Goal: Task Accomplishment & Management: Manage account settings

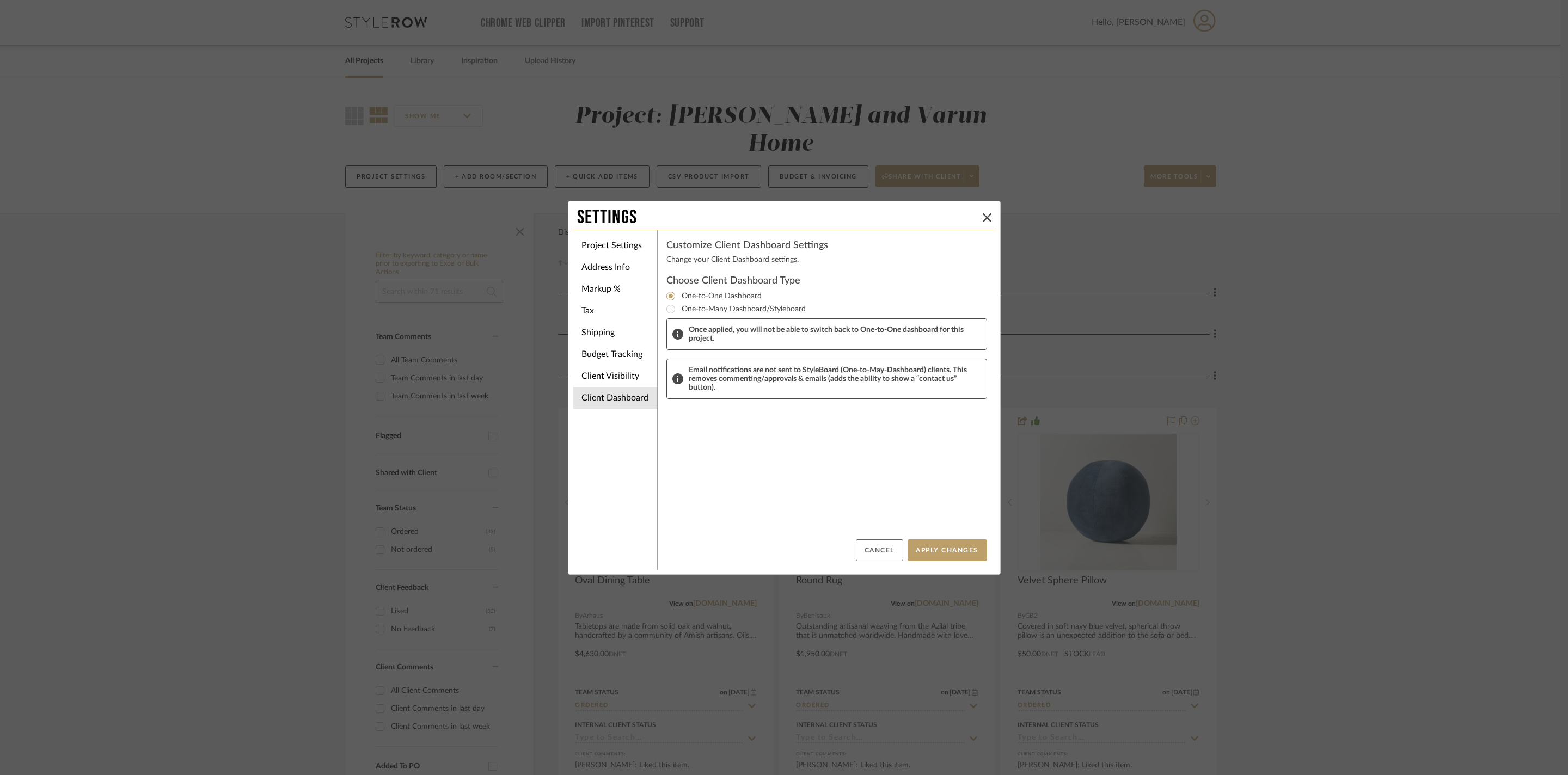
click at [863, 551] on button "Cancel" at bounding box center [880, 550] width 47 height 22
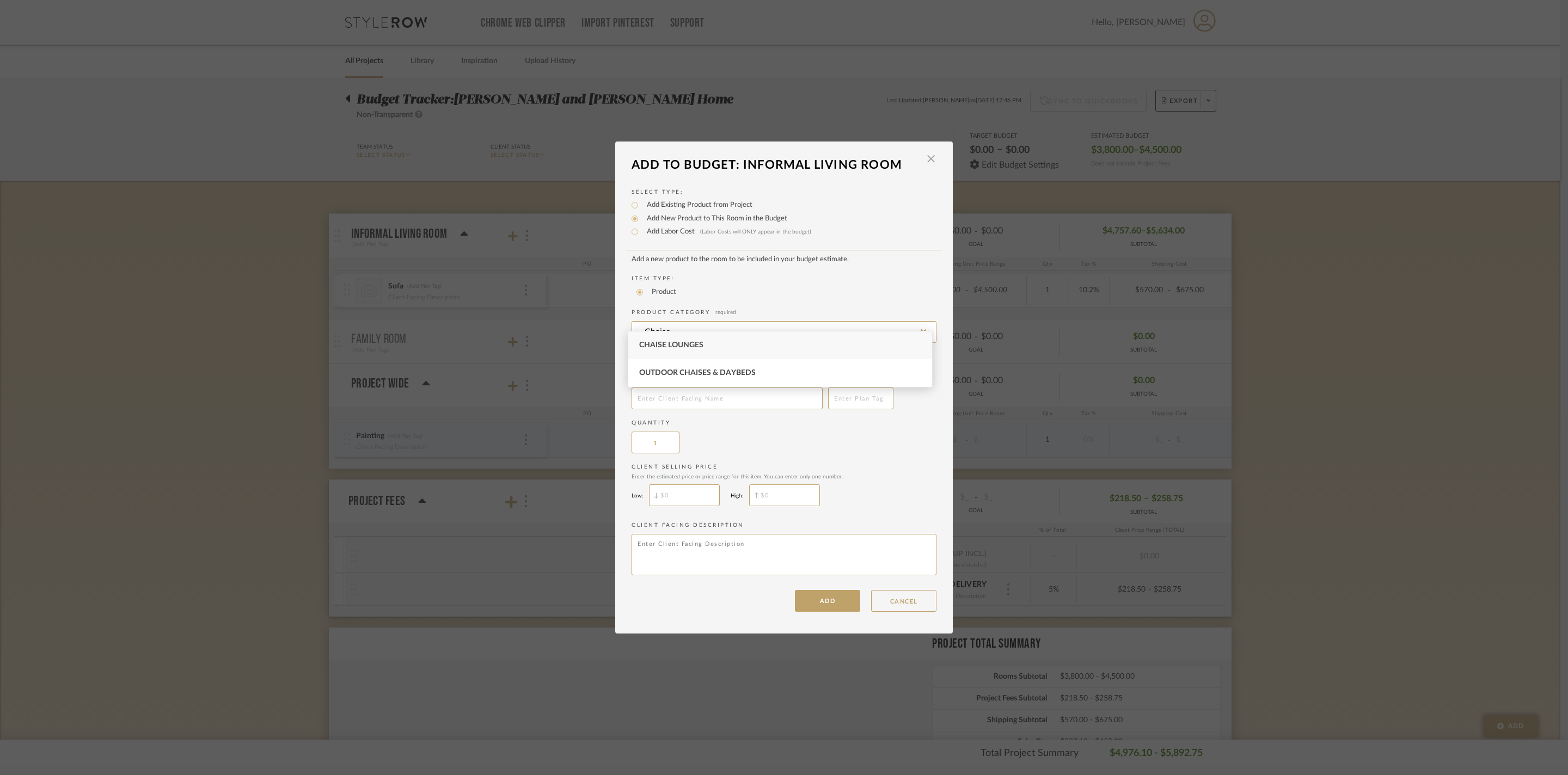
click at [704, 342] on span "Chaise Lounges" at bounding box center [671, 345] width 65 height 8
type input "Chaise Lounges"
click at [743, 396] on input "text" at bounding box center [727, 398] width 191 height 22
type input "Chaise"
click at [701, 506] on input "$" at bounding box center [684, 495] width 71 height 22
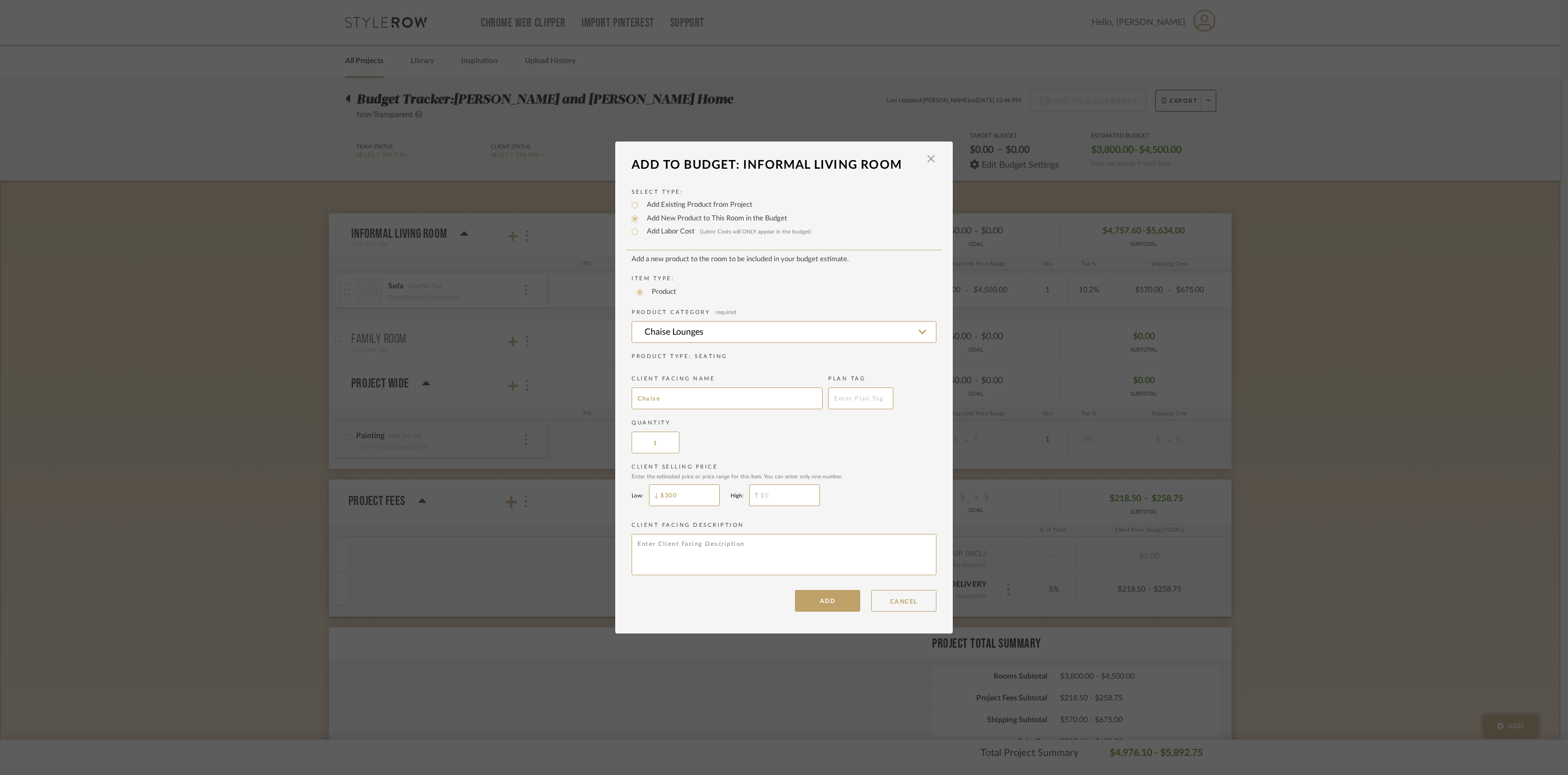
type input "$3,000"
click at [817, 506] on input "$" at bounding box center [785, 495] width 71 height 22
type input "$4,000"
click at [819, 611] on button "ADD" at bounding box center [827, 601] width 65 height 22
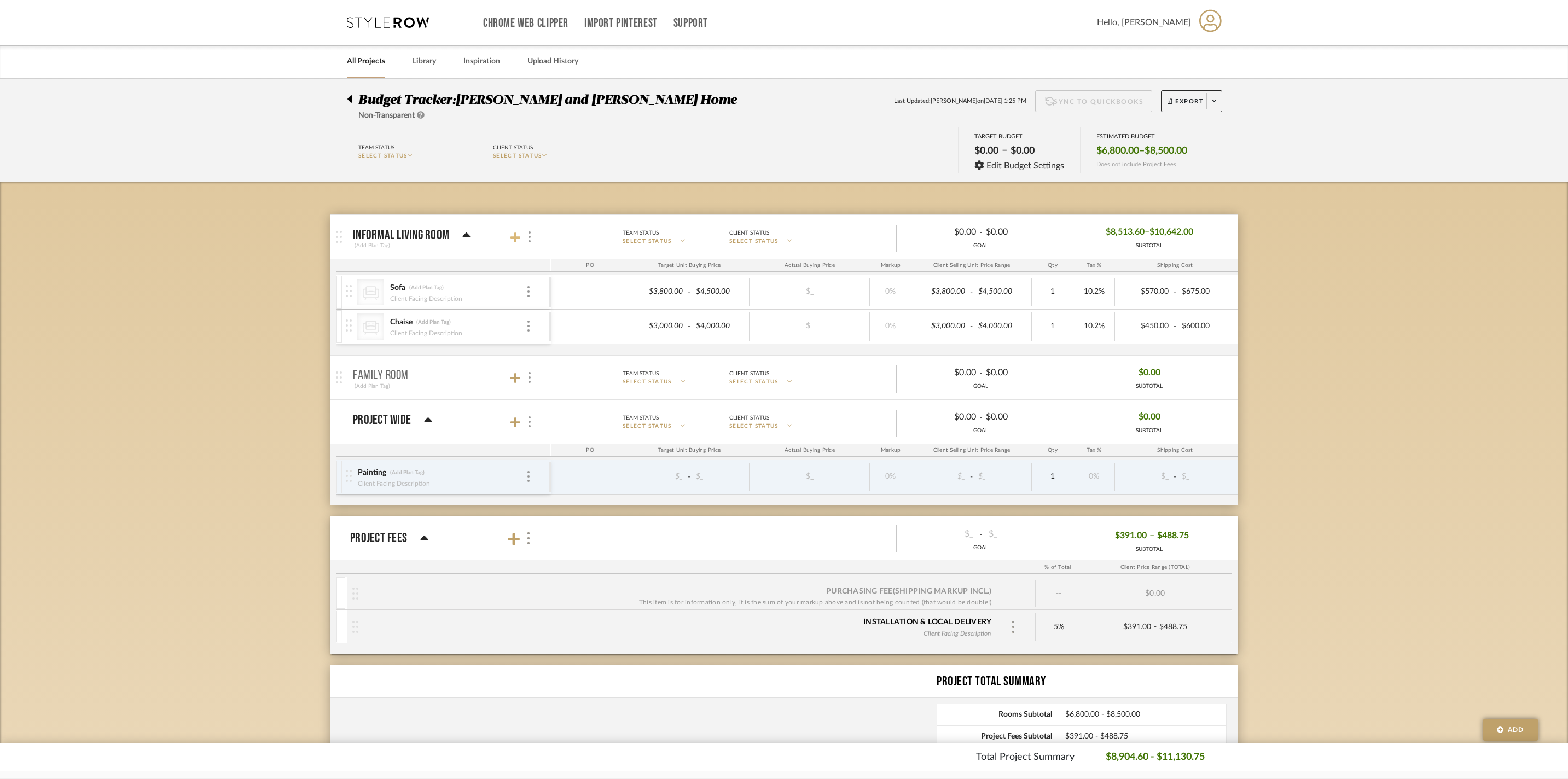
click at [519, 241] on icon at bounding box center [516, 237] width 10 height 11
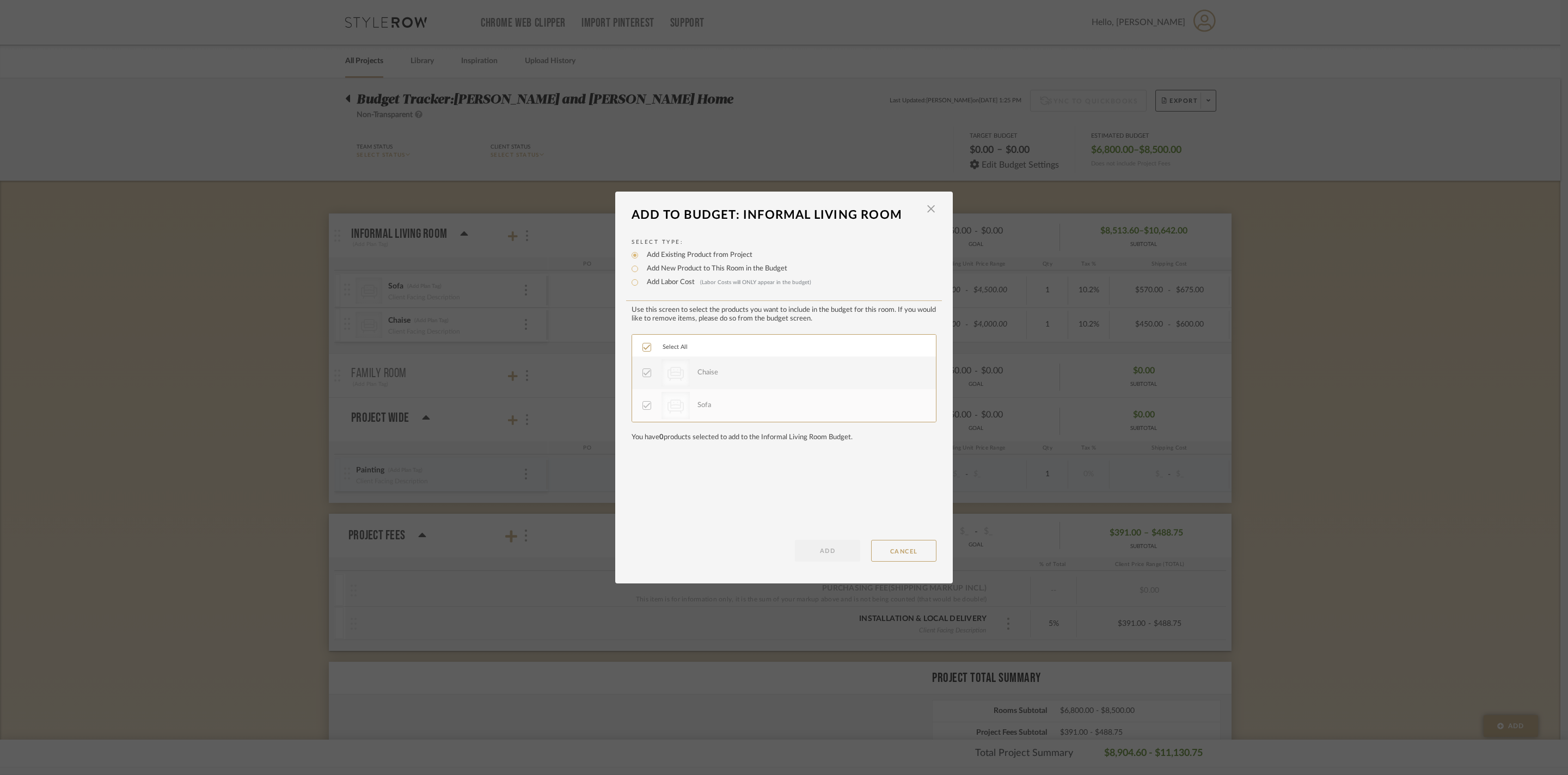
click at [694, 274] on label "Add New Product to This Room in the Budget" at bounding box center [715, 269] width 146 height 11
click at [642, 276] on input "Add New Product to This Room in the Budget" at bounding box center [634, 268] width 13 height 13
radio input "true"
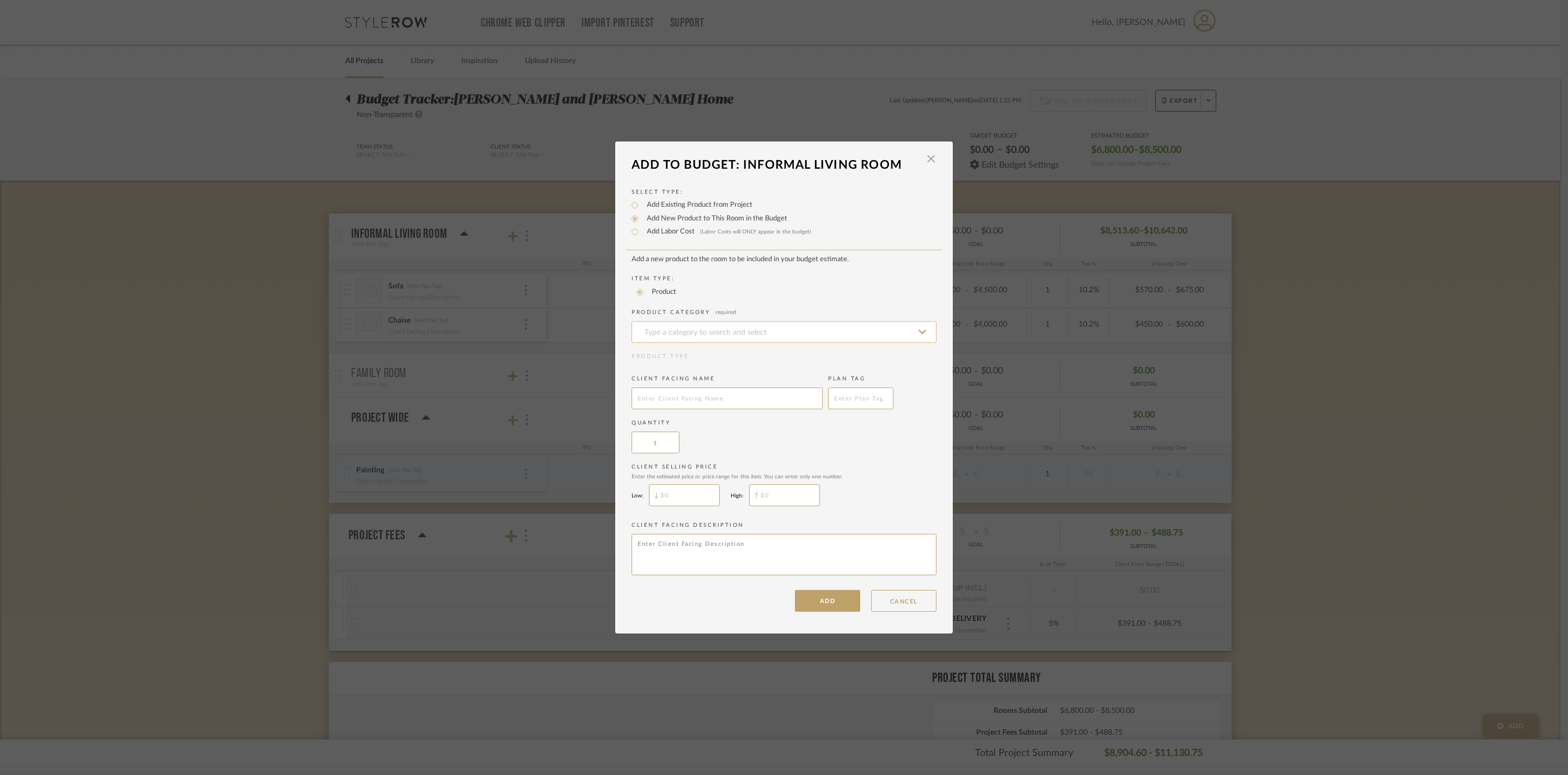
click at [685, 325] on input at bounding box center [784, 332] width 305 height 22
click at [753, 346] on span "Cocktail and Coffee Tables" at bounding box center [696, 345] width 114 height 8
type input "Cocktail and Coffee Tables"
click at [715, 398] on input "text" at bounding box center [727, 398] width 191 height 22
type input "Coffee Table"
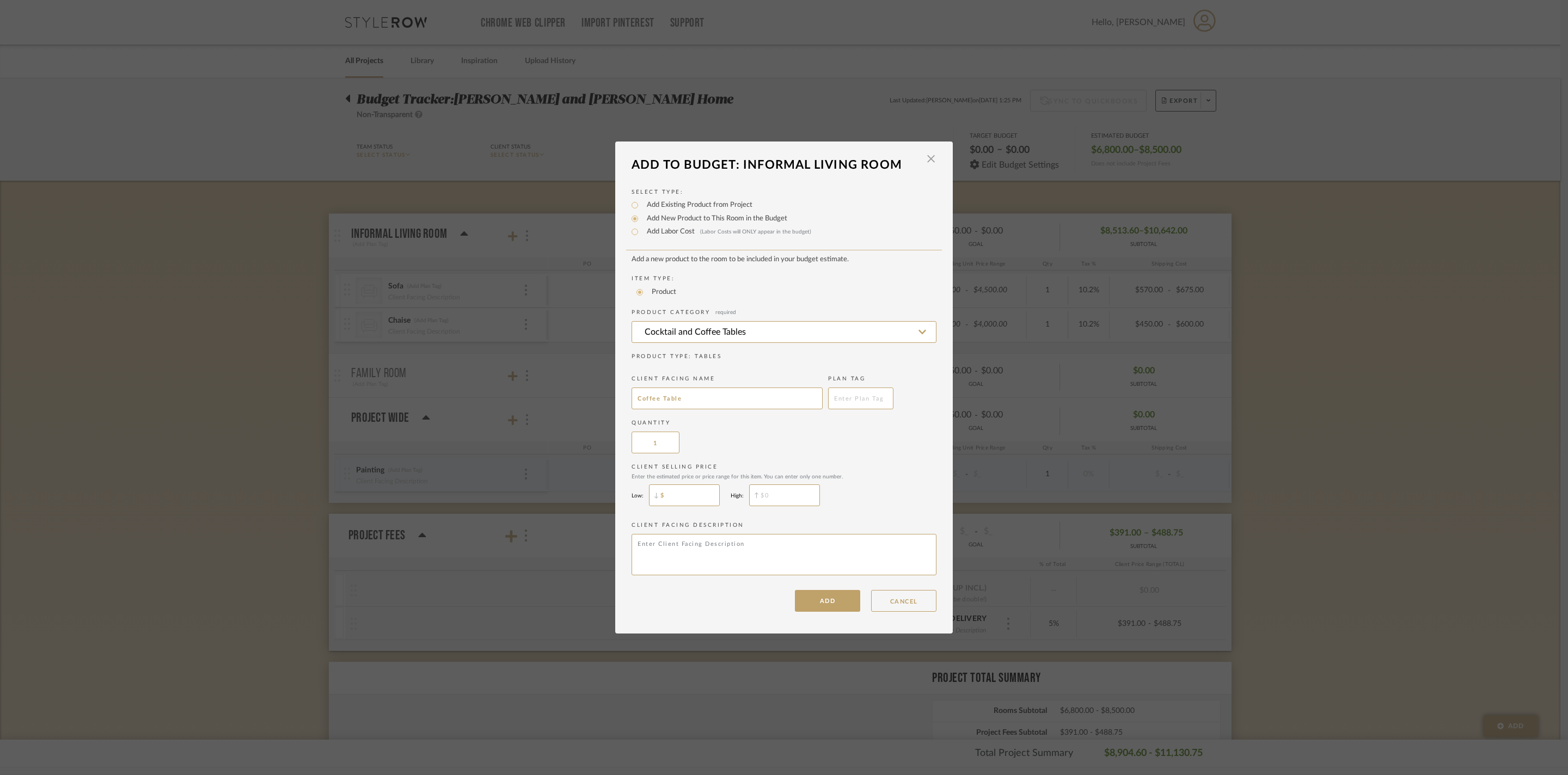
click at [702, 506] on input "$" at bounding box center [684, 495] width 71 height 22
type input "$900"
click at [819, 506] on input "$" at bounding box center [785, 495] width 71 height 22
type input "$1,400"
click at [843, 611] on button "ADD" at bounding box center [827, 601] width 65 height 22
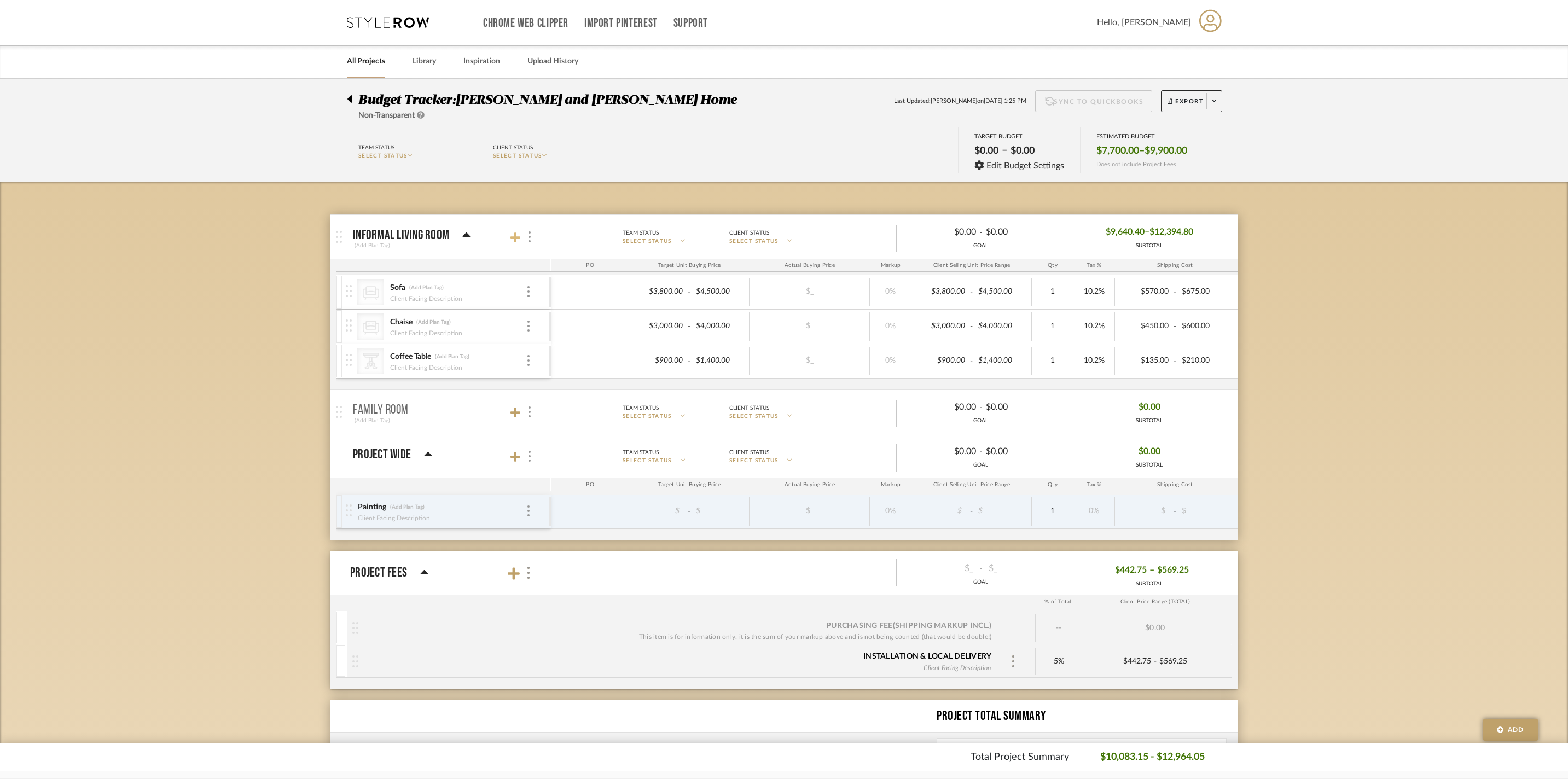
click at [512, 243] on icon at bounding box center [516, 237] width 10 height 11
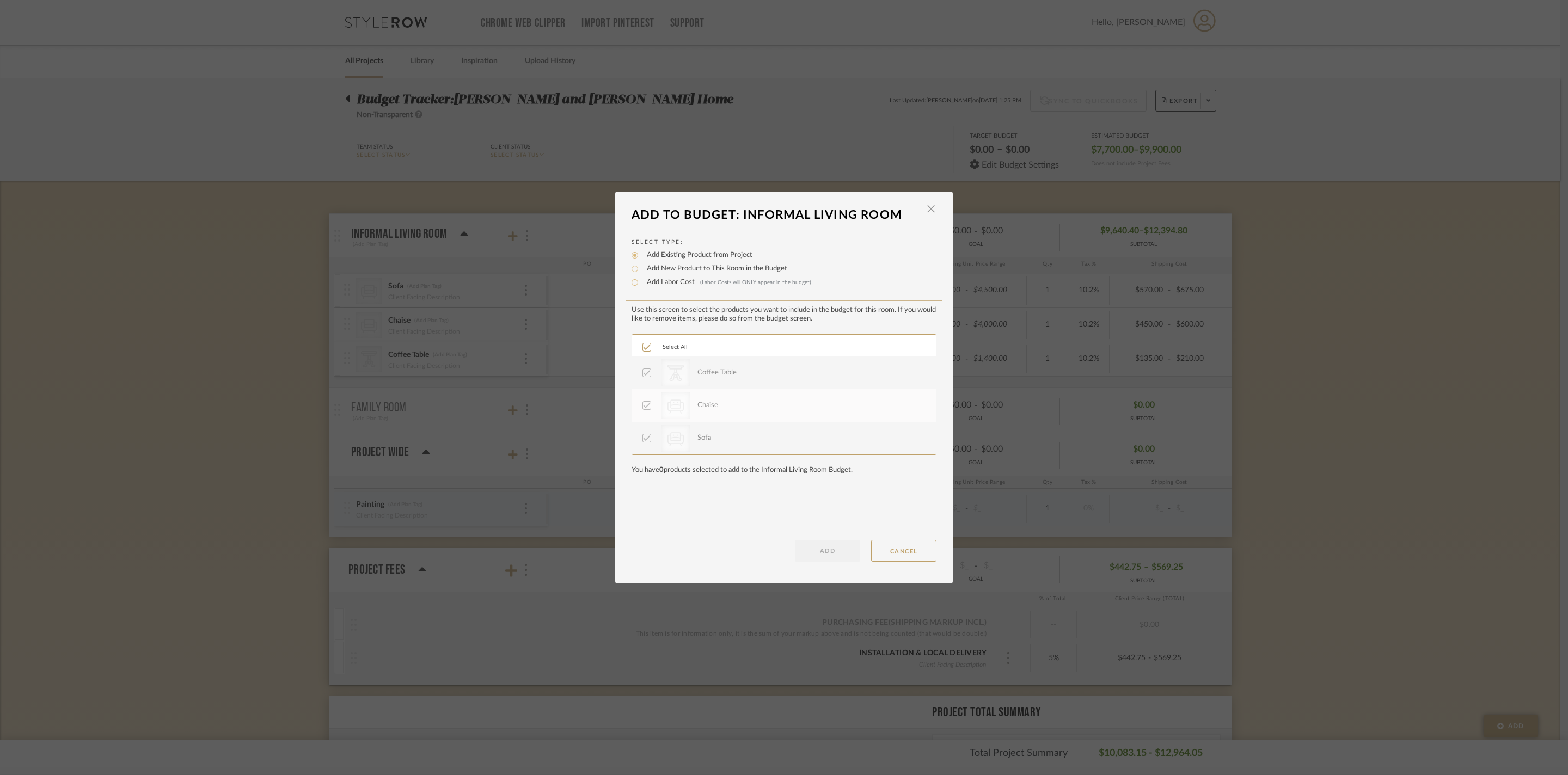
click at [657, 274] on label "Add New Product to This Room in the Budget" at bounding box center [715, 269] width 146 height 11
click at [642, 274] on input "Add New Product to This Room in the Budget" at bounding box center [634, 268] width 13 height 13
radio input "true"
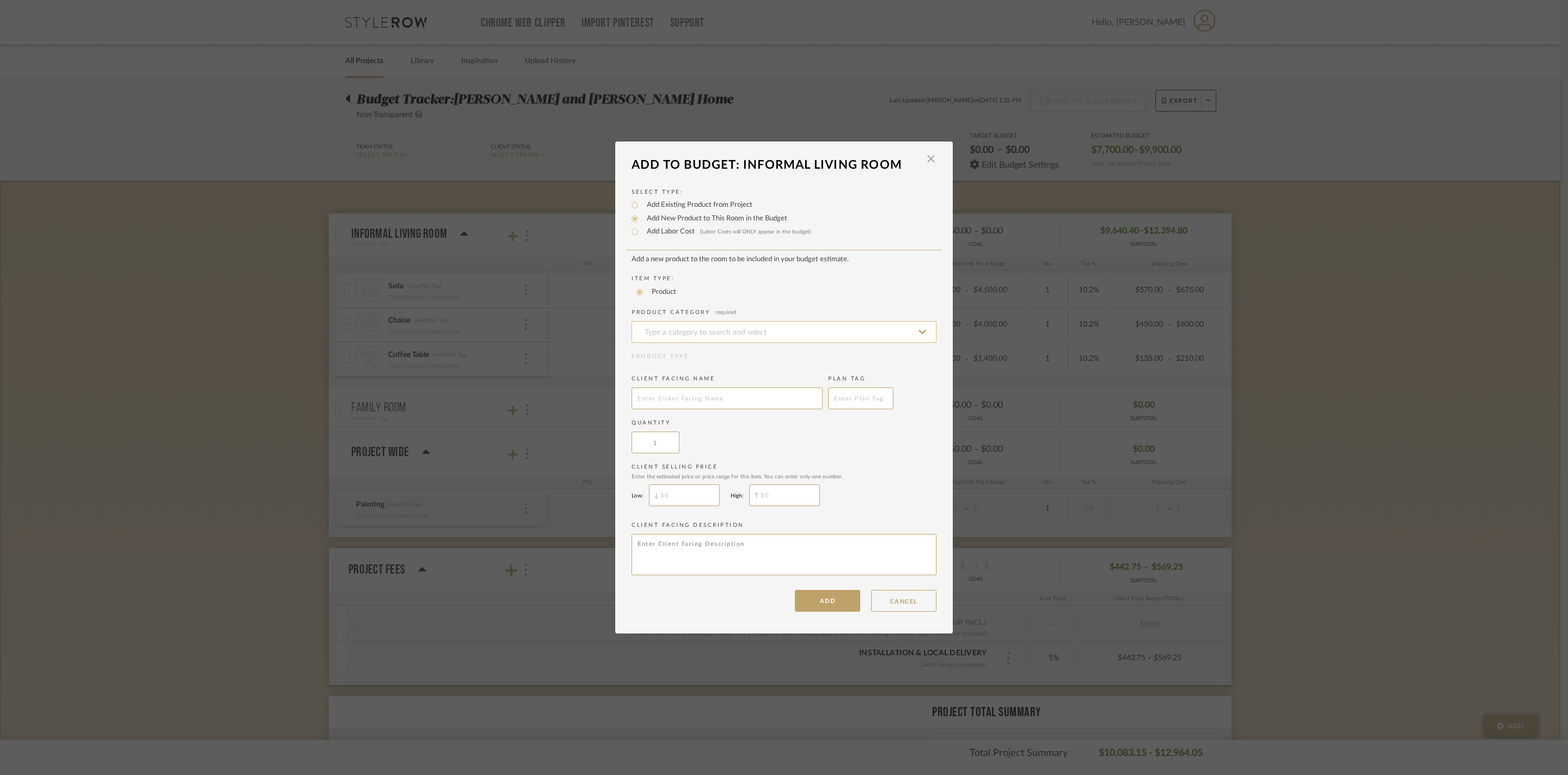
click at [704, 321] on input at bounding box center [784, 332] width 305 height 22
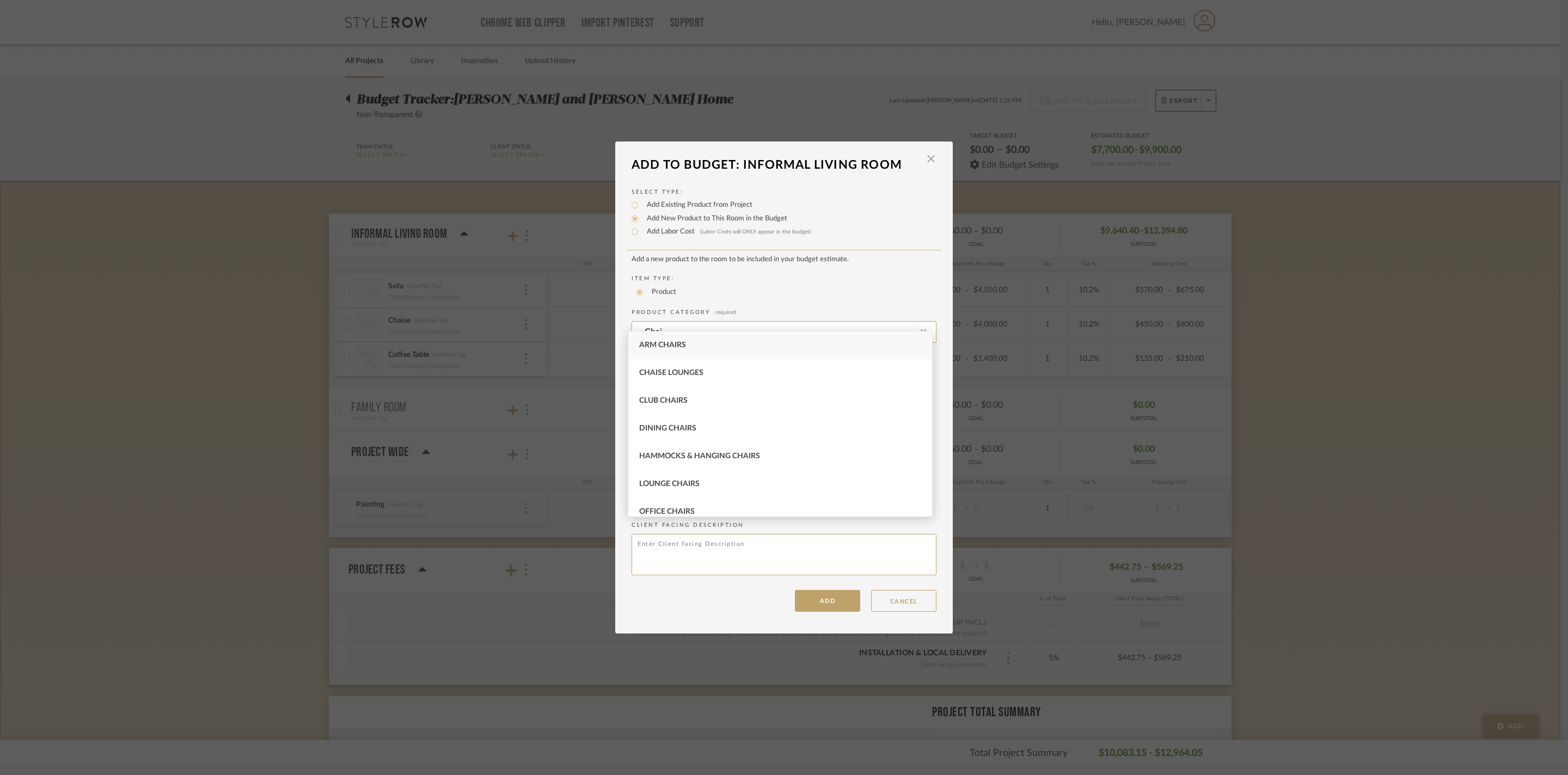
click at [730, 355] on div "Arm Chairs" at bounding box center [780, 346] width 304 height 28
type input "Arm Chairs"
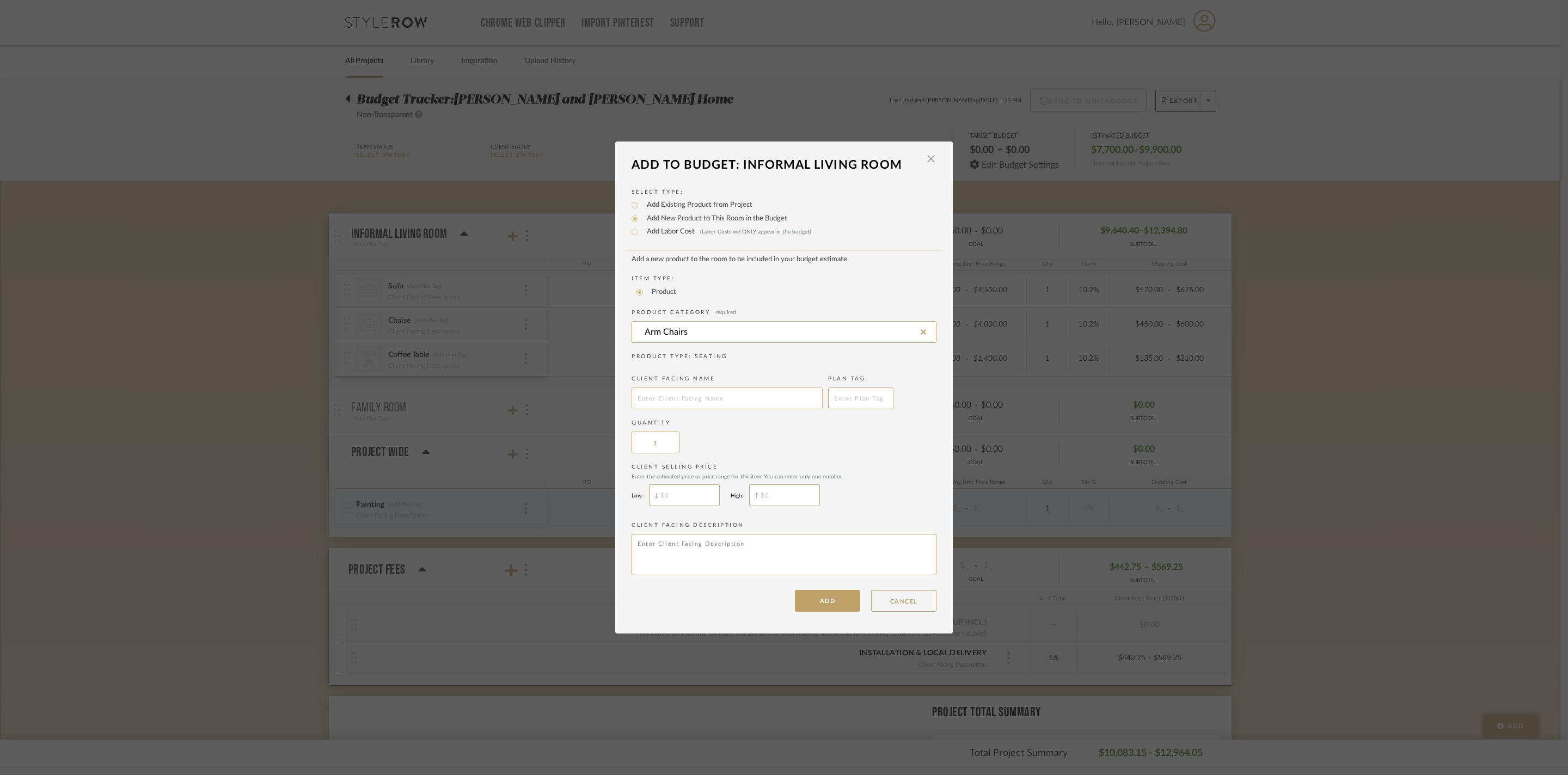
click at [689, 400] on input "text" at bounding box center [727, 398] width 191 height 22
type input "Arm Chair"
click at [695, 506] on input "$" at bounding box center [684, 495] width 71 height 22
type input "$1,000"
click at [820, 506] on input "$" at bounding box center [785, 495] width 71 height 22
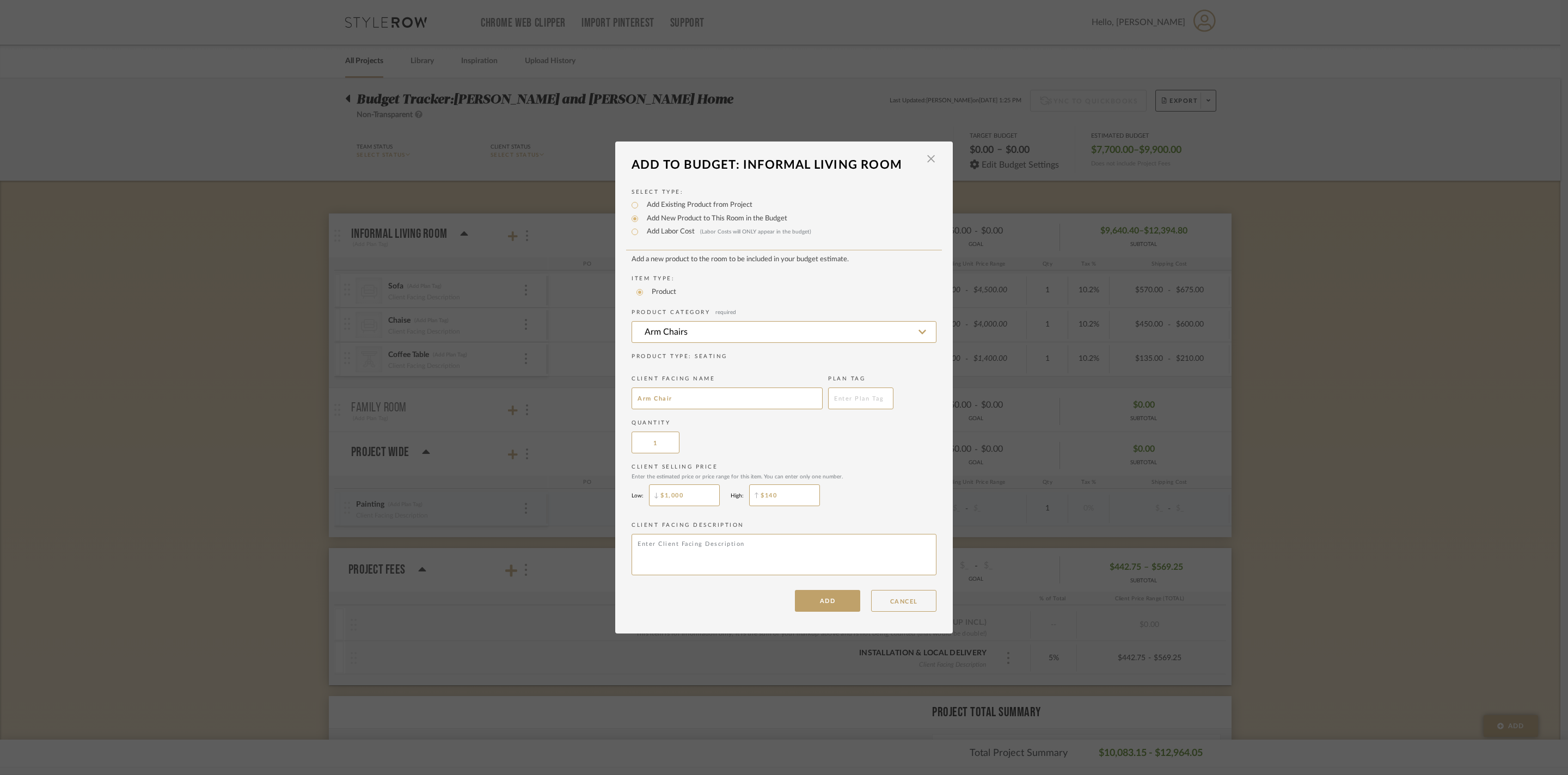
type input "$1,400"
click at [814, 611] on button "ADD" at bounding box center [827, 601] width 65 height 22
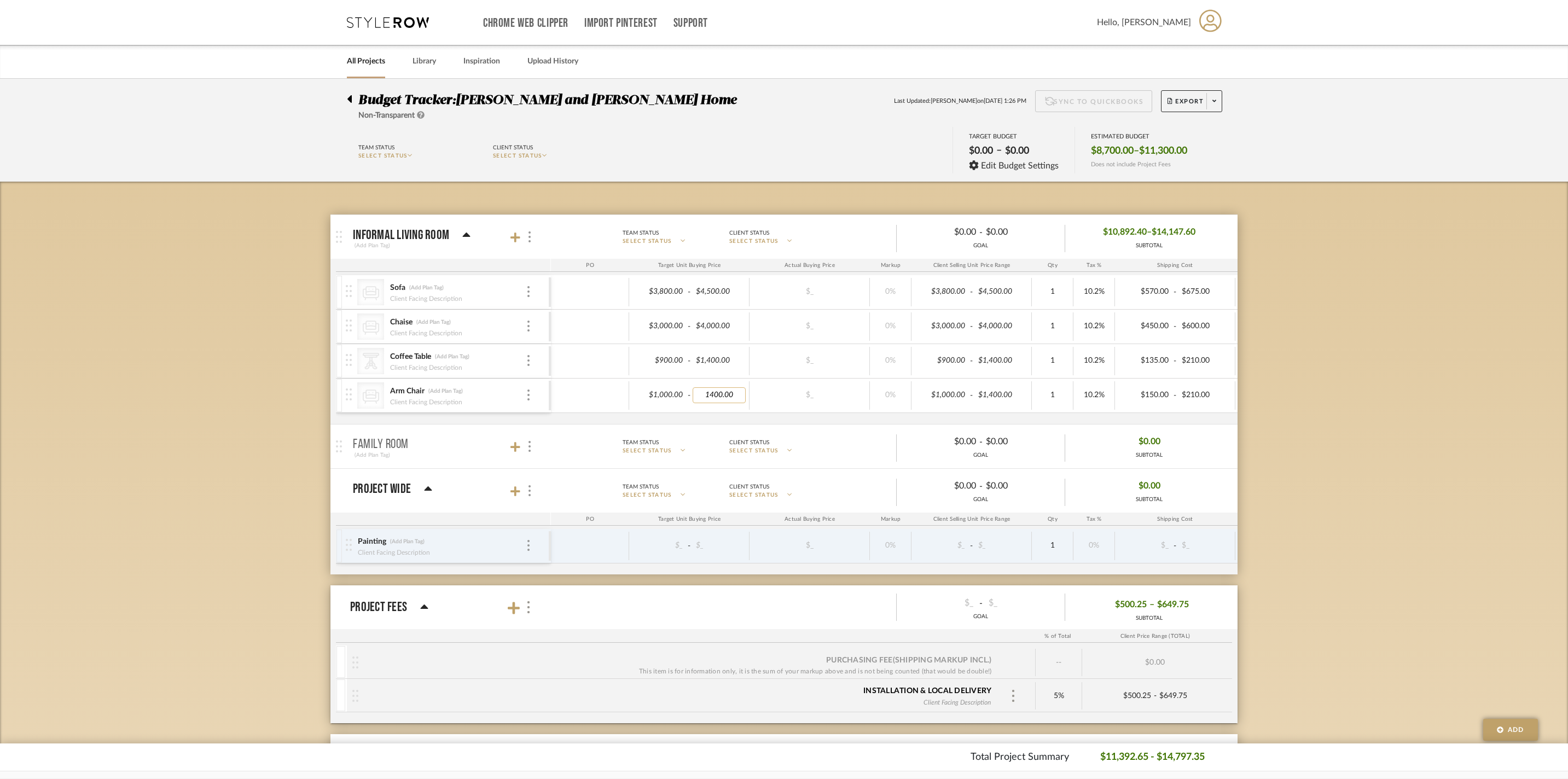
click at [707, 402] on input "1400.00" at bounding box center [719, 395] width 54 height 16
type input "1800.00"
click at [1375, 337] on body "Chrome Web Clipper Import Pinterest Support All Projects Library Inspiration Up…" at bounding box center [784, 389] width 1568 height 779
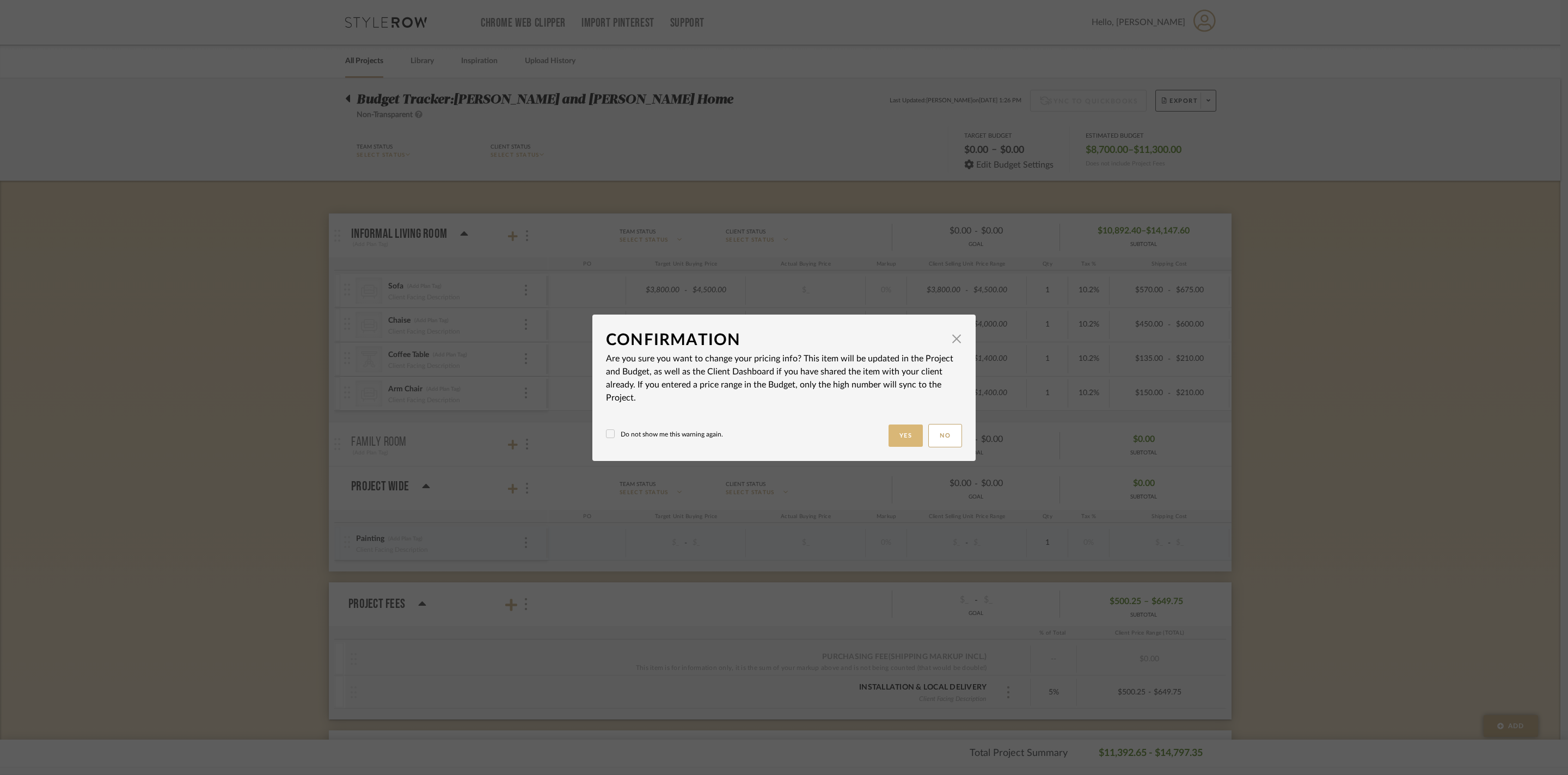
click at [889, 440] on button "Yes" at bounding box center [906, 436] width 35 height 23
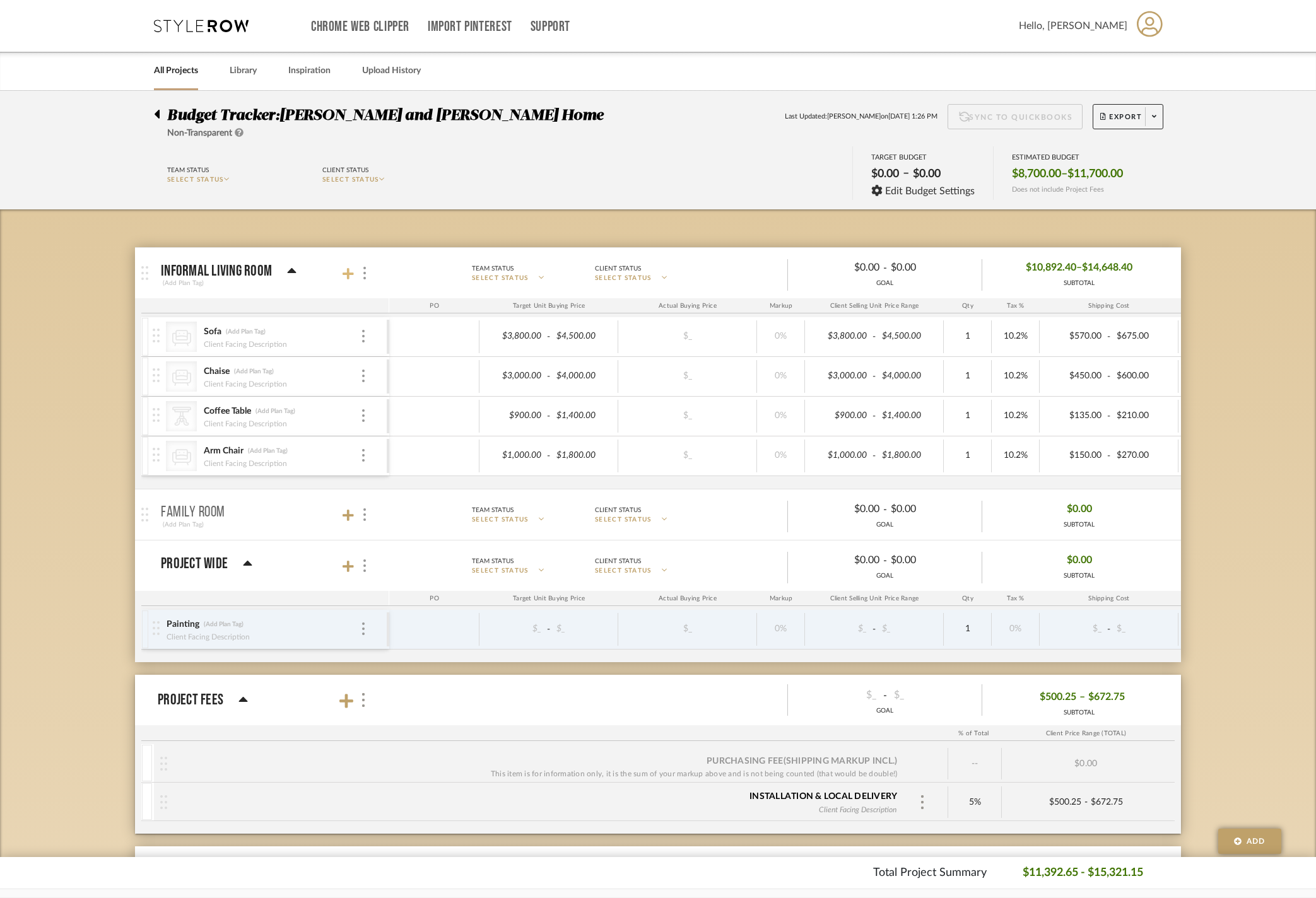
click at [352, 280] on icon at bounding box center [348, 273] width 11 height 13
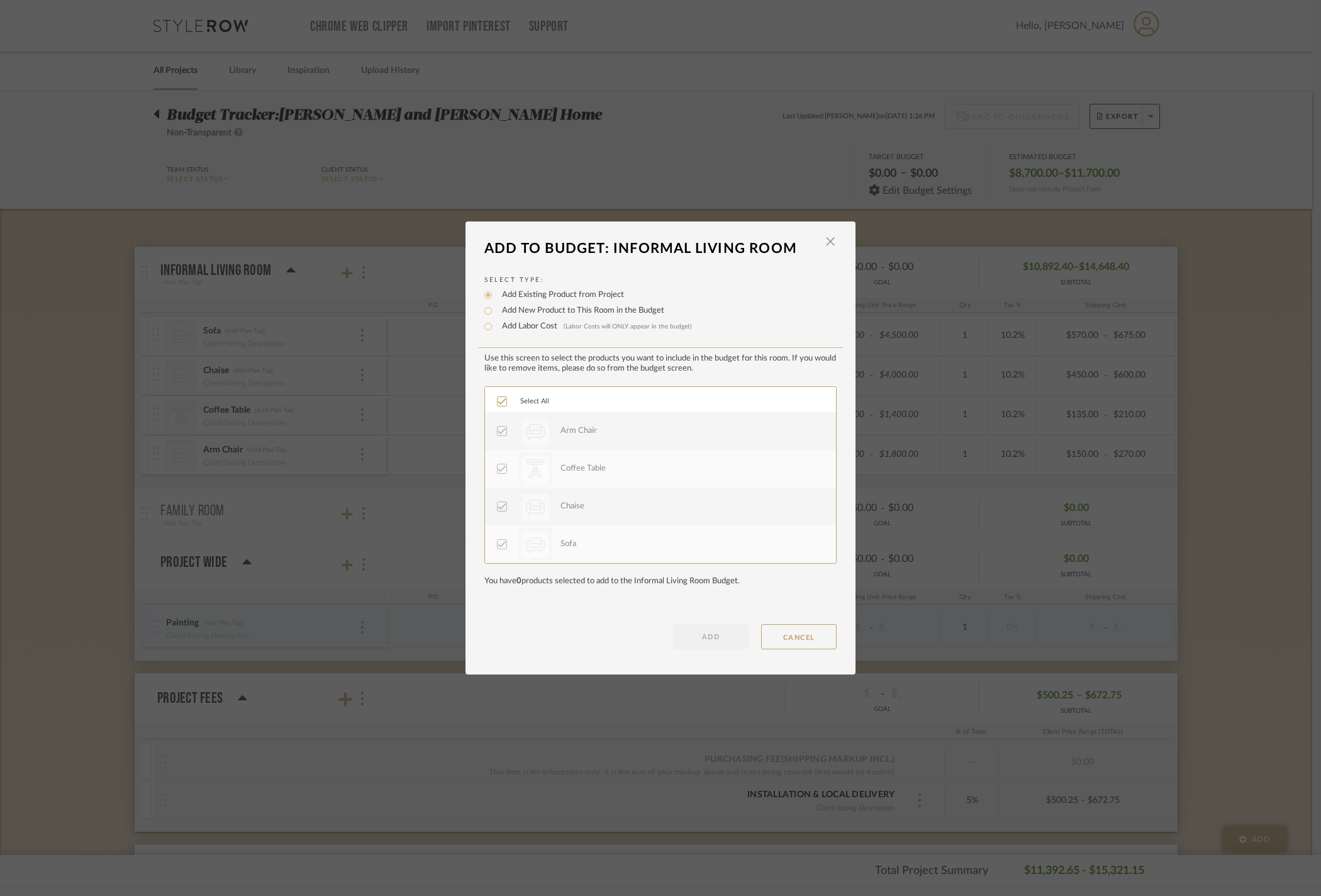
click at [541, 308] on label "Add New Product to This Room in the Budget" at bounding box center [580, 311] width 169 height 13
click at [496, 308] on input "Add New Product to This Room in the Budget" at bounding box center [487, 310] width 15 height 15
radio input "true"
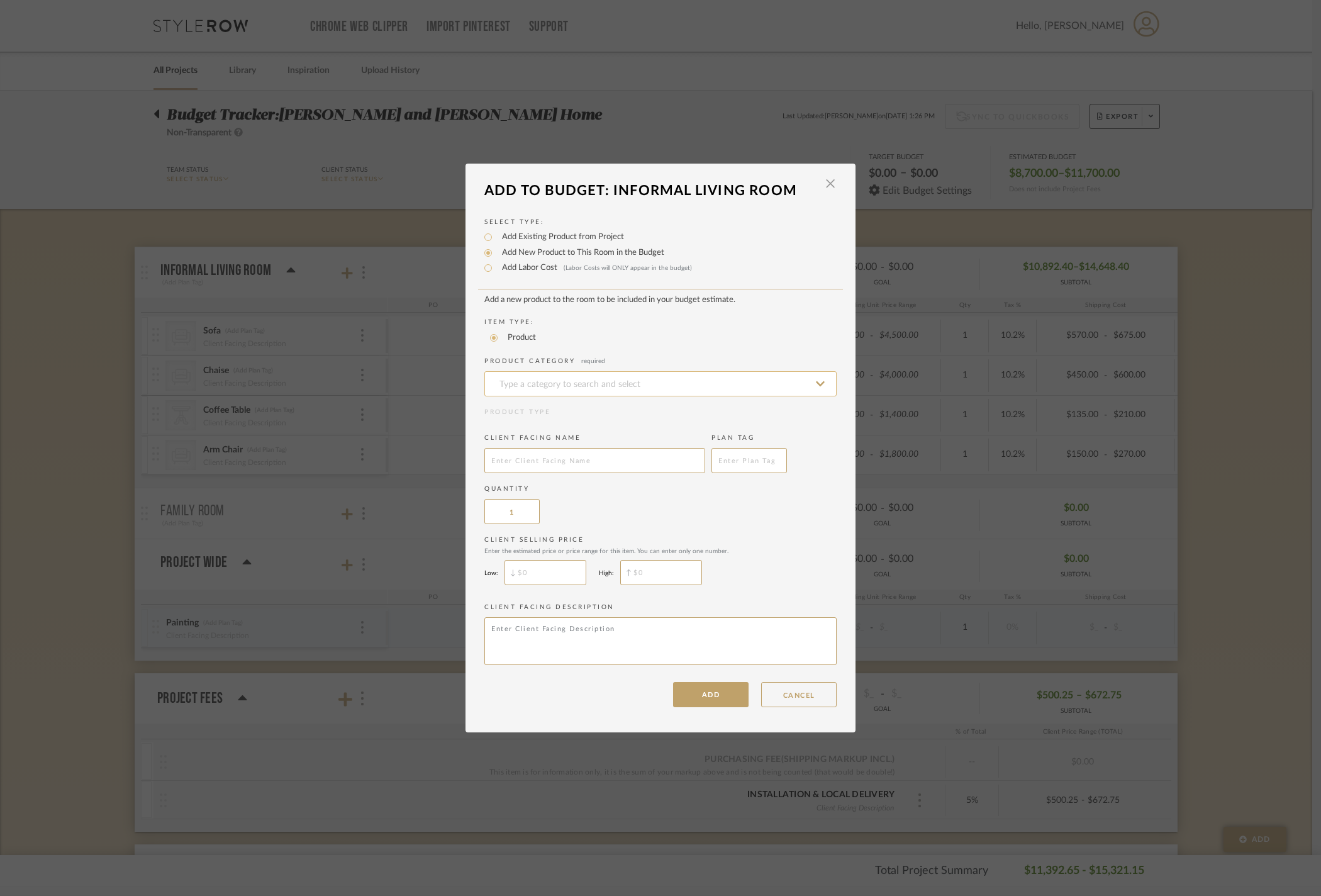
click at [540, 373] on input at bounding box center [660, 384] width 352 height 25
click at [574, 373] on input "Drap" at bounding box center [660, 384] width 352 height 25
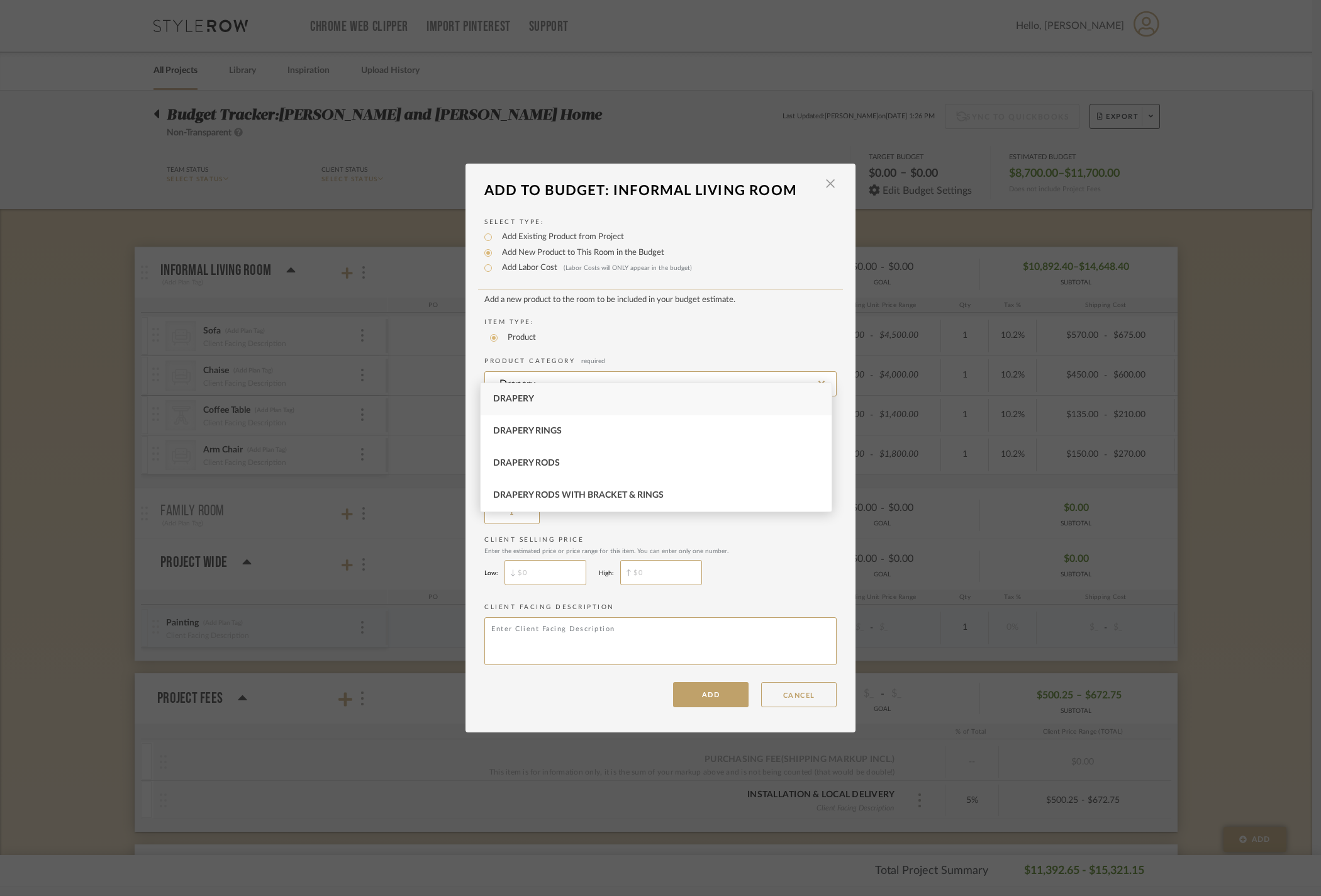
type input "Drapery"
click at [574, 405] on div "Drapery" at bounding box center [656, 399] width 351 height 32
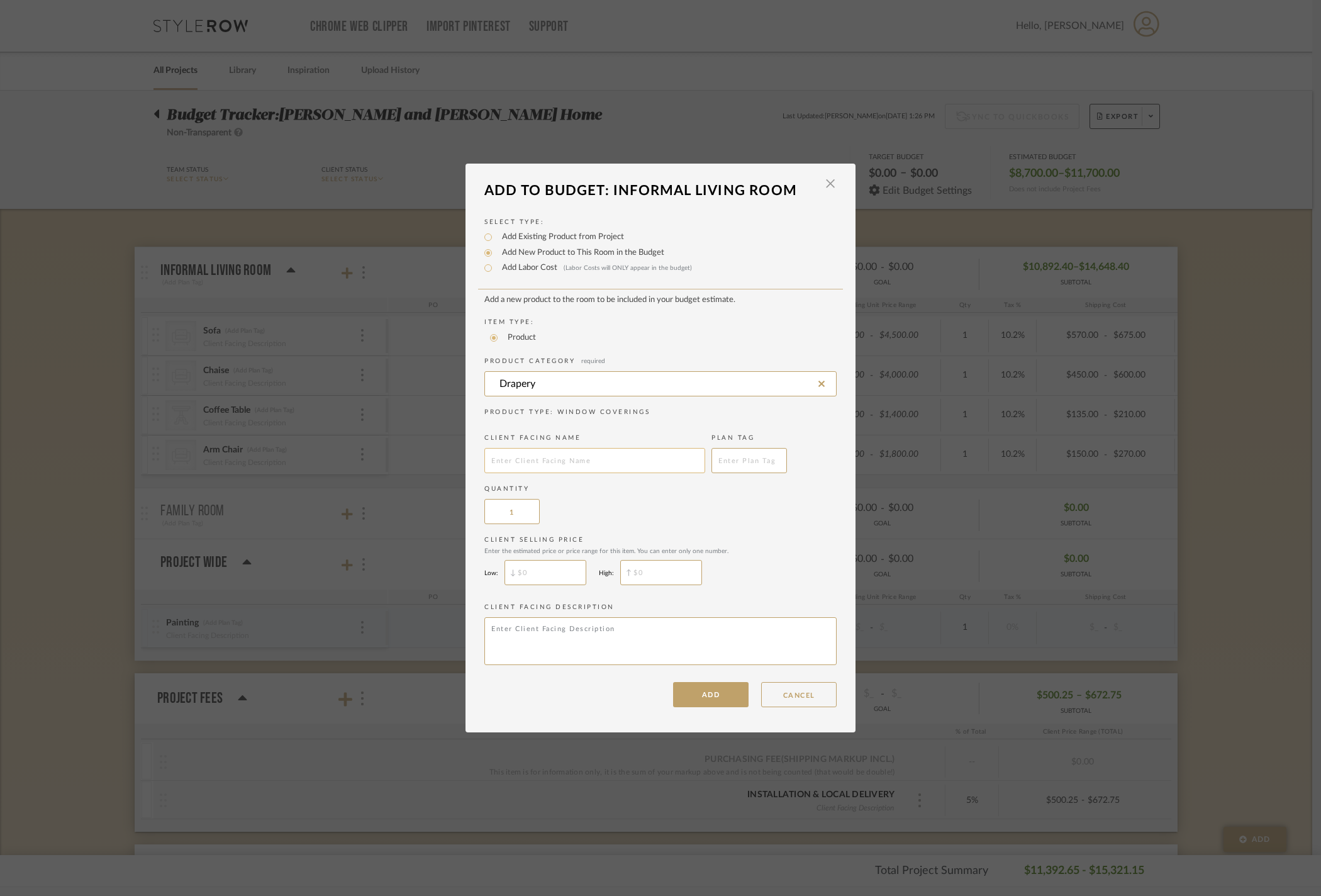
click at [551, 458] on input "text" at bounding box center [595, 461] width 221 height 25
type input "Curtains"
click at [528, 517] on input "1" at bounding box center [512, 511] width 56 height 25
type input "4"
click at [561, 585] on input "$" at bounding box center [545, 572] width 82 height 25
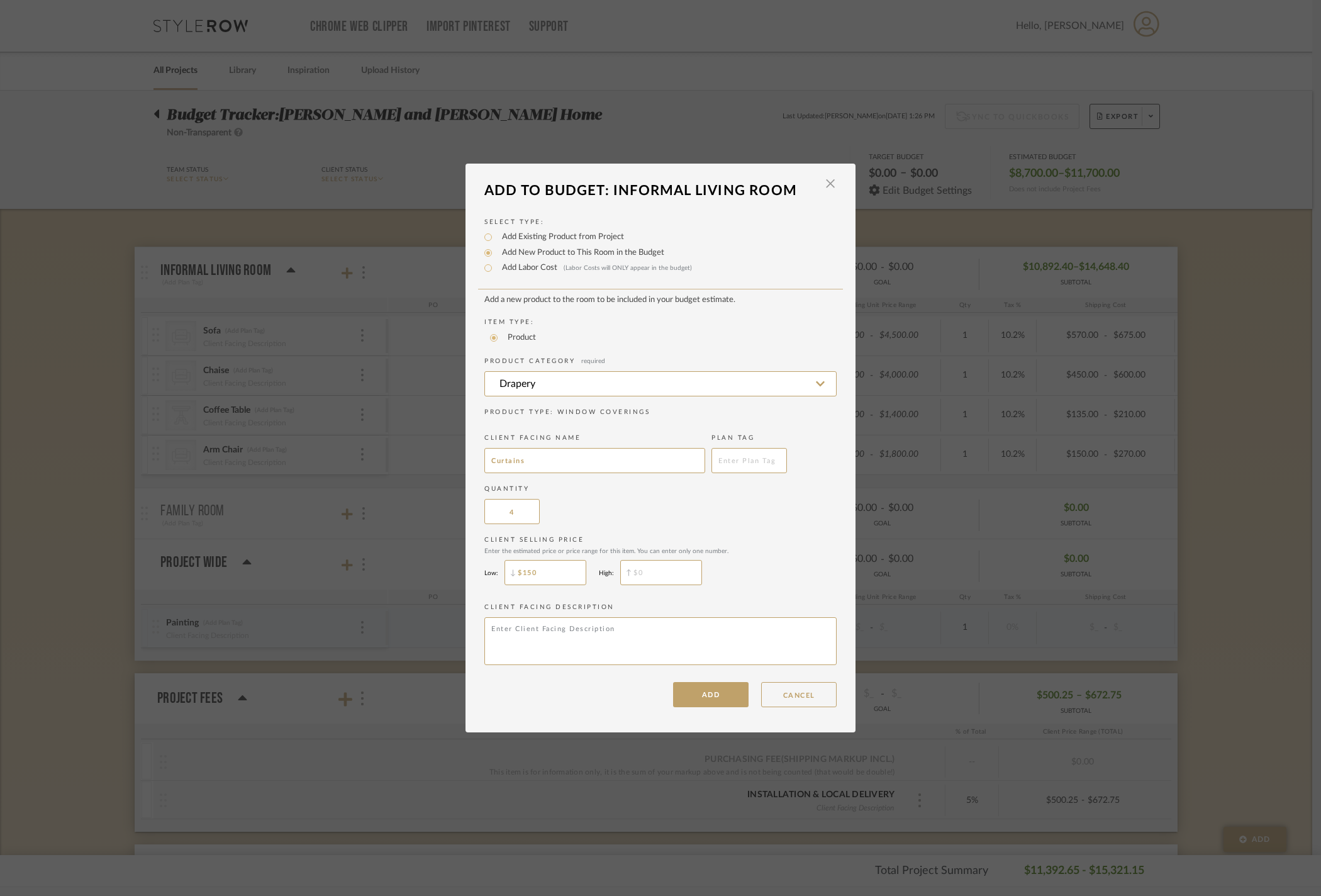
type input "$150"
click at [679, 585] on input "$" at bounding box center [661, 572] width 82 height 25
type input "$180"
click at [720, 707] on button "ADD" at bounding box center [710, 695] width 75 height 25
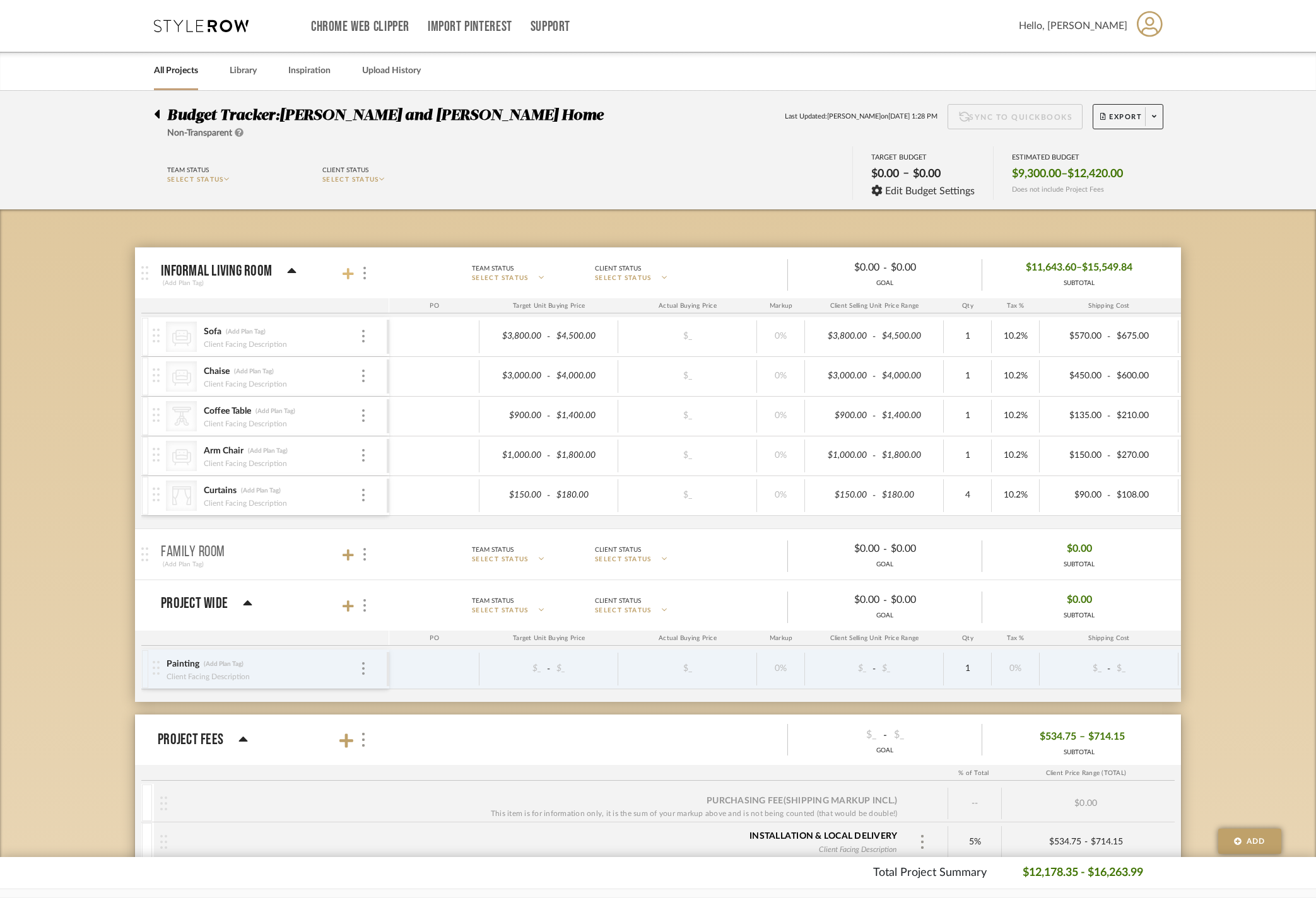
click at [347, 278] on icon at bounding box center [348, 273] width 11 height 11
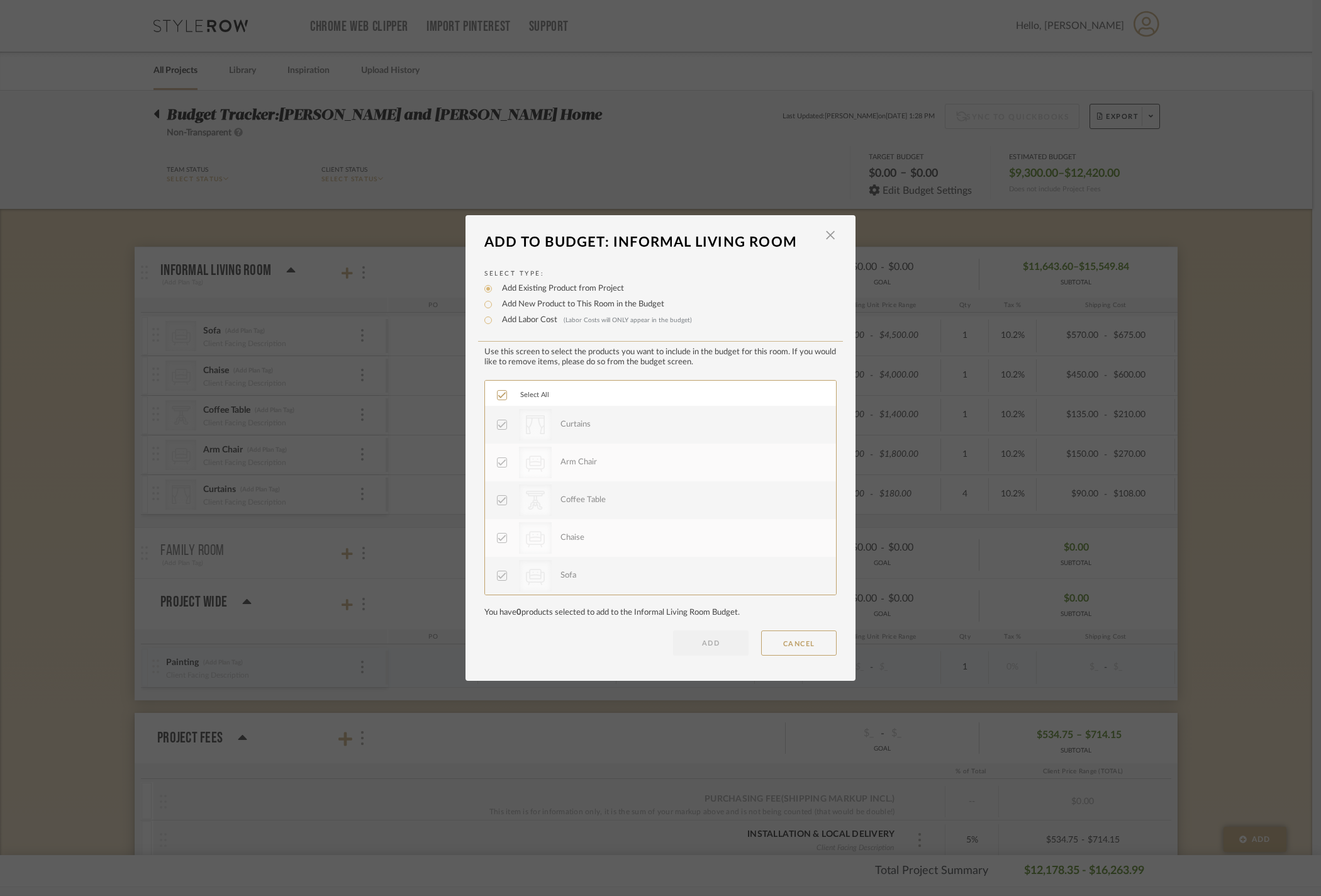
click at [530, 298] on label "Add New Product to This Room in the Budget" at bounding box center [580, 305] width 169 height 13
click at [496, 297] on input "Add New Product to This Room in the Budget" at bounding box center [487, 304] width 15 height 15
radio input "true"
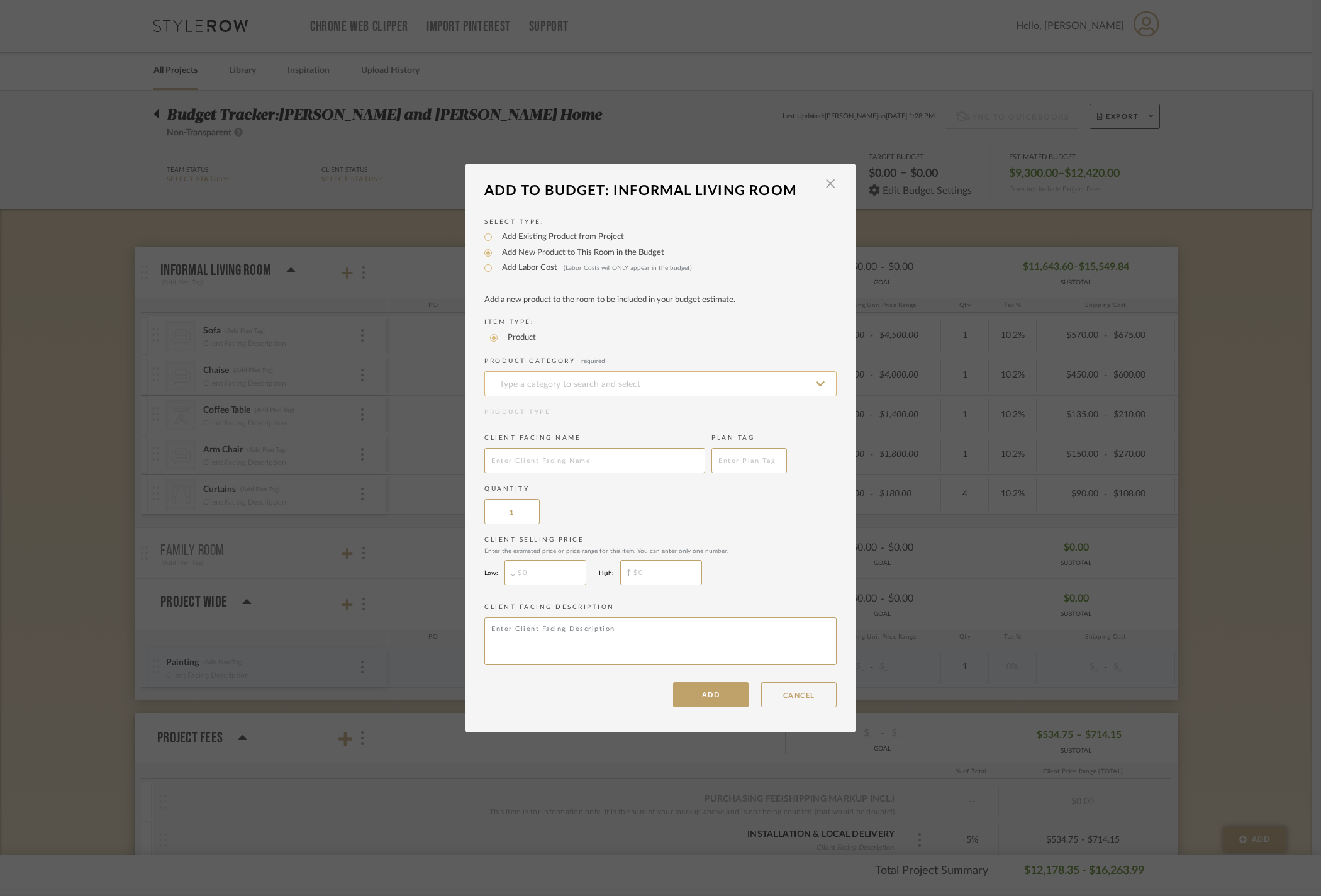
click at [537, 371] on input at bounding box center [660, 384] width 352 height 25
type input "Drapery Rods"
click at [587, 395] on div "Drapery Rods" at bounding box center [656, 399] width 351 height 32
click at [569, 453] on input "text" at bounding box center [595, 461] width 221 height 25
type input "Curtain Rods"
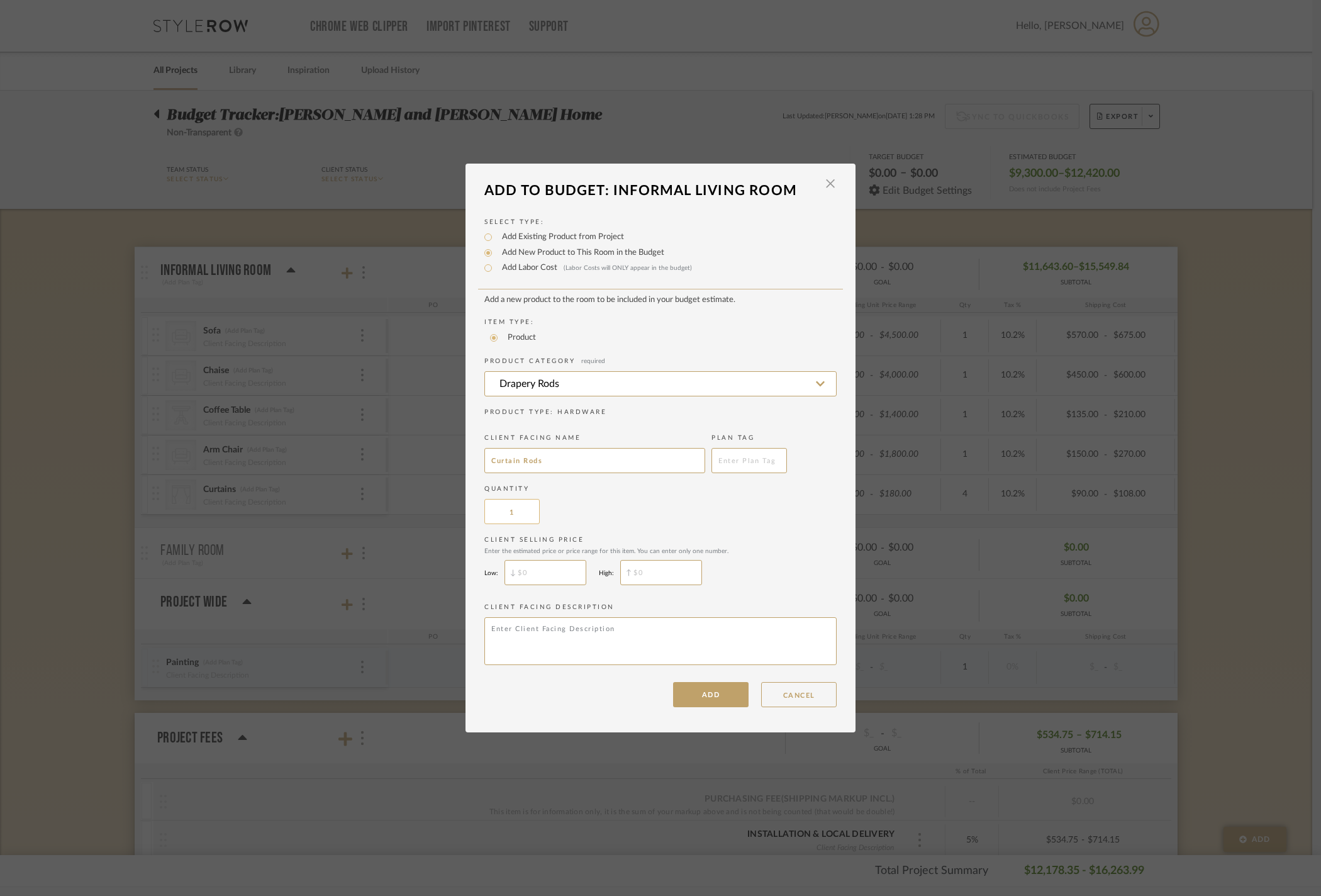
click at [515, 518] on input "1" at bounding box center [512, 511] width 56 height 25
type input "2"
click at [708, 707] on button "ADD" at bounding box center [710, 695] width 75 height 25
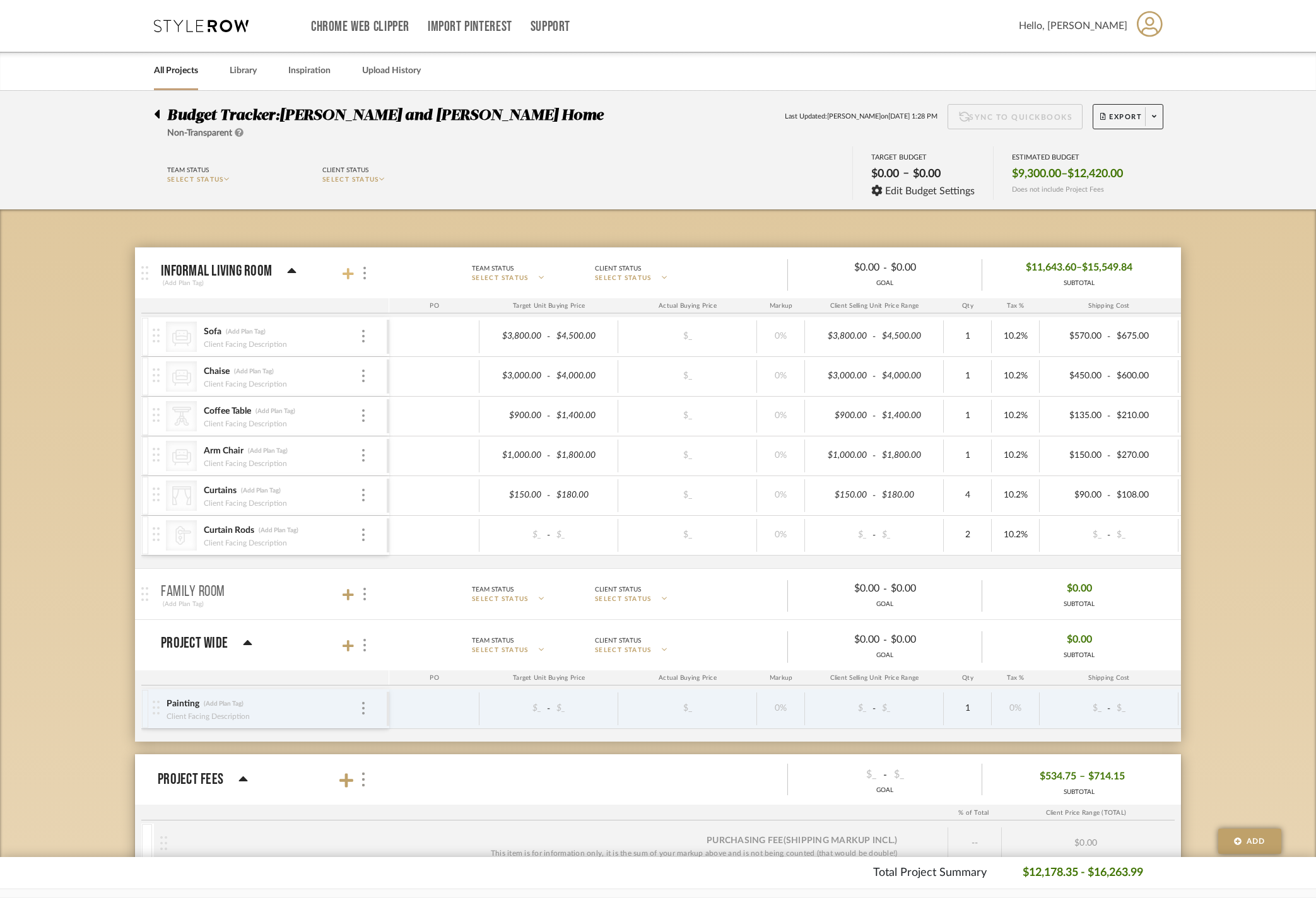
click at [348, 279] on icon at bounding box center [348, 273] width 11 height 11
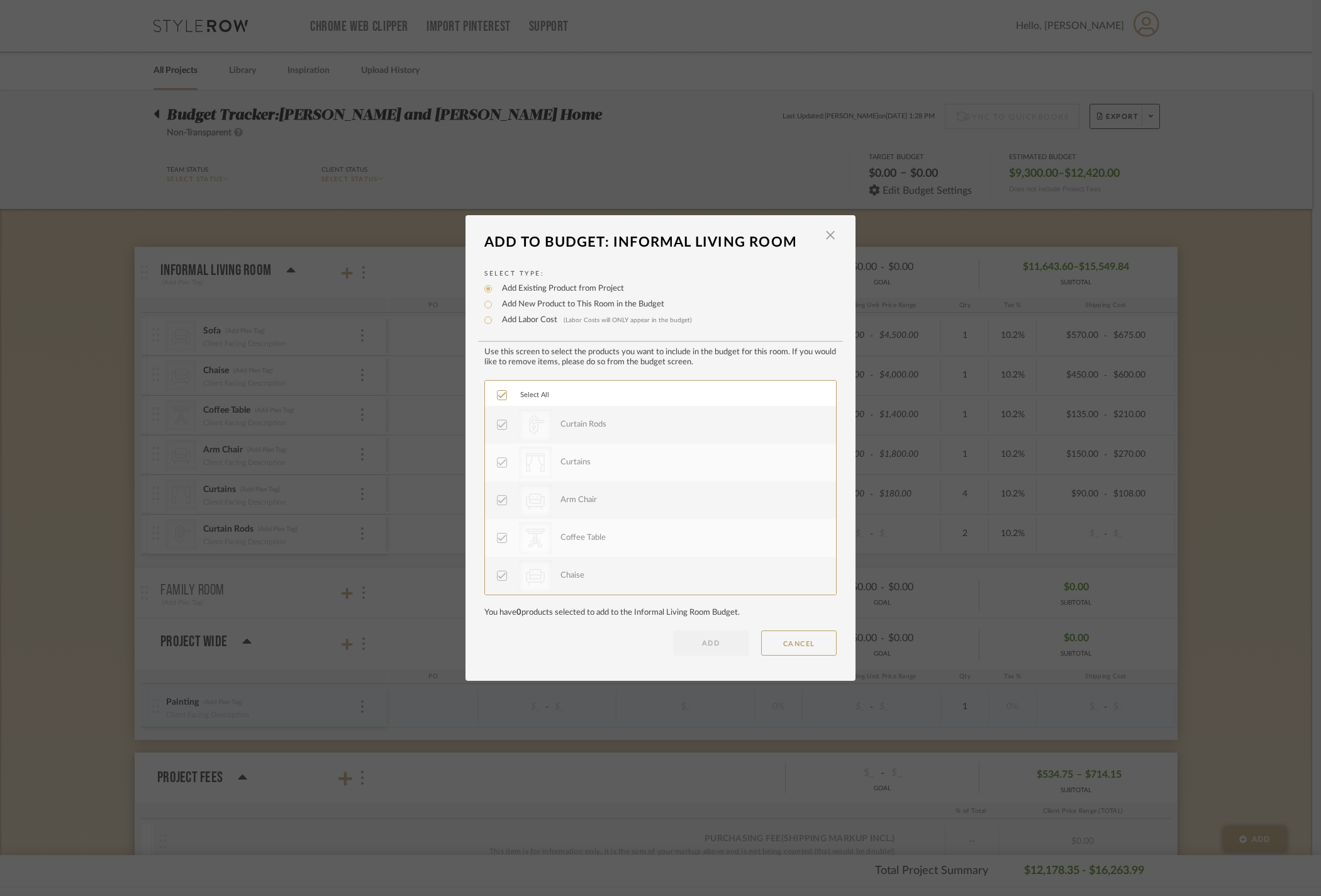
click at [506, 298] on label "Add New Product to This Room in the Budget" at bounding box center [580, 305] width 169 height 13
click at [496, 297] on input "Add New Product to This Room in the Budget" at bounding box center [487, 304] width 15 height 15
radio input "true"
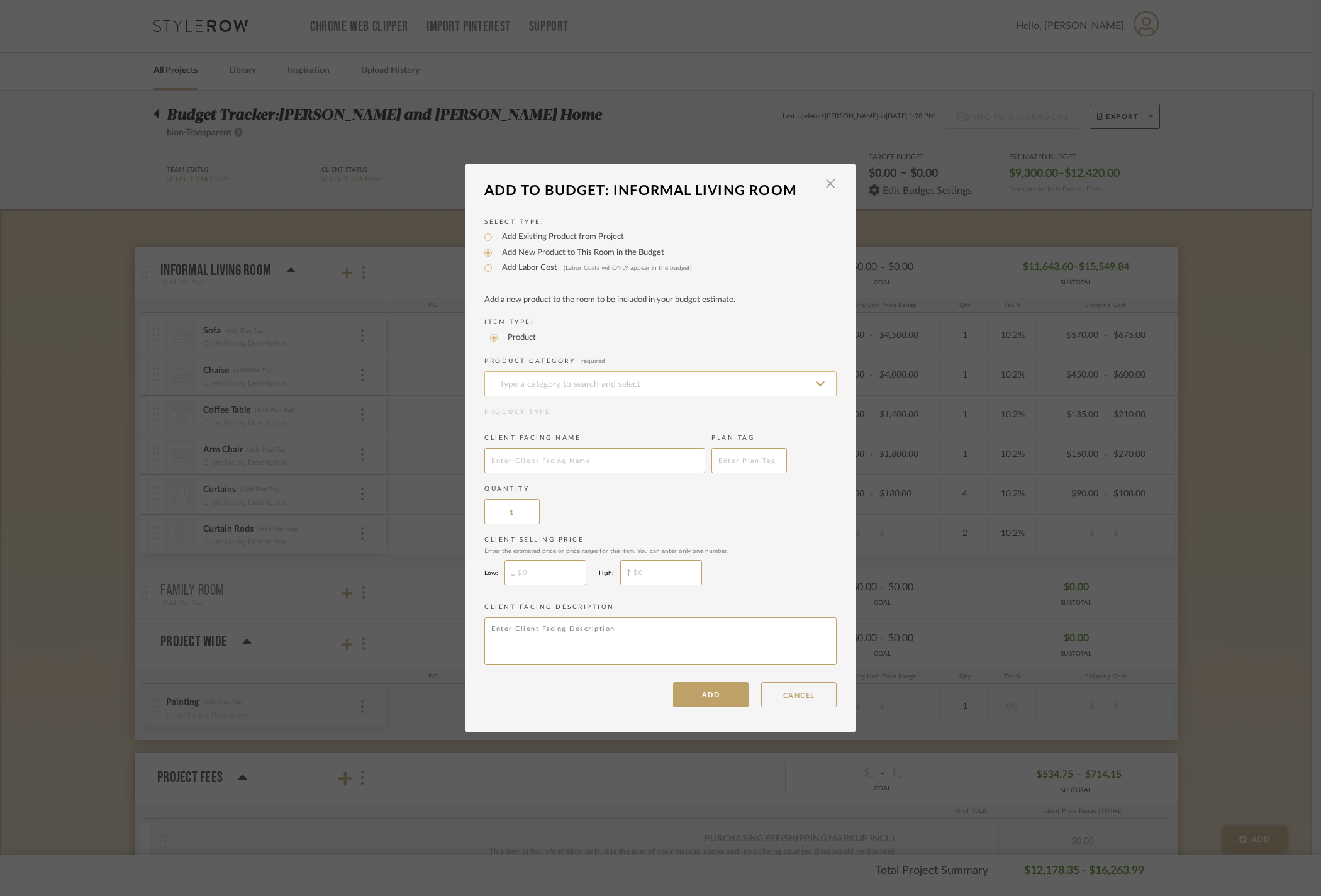
click at [533, 373] on input at bounding box center [660, 384] width 352 height 25
click at [585, 395] on div "Area Rugs" at bounding box center [656, 399] width 351 height 32
type input "Area Rugs"
click at [595, 456] on input "text" at bounding box center [595, 461] width 221 height 25
type input "r"
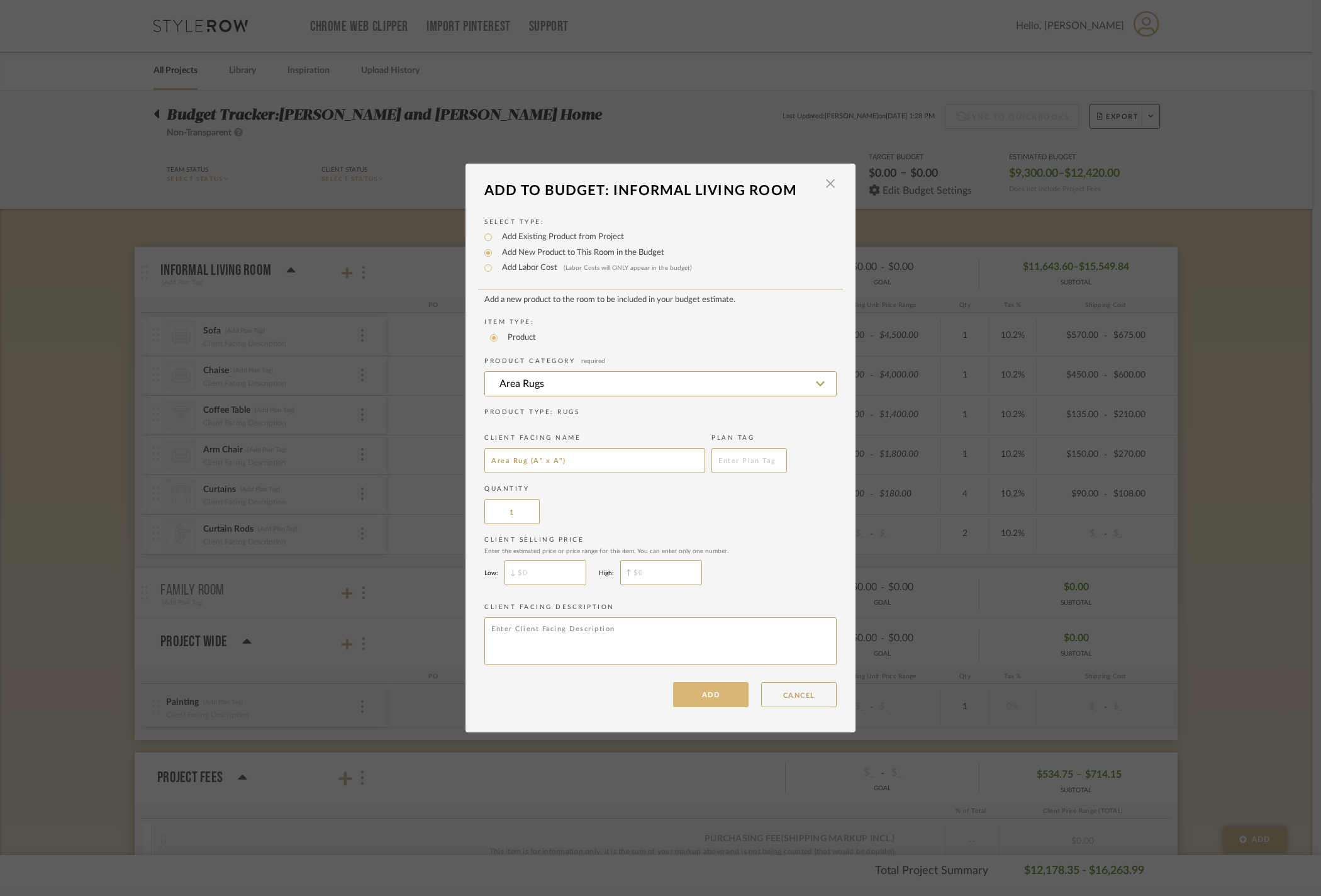
type input "Area Rug (A" x A")"
click at [715, 707] on button "ADD" at bounding box center [710, 695] width 75 height 25
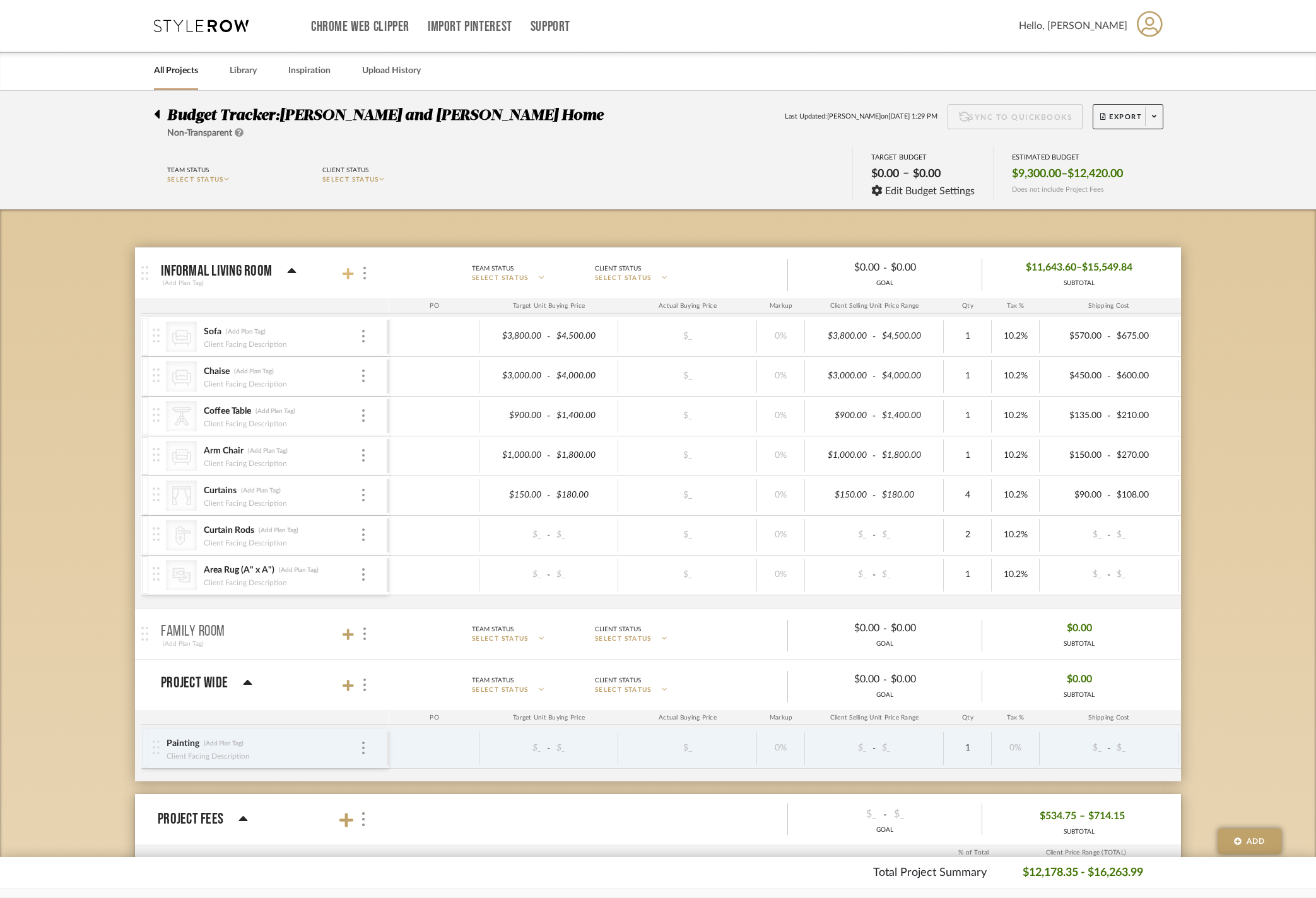
click at [353, 280] on icon at bounding box center [348, 273] width 11 height 13
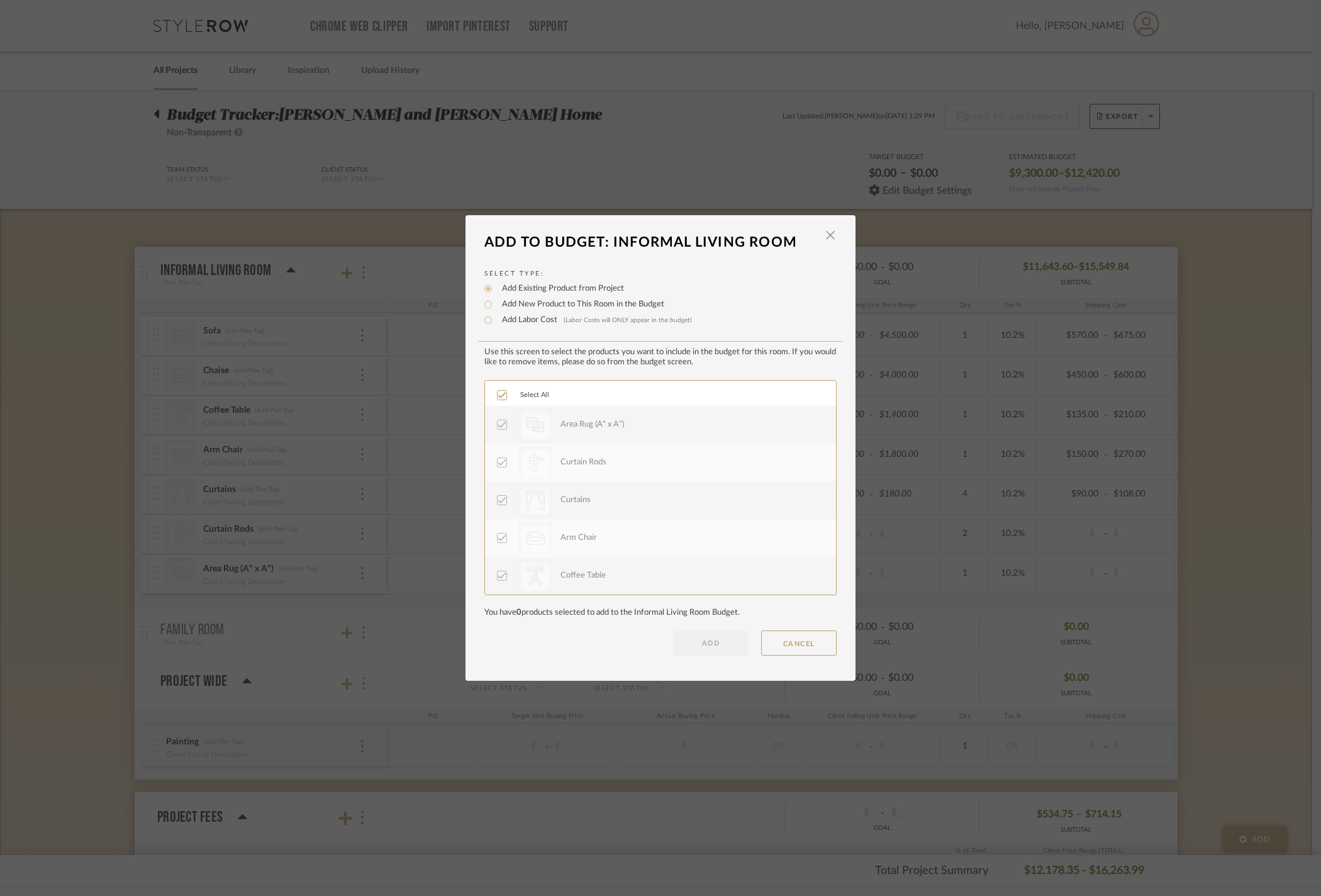
click at [577, 298] on label "Add New Product to This Room in the Budget" at bounding box center [580, 305] width 169 height 13
click at [496, 297] on input "Add New Product to This Room in the Budget" at bounding box center [487, 304] width 15 height 15
radio input "true"
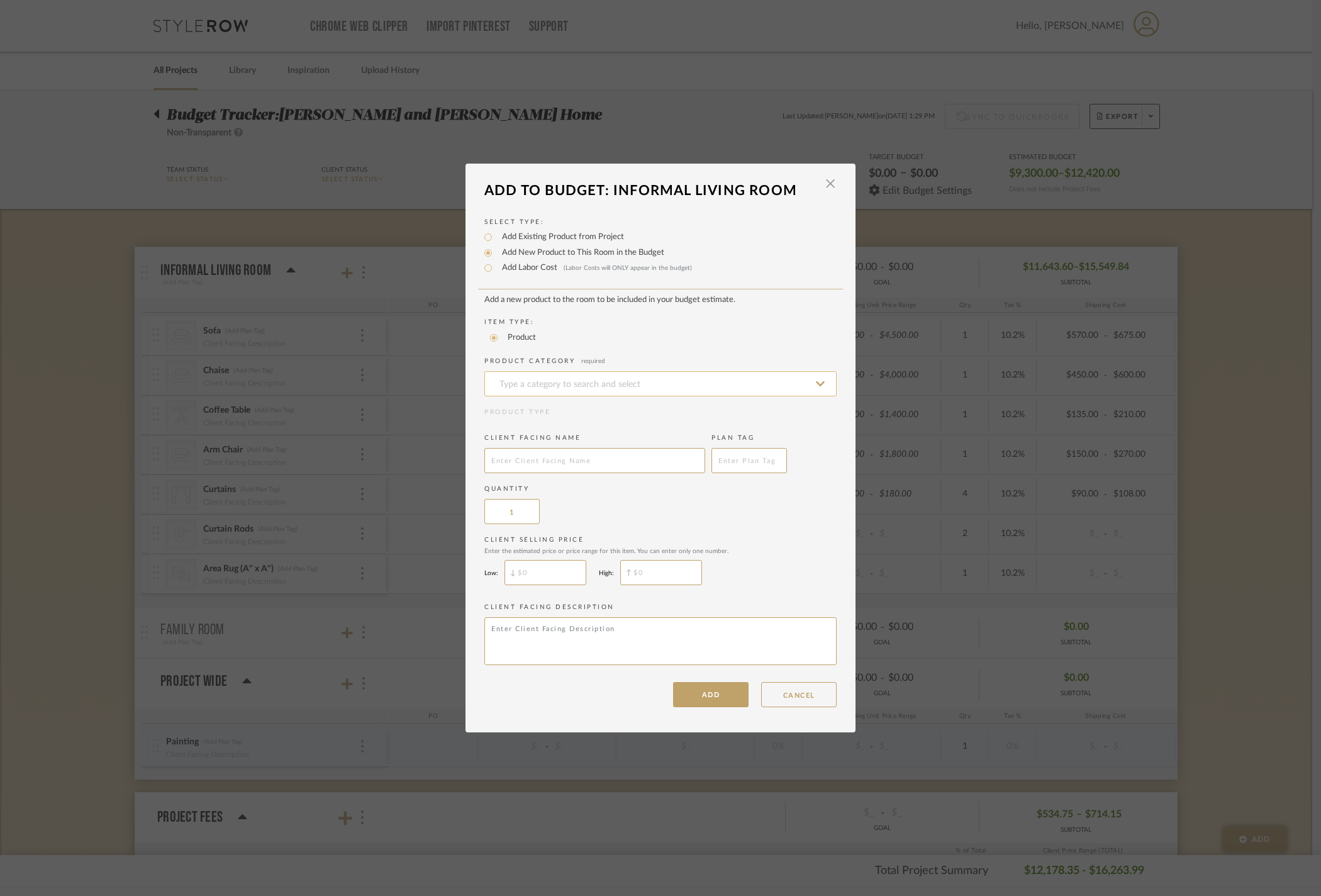
click at [561, 371] on input at bounding box center [660, 384] width 352 height 25
click at [630, 408] on div "Area Rugs" at bounding box center [656, 399] width 351 height 32
type input "Area Rugs"
click at [581, 456] on input "text" at bounding box center [595, 461] width 221 height 25
type input "Rug Pad (A" x A")"
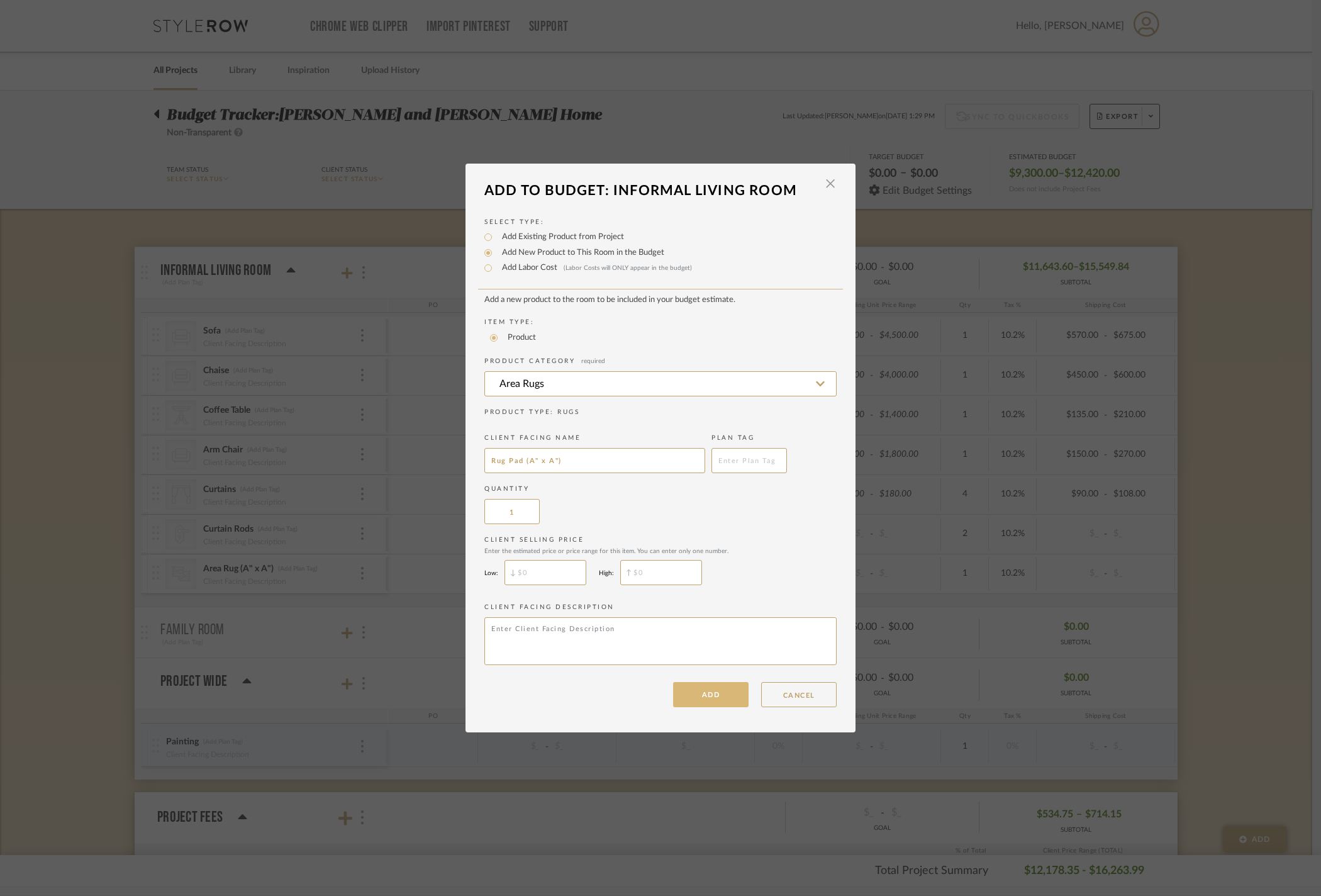
click at [710, 707] on button "ADD" at bounding box center [710, 695] width 75 height 25
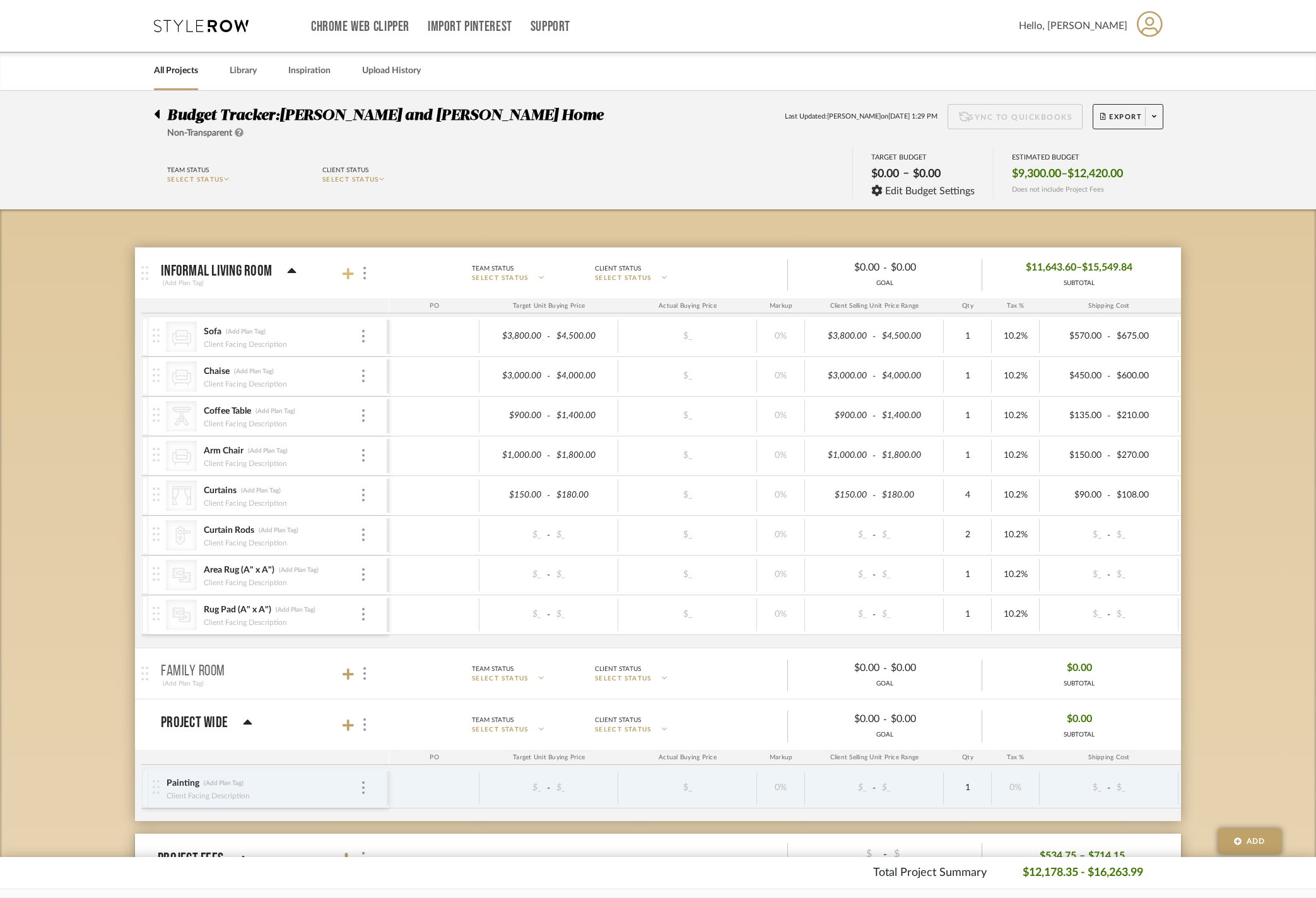
click at [350, 279] on icon at bounding box center [348, 273] width 11 height 11
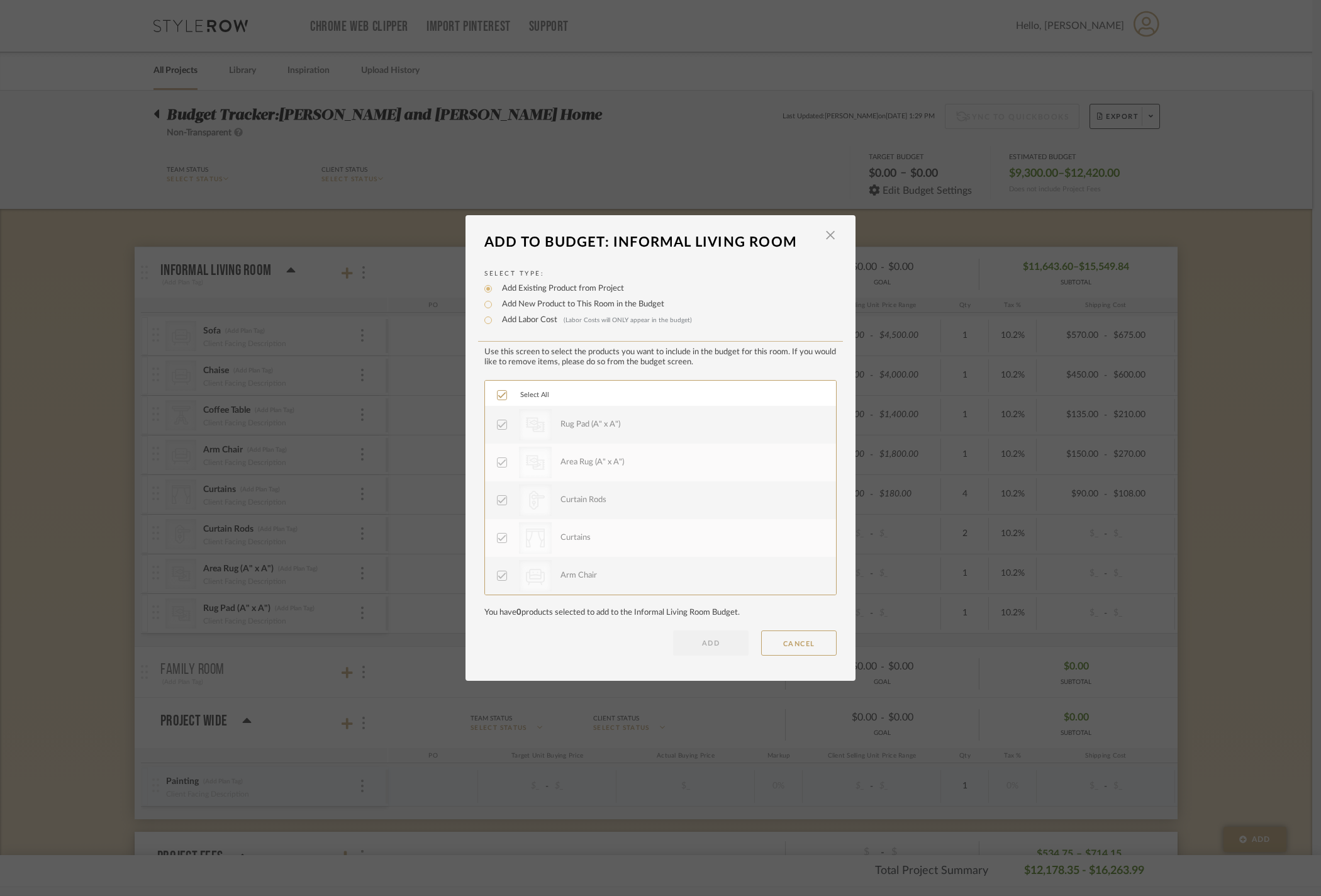
click at [542, 298] on label "Add New Product to This Room in the Budget" at bounding box center [580, 305] width 169 height 13
click at [496, 297] on input "Add New Product to This Room in the Budget" at bounding box center [487, 304] width 15 height 15
radio input "true"
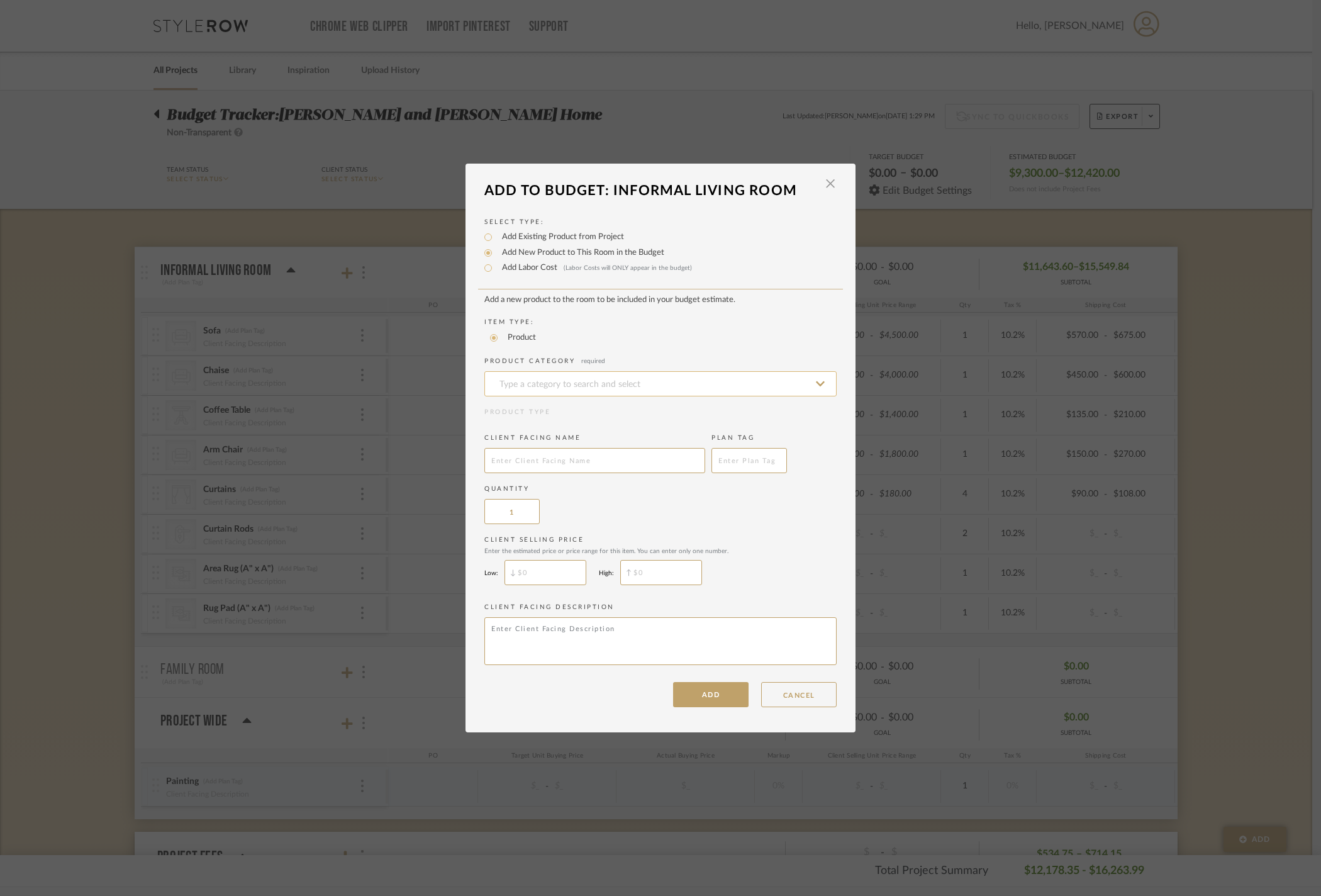
click at [555, 371] on input at bounding box center [660, 384] width 352 height 25
click at [577, 467] on div "Side Tables" at bounding box center [656, 463] width 351 height 32
type input "Side Tables"
click at [611, 463] on input "text" at bounding box center [595, 461] width 221 height 25
type input "Side Tables"
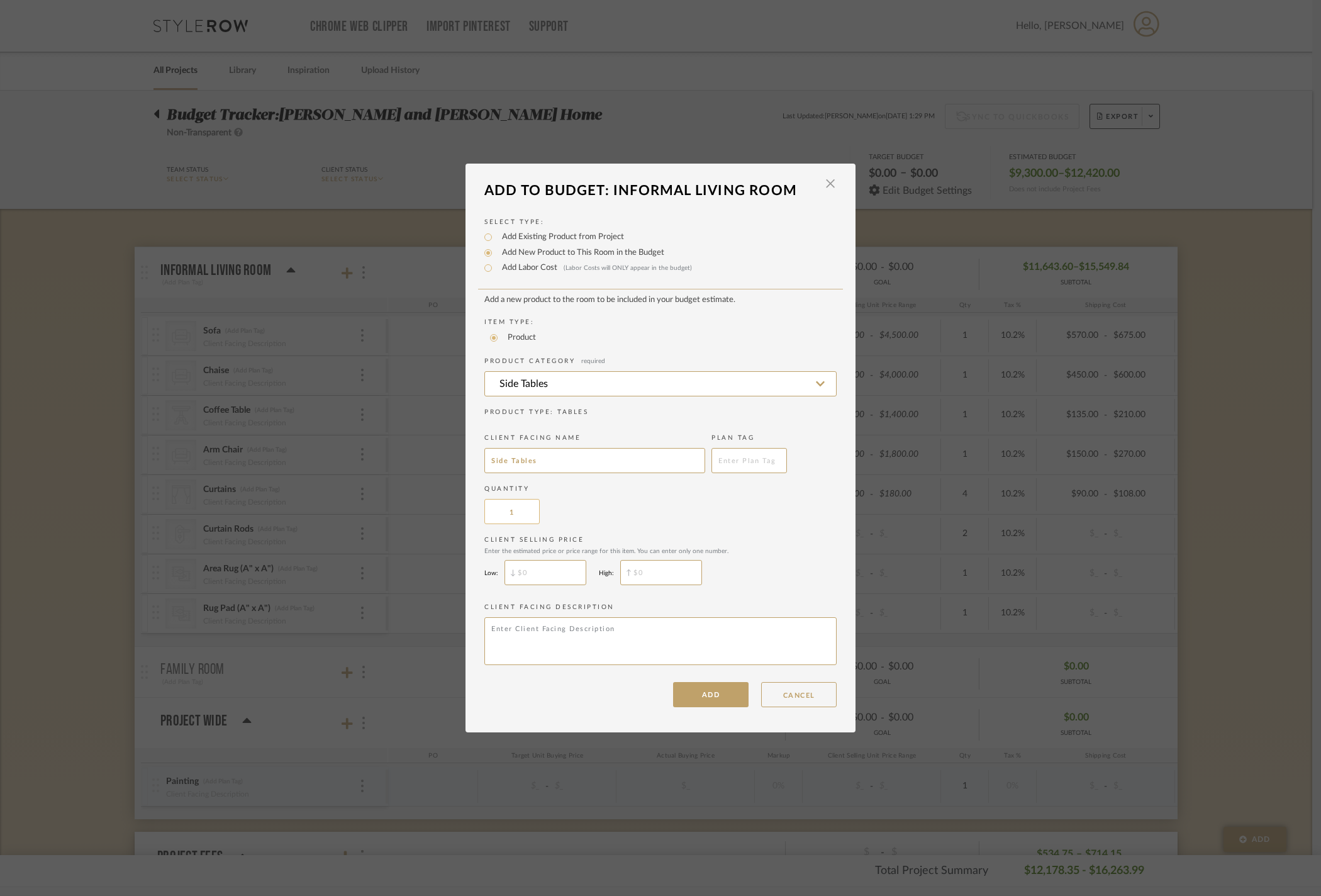
click at [523, 521] on input "1" at bounding box center [512, 511] width 56 height 25
type input "2"
click at [608, 518] on div "Quantity 2" at bounding box center [660, 504] width 352 height 39
click at [697, 707] on button "ADD" at bounding box center [710, 695] width 75 height 25
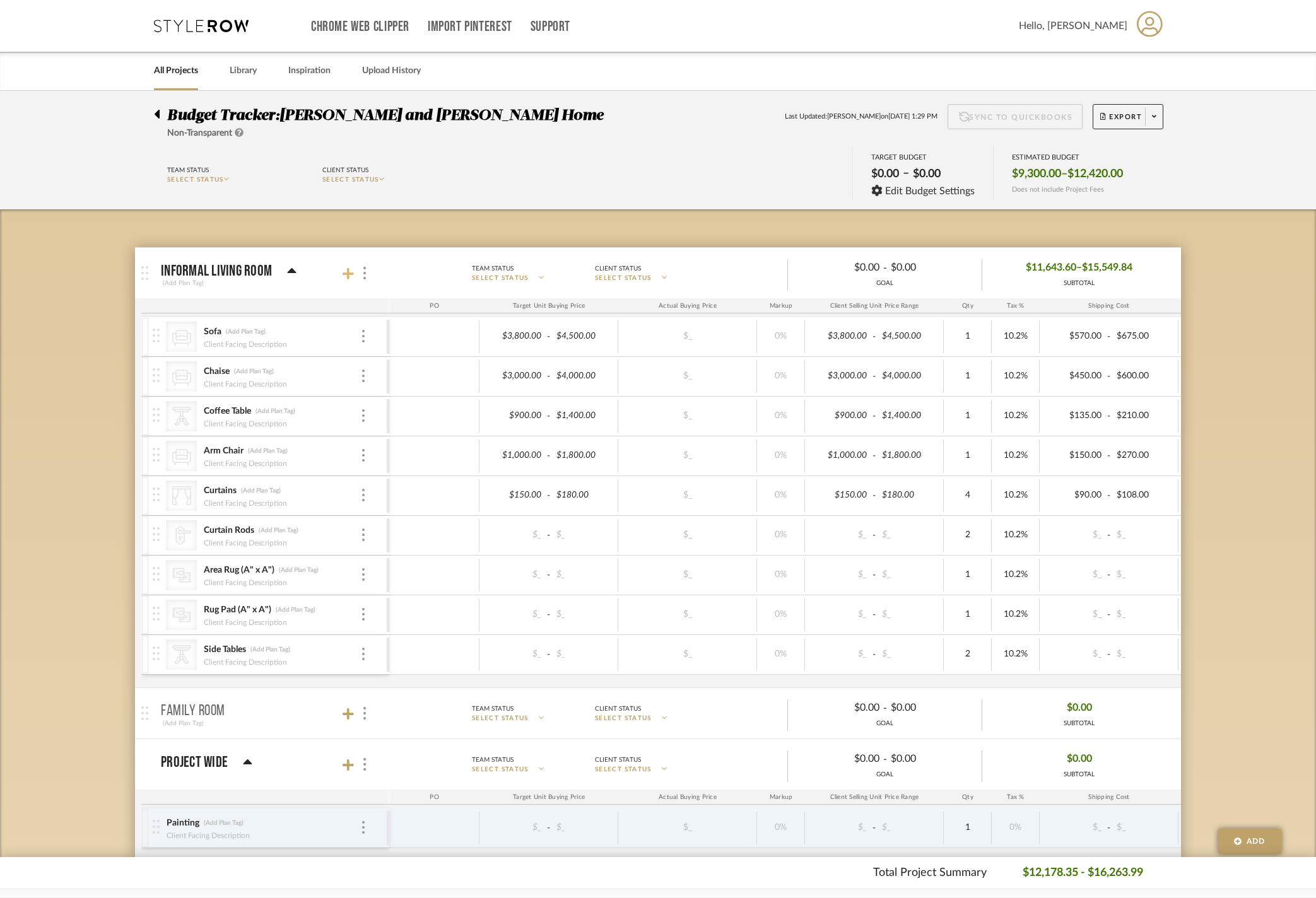
click at [352, 278] on icon at bounding box center [348, 273] width 11 height 13
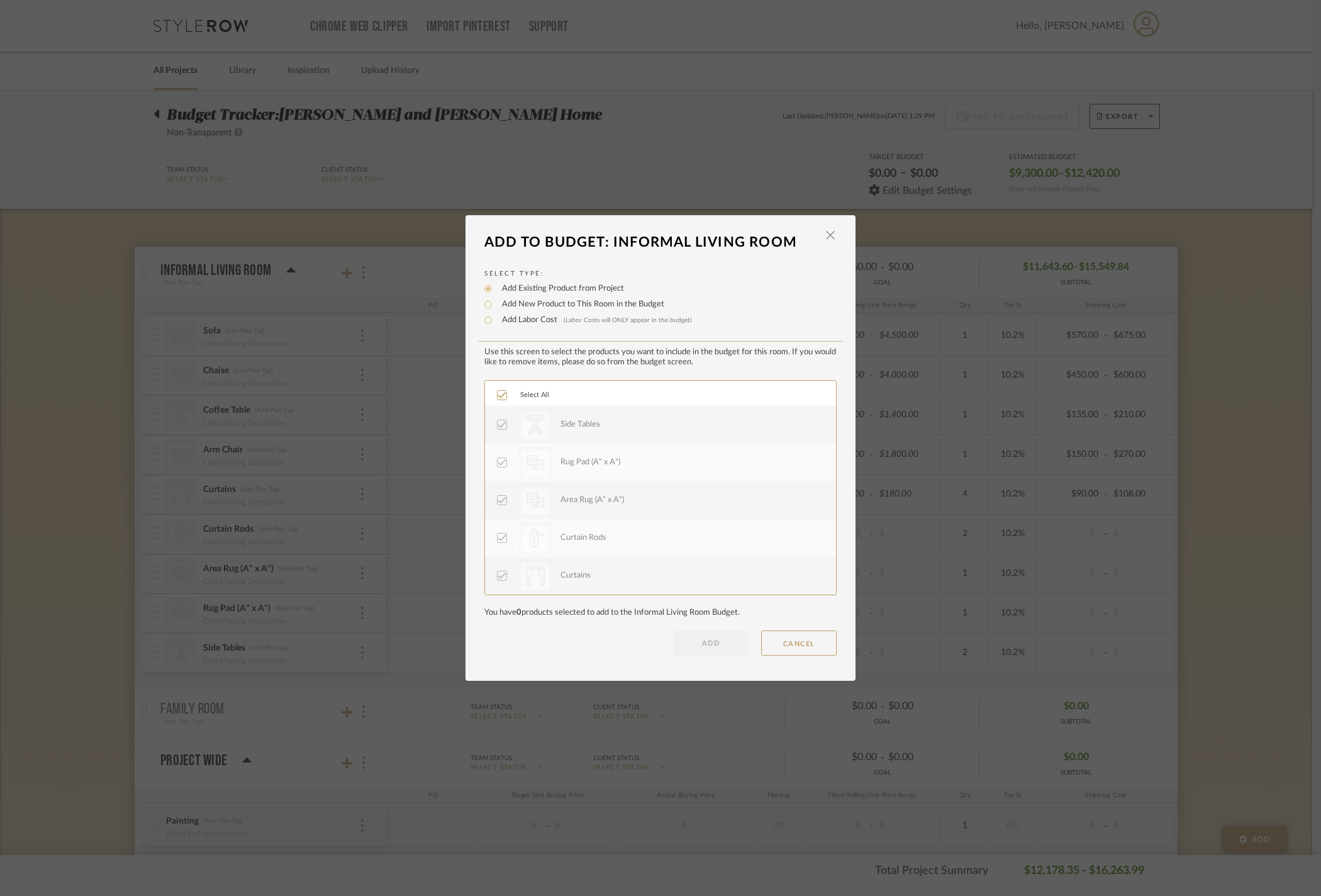
click at [556, 298] on label "Add New Product to This Room in the Budget" at bounding box center [580, 305] width 169 height 13
click at [496, 297] on input "Add New Product to This Room in the Budget" at bounding box center [487, 304] width 15 height 15
radio input "true"
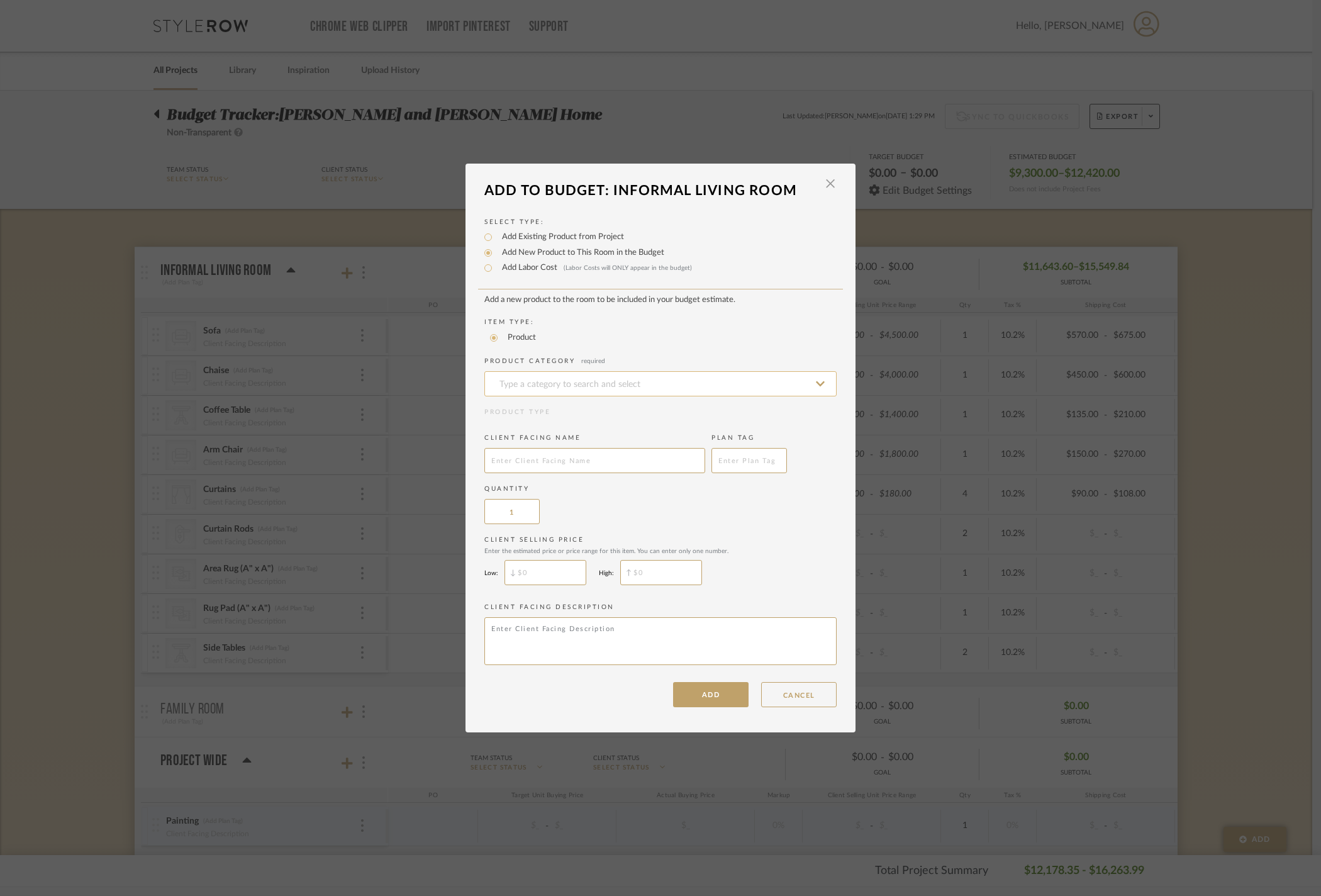
click at [532, 371] on input at bounding box center [660, 384] width 352 height 25
click at [574, 415] on div "Pendants" at bounding box center [656, 399] width 351 height 32
type input "Pendants"
click at [569, 469] on input "text" at bounding box center [595, 461] width 221 height 25
type input "Pendant Light"
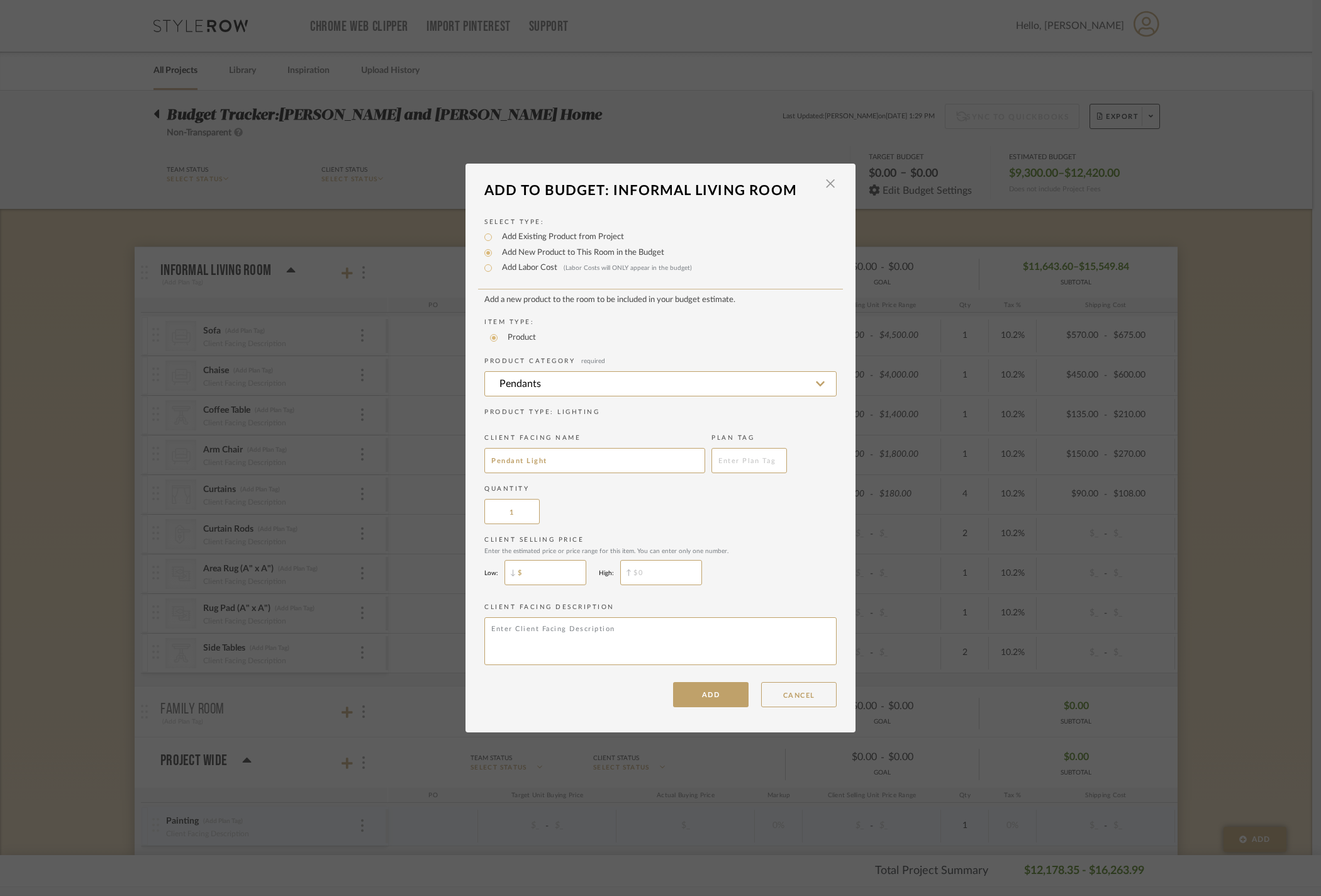
click at [577, 585] on input "$" at bounding box center [545, 572] width 82 height 25
type input "$1,200"
click at [670, 585] on input "$" at bounding box center [661, 572] width 82 height 25
type input "$1,800"
click at [694, 707] on button "ADD" at bounding box center [710, 695] width 75 height 25
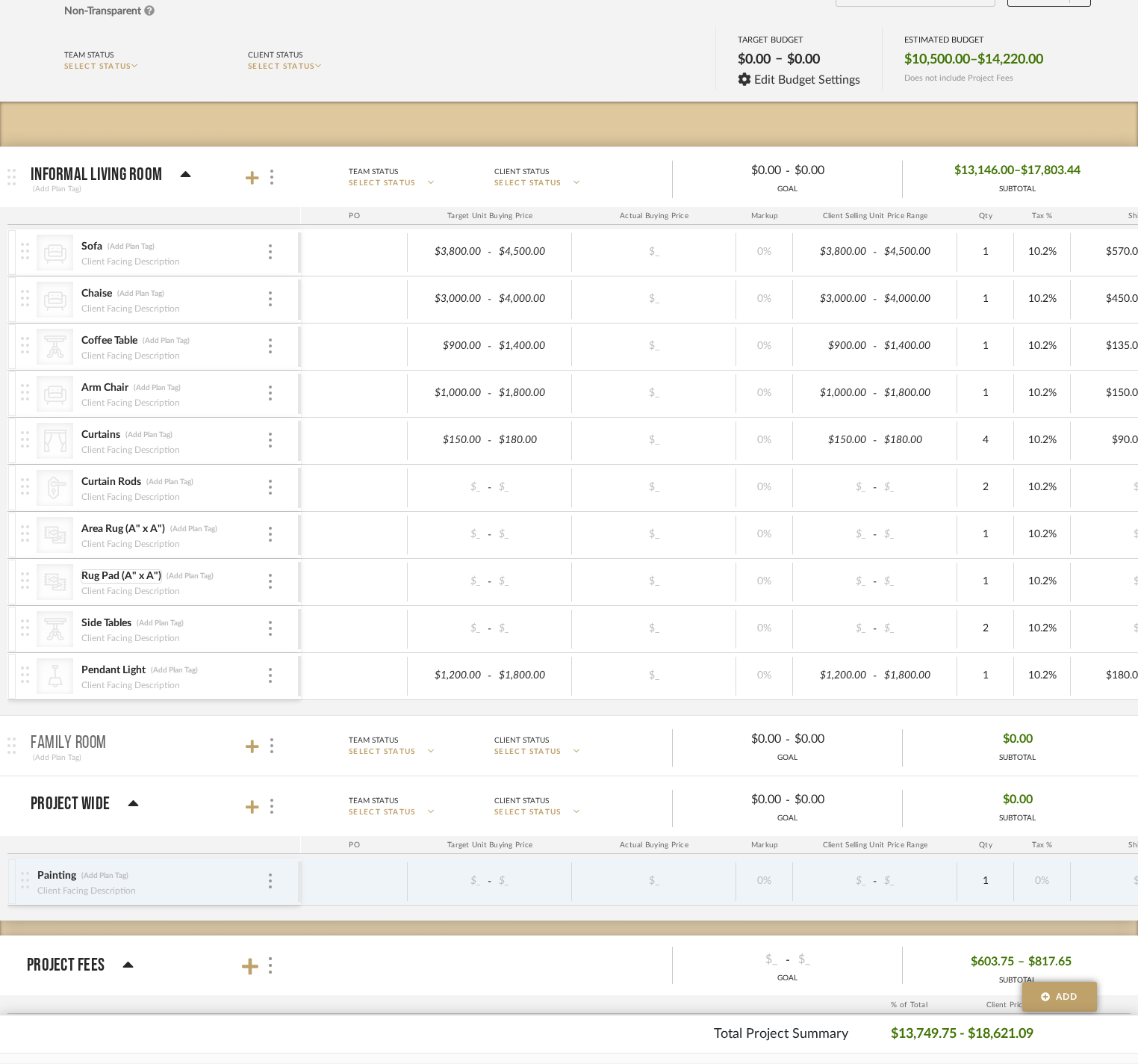
scroll to position [154, 0]
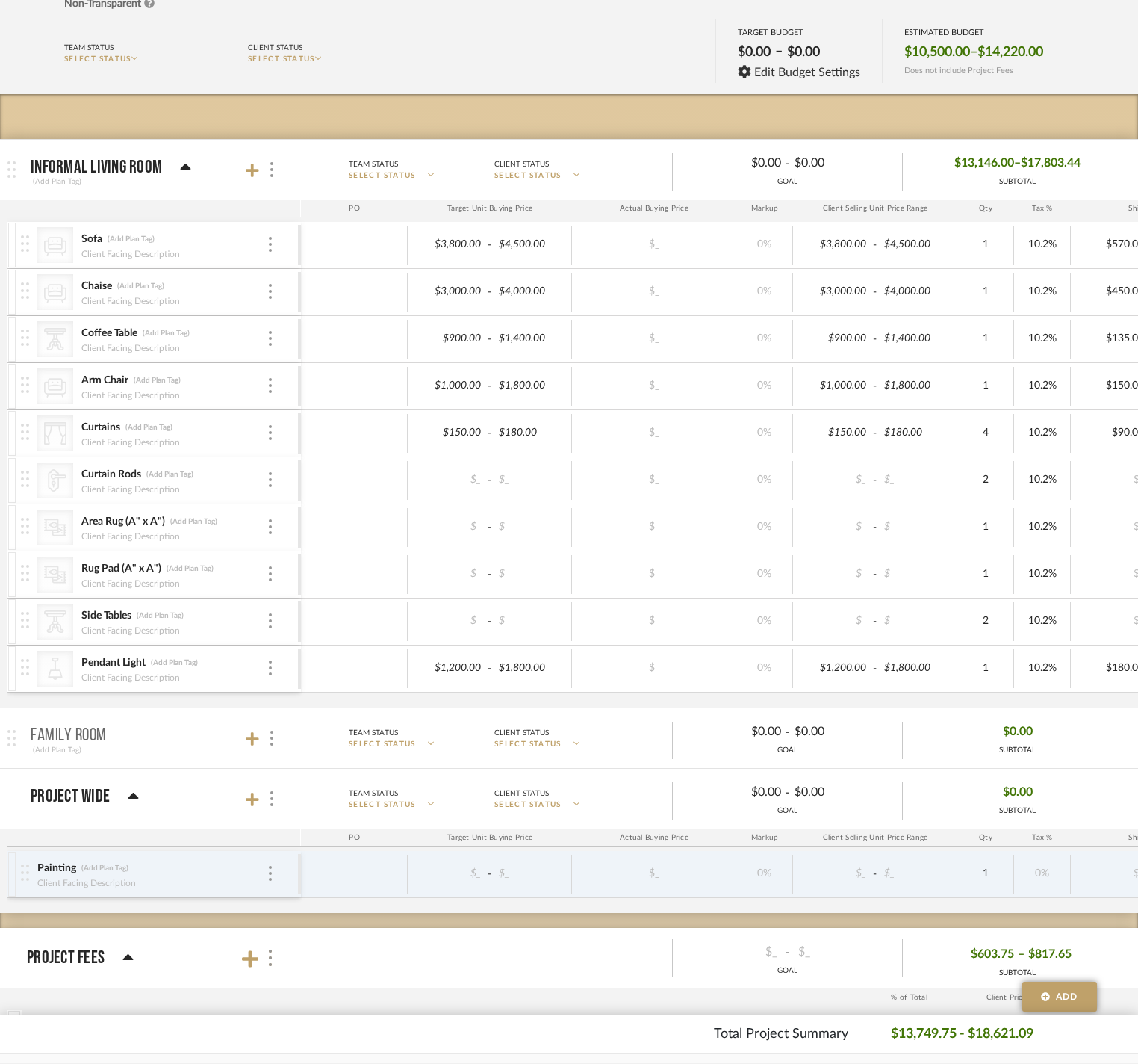
click at [261, 175] on div at bounding box center [261, 170] width 33 height 20
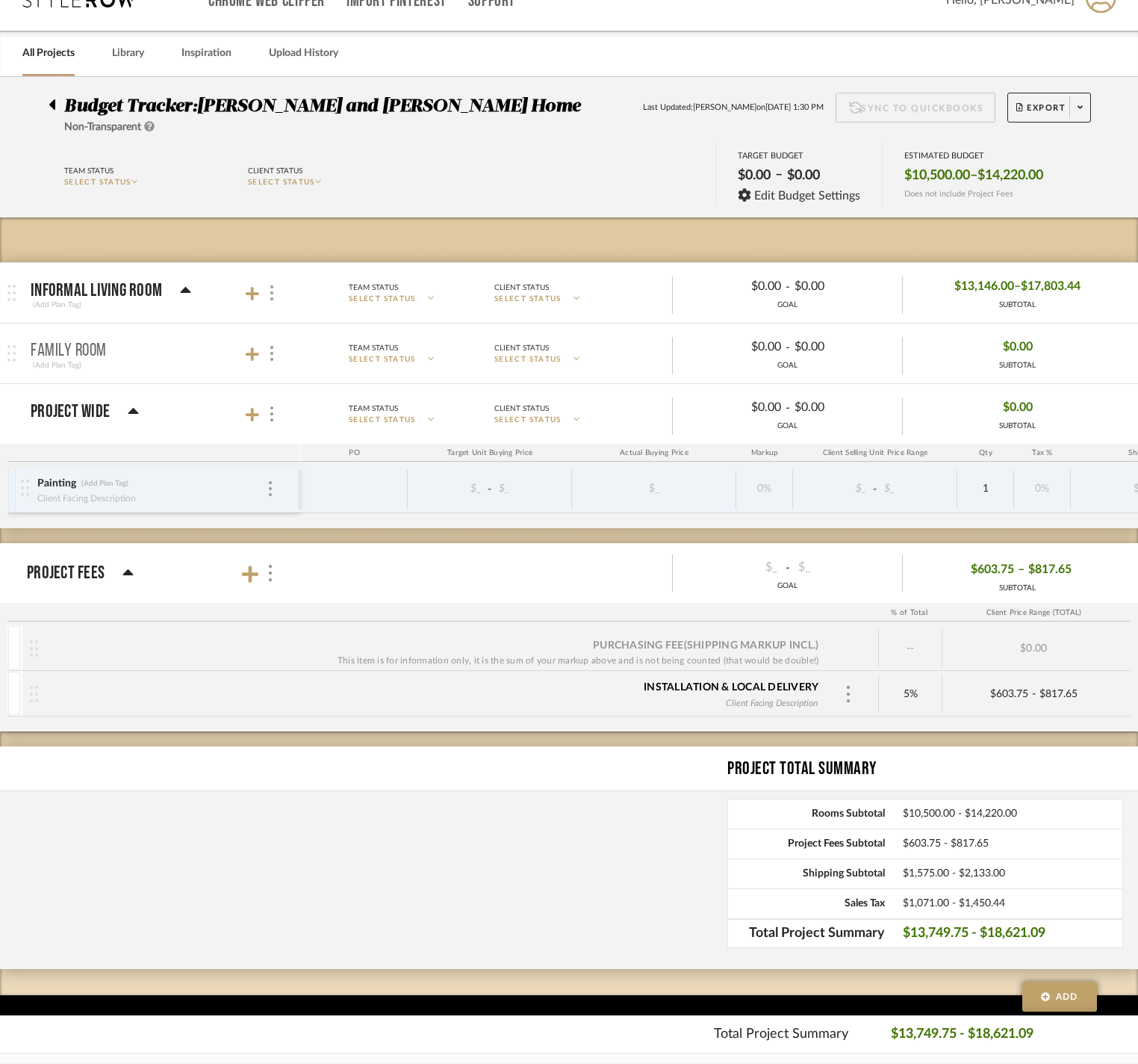
scroll to position [42, 0]
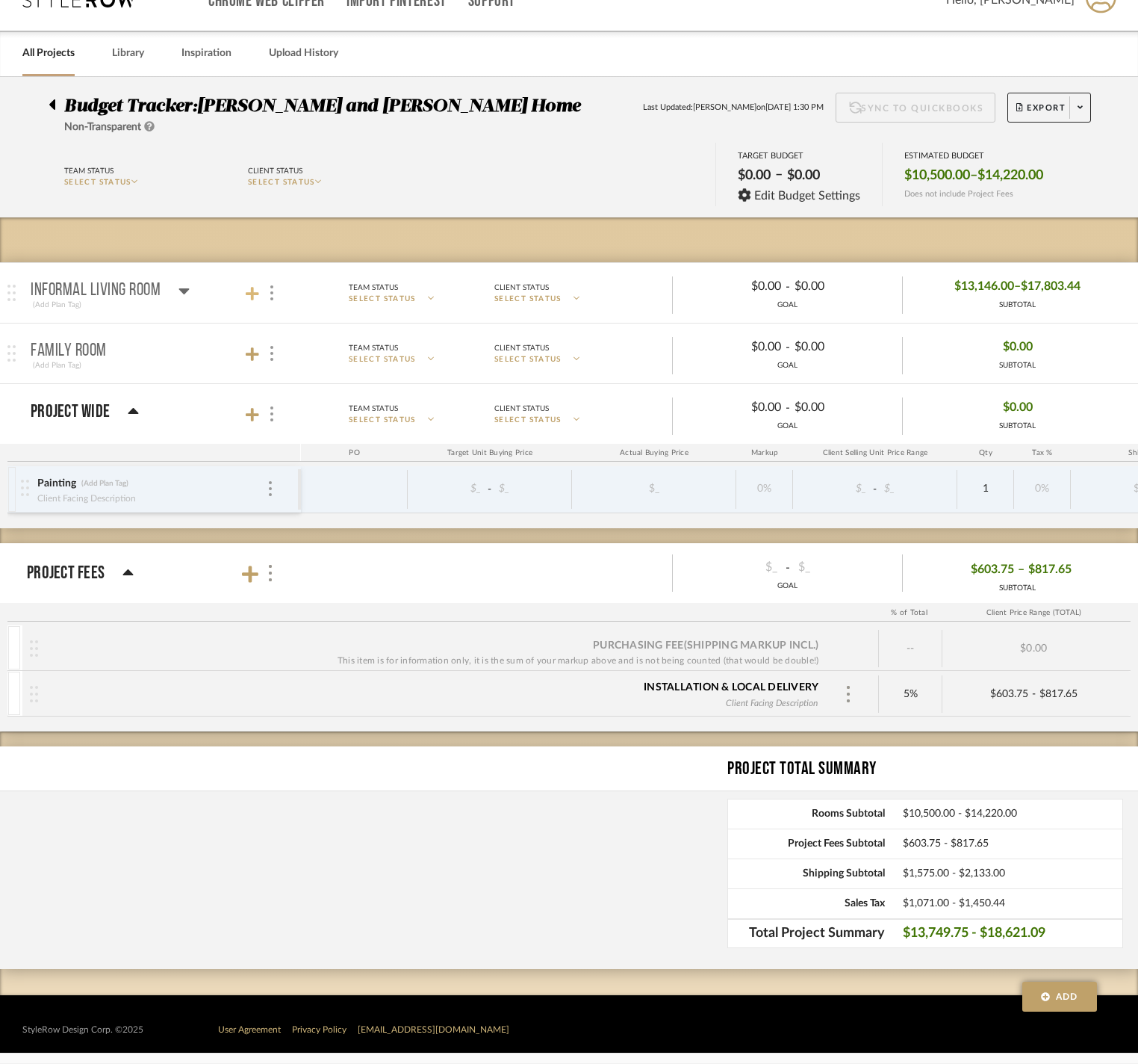
click at [254, 290] on icon at bounding box center [252, 293] width 13 height 13
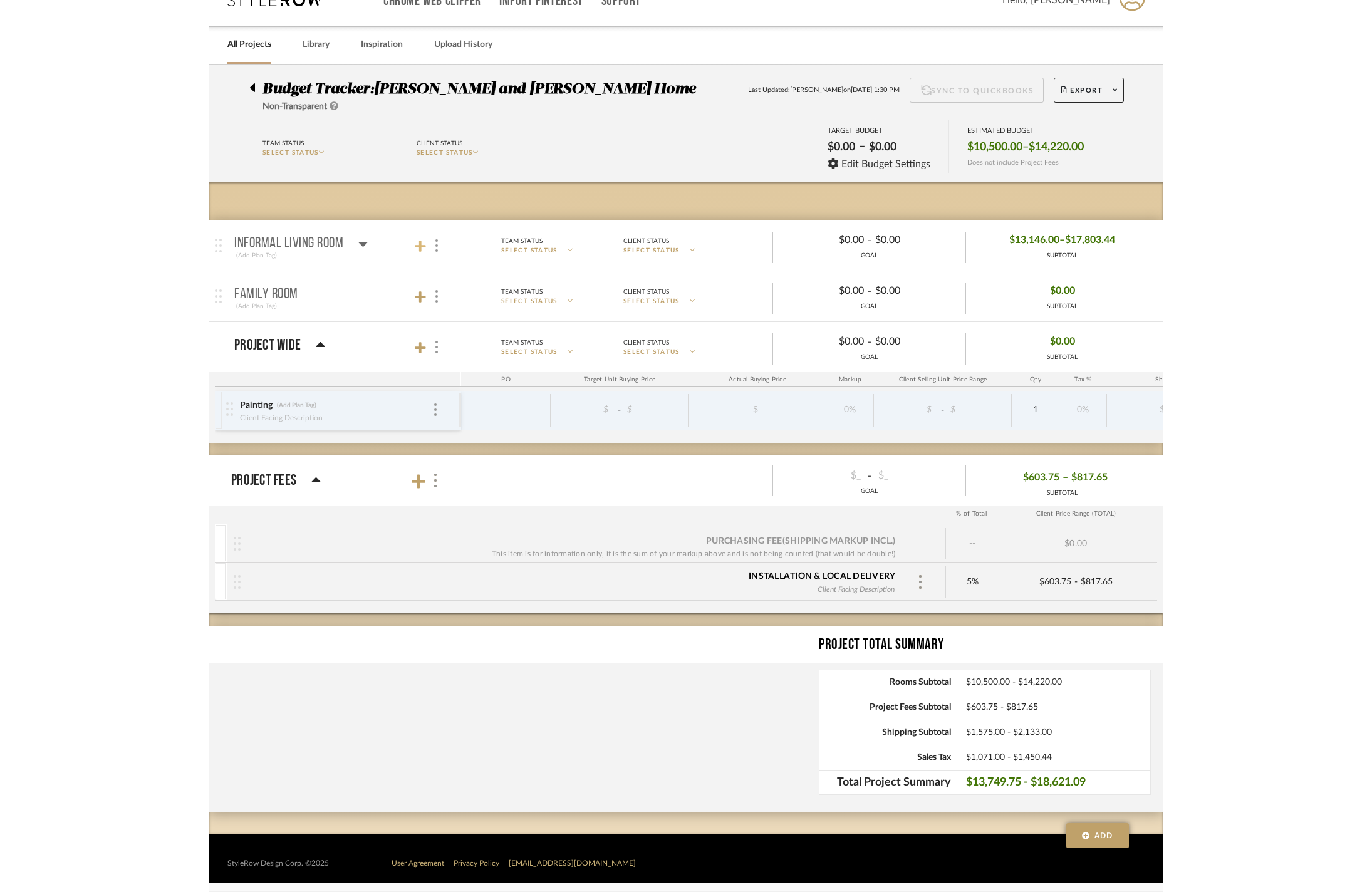
scroll to position [0, 0]
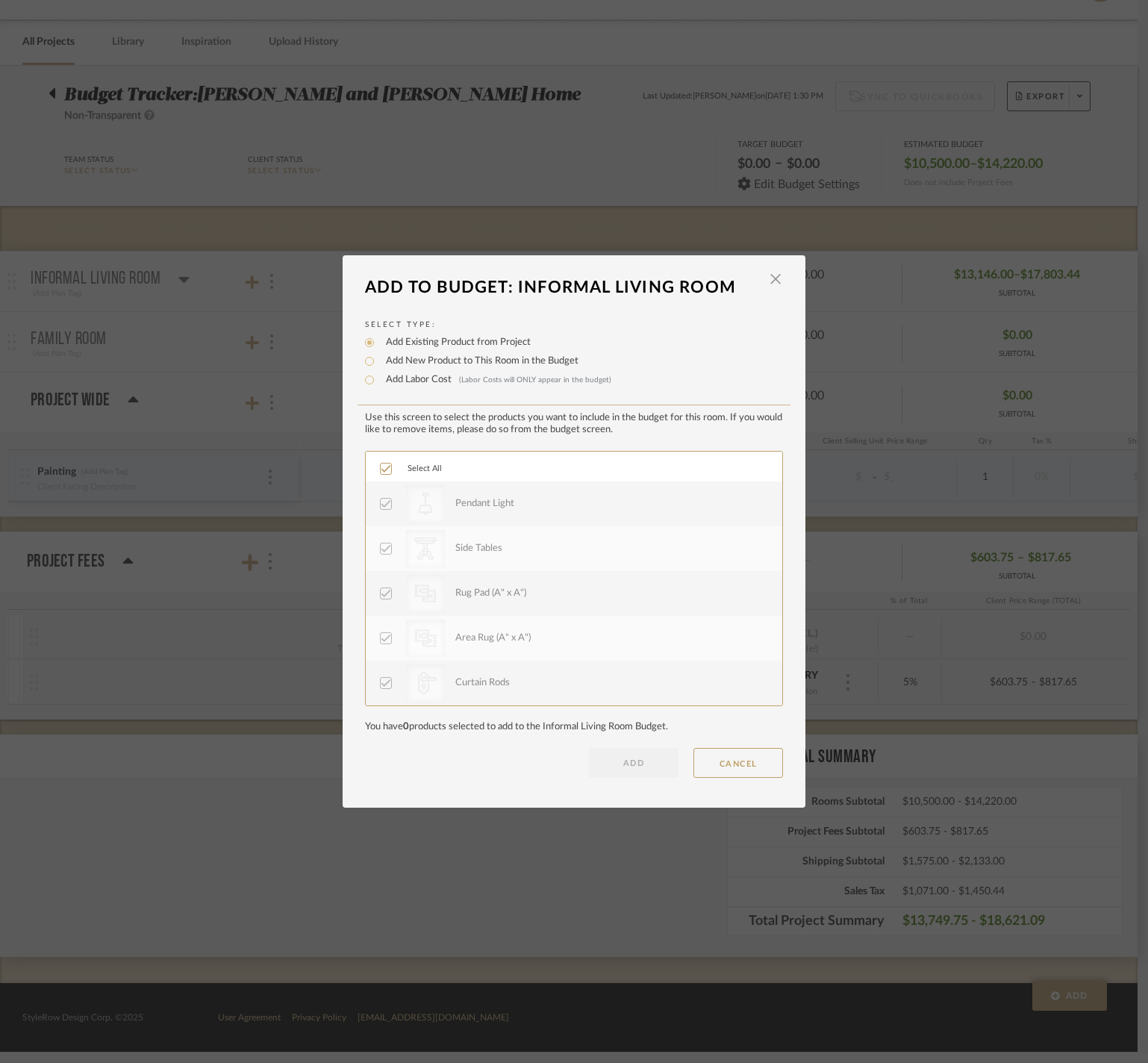
click at [442, 354] on label "Add New Product to This Room in the Budget" at bounding box center [478, 361] width 200 height 15
click at [378, 352] on input "Add New Product to This Room in the Budget" at bounding box center [369, 360] width 18 height 18
radio input "true"
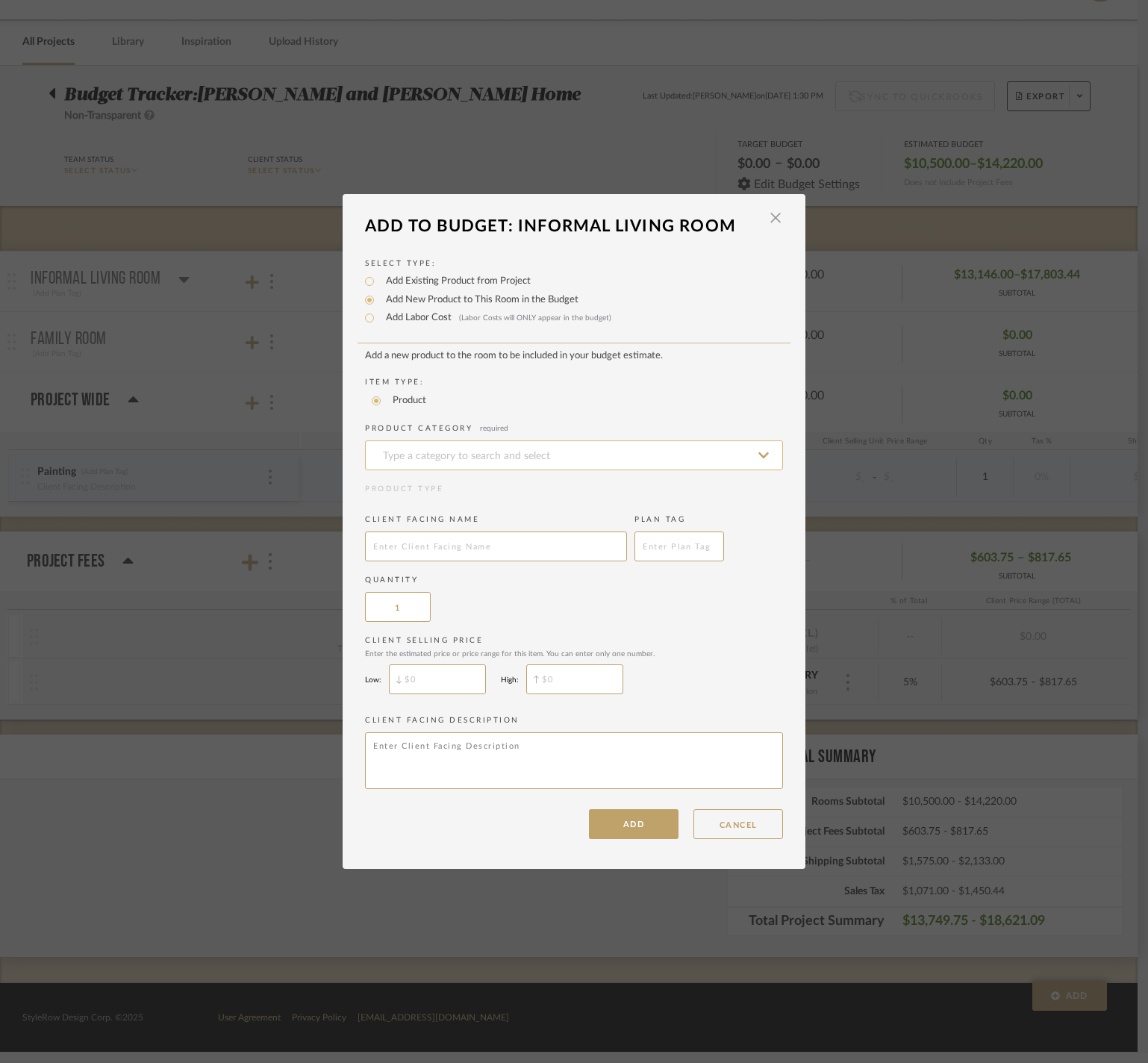
click at [485, 441] on input at bounding box center [573, 456] width 418 height 30
click at [466, 516] on span "Planters & Pots" at bounding box center [420, 511] width 91 height 11
type input "Planters & Pots"
click at [500, 547] on input "text" at bounding box center [496, 547] width 262 height 30
type input "Planter"
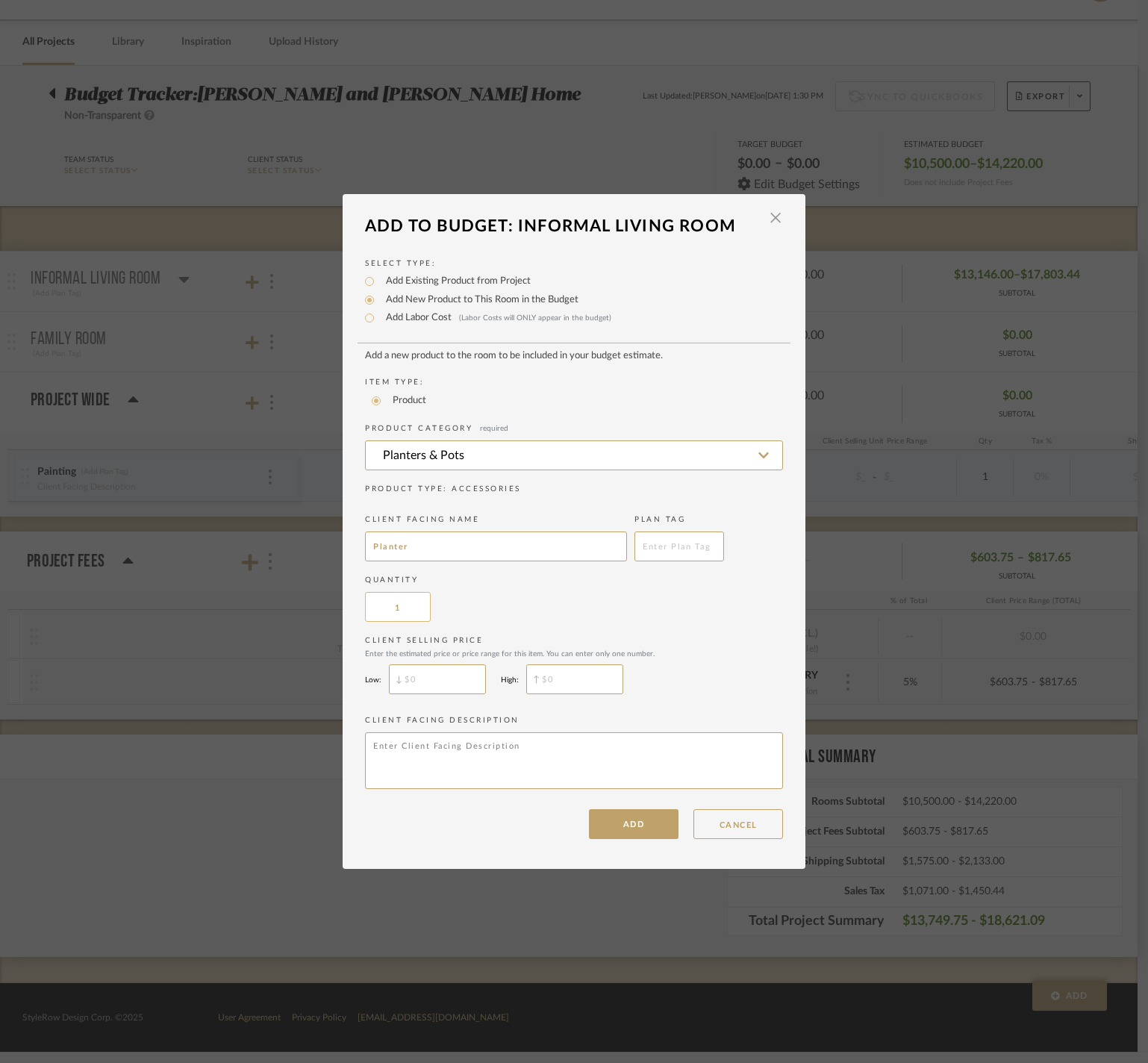
click at [399, 612] on input "1" at bounding box center [397, 607] width 66 height 30
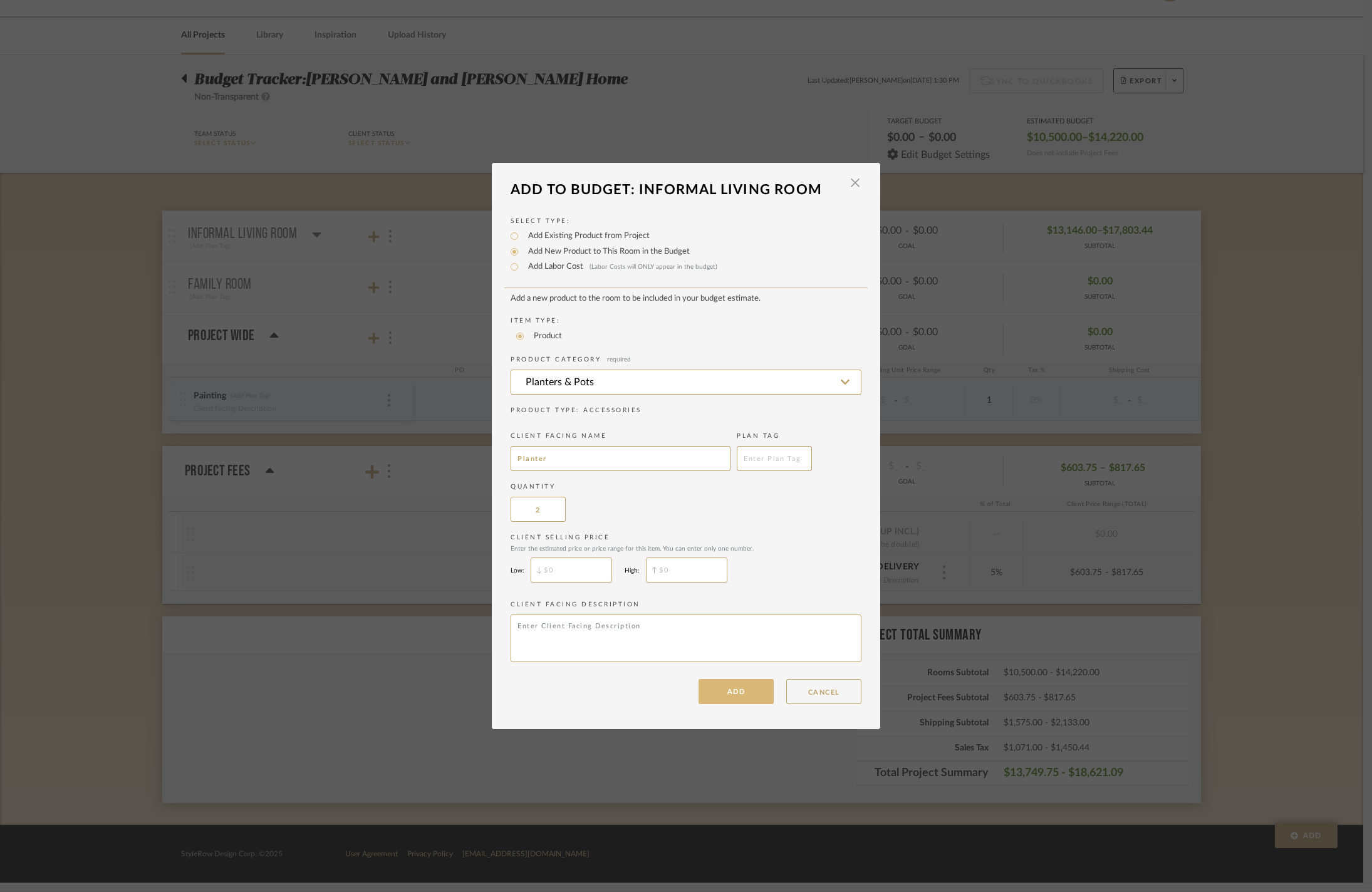
type input "2"
click at [730, 704] on button "ADD" at bounding box center [735, 692] width 75 height 25
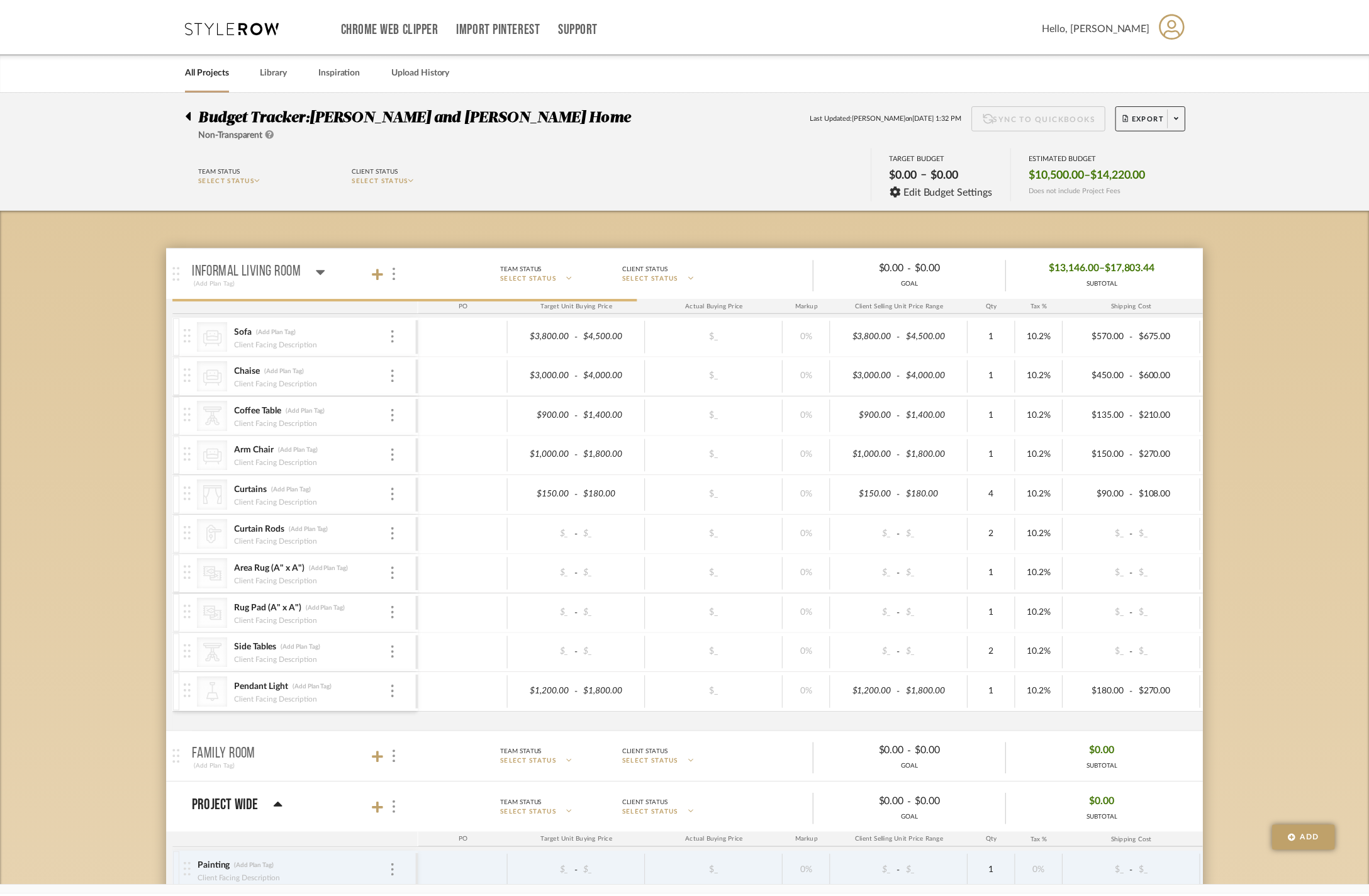
scroll to position [35, 0]
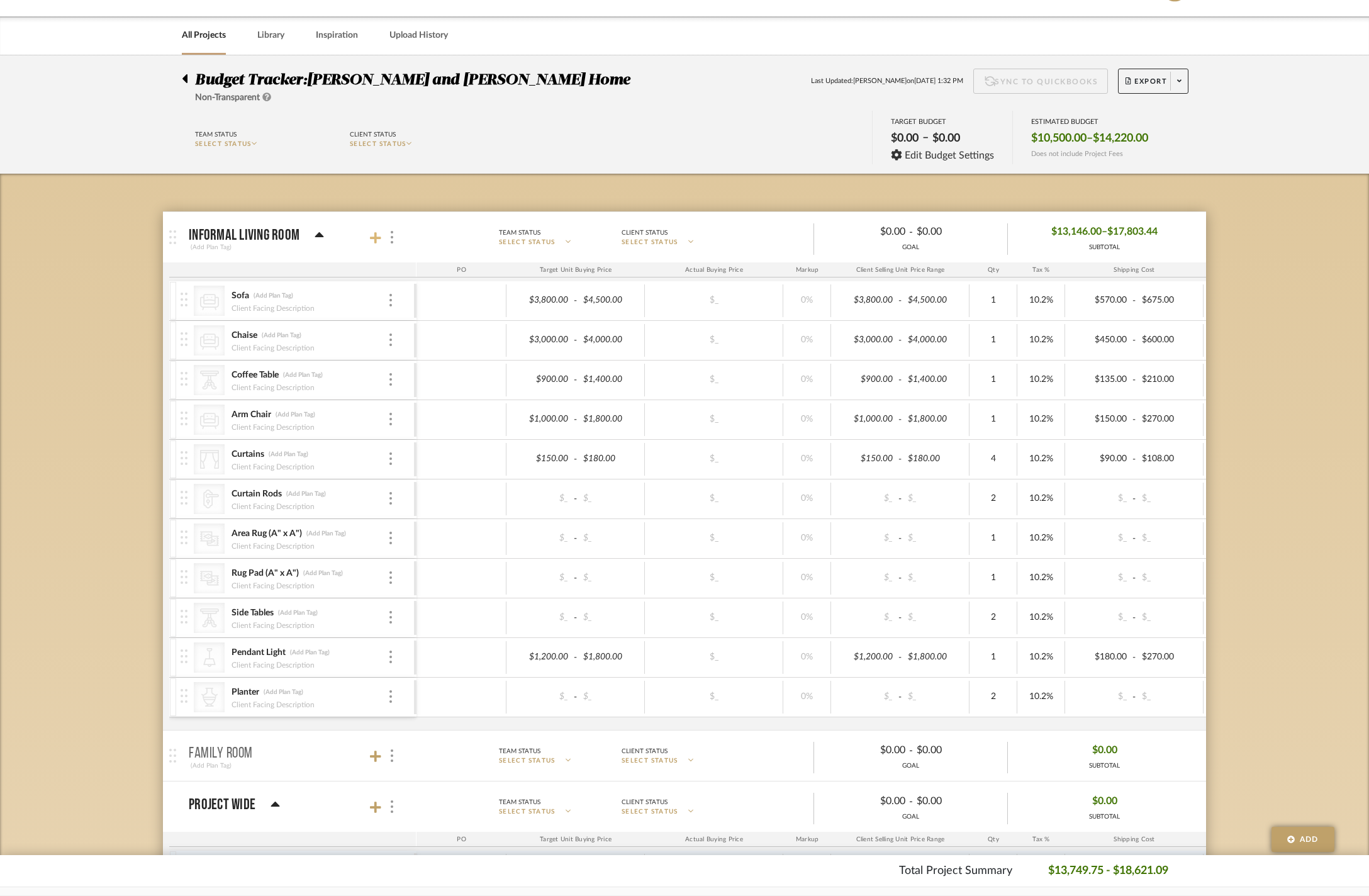
click at [376, 241] on icon at bounding box center [376, 238] width 11 height 11
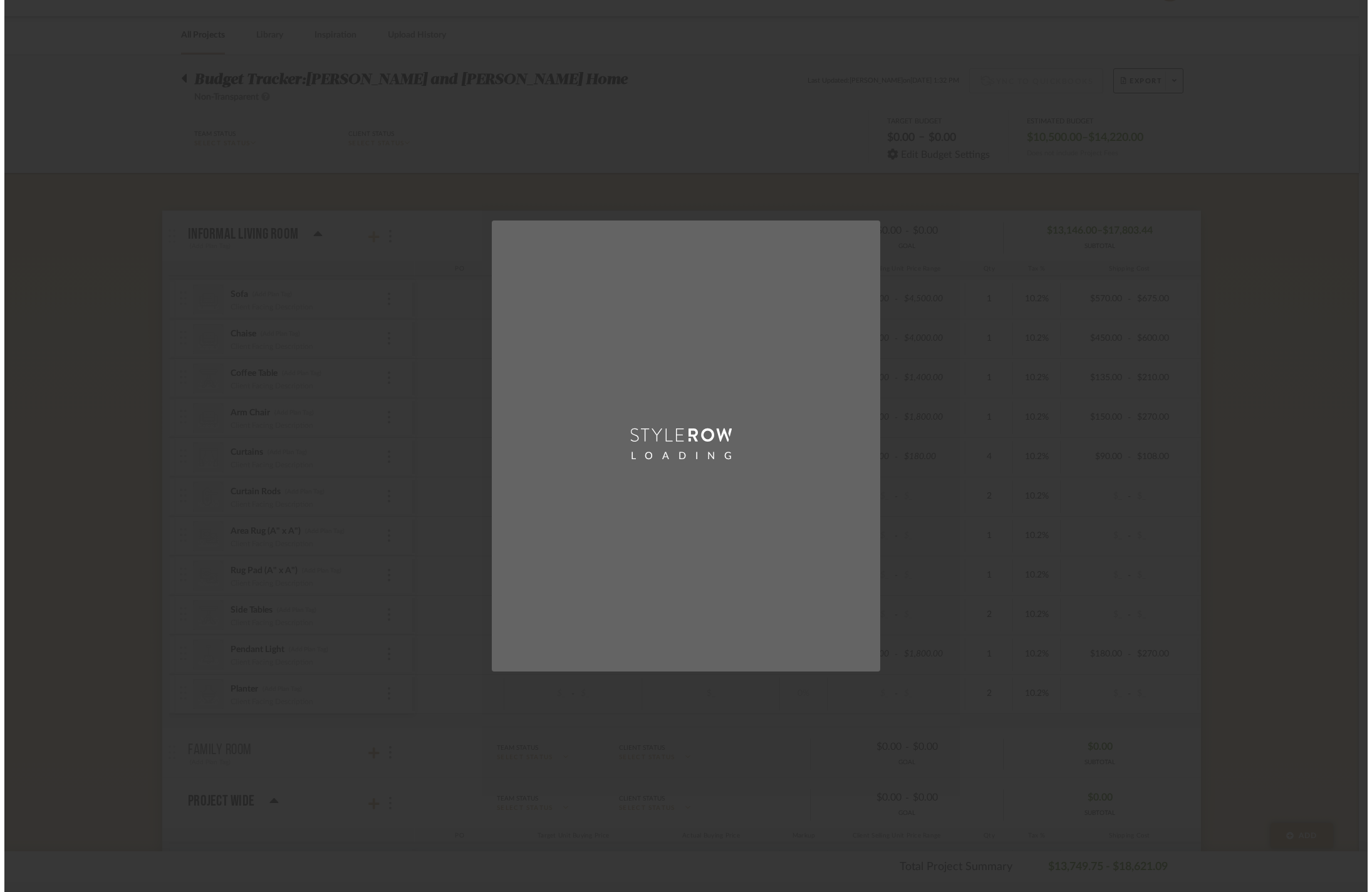
scroll to position [0, 0]
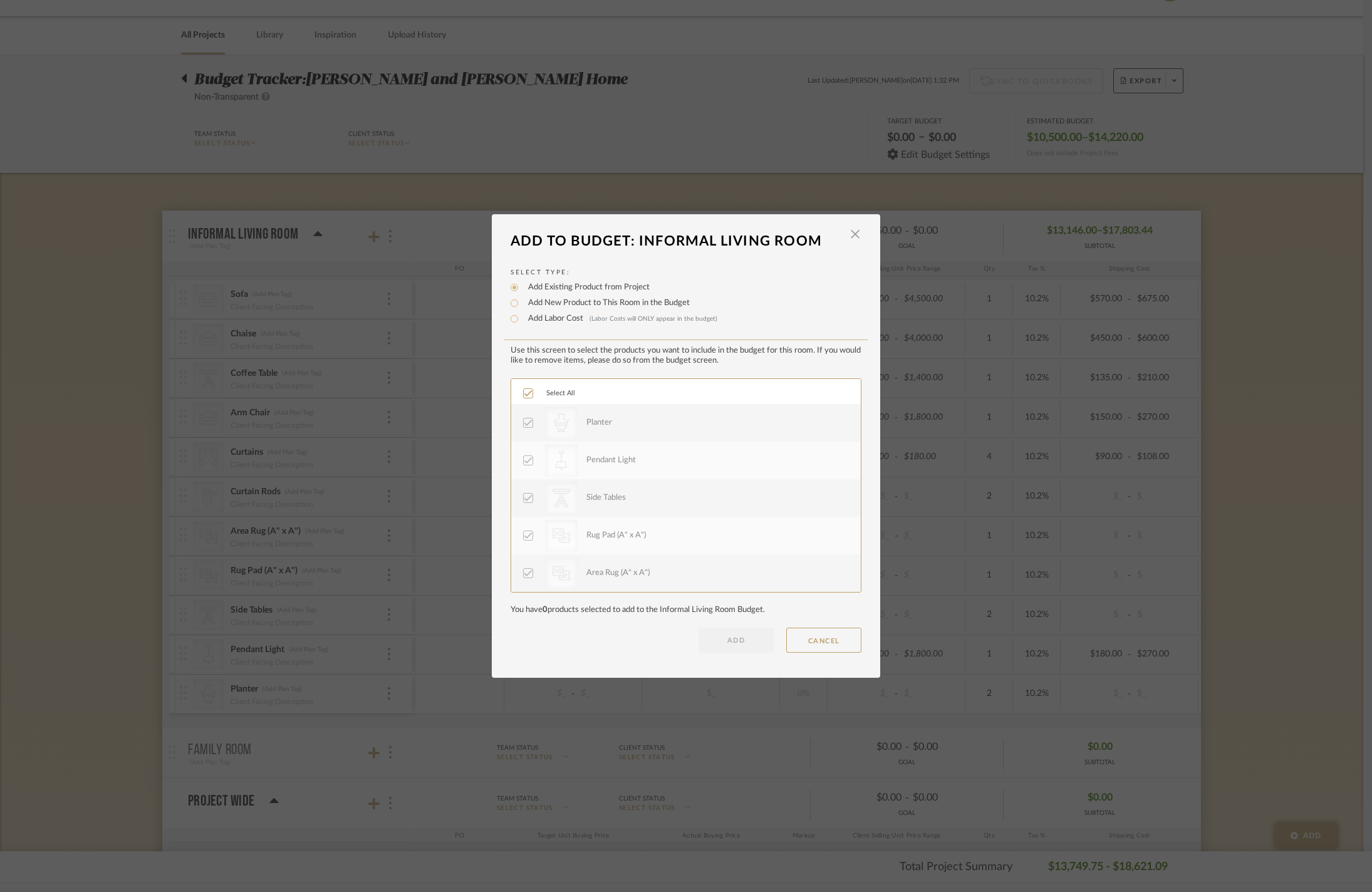
click at [554, 297] on label "Add New Product to This Room in the Budget" at bounding box center [606, 303] width 168 height 13
click at [522, 295] on input "Add New Product to This Room in the Budget" at bounding box center [514, 302] width 15 height 15
radio input "true"
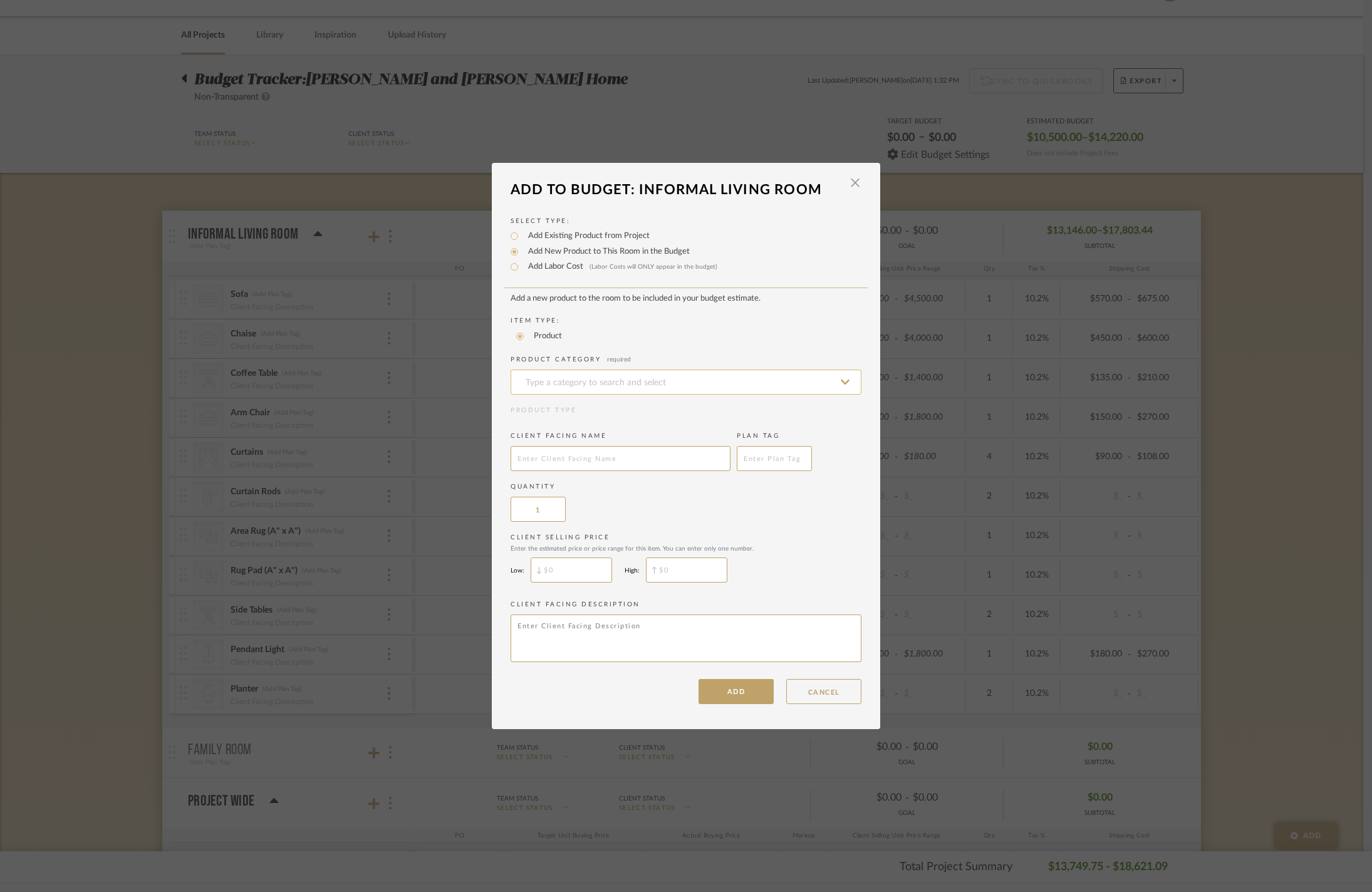
click at [599, 370] on input at bounding box center [686, 382] width 351 height 25
click at [588, 497] on span "Plants & Trees" at bounding box center [553, 493] width 69 height 9
type input "Plants & Trees"
click at [600, 452] on input "text" at bounding box center [621, 459] width 220 height 25
type input "Plants"
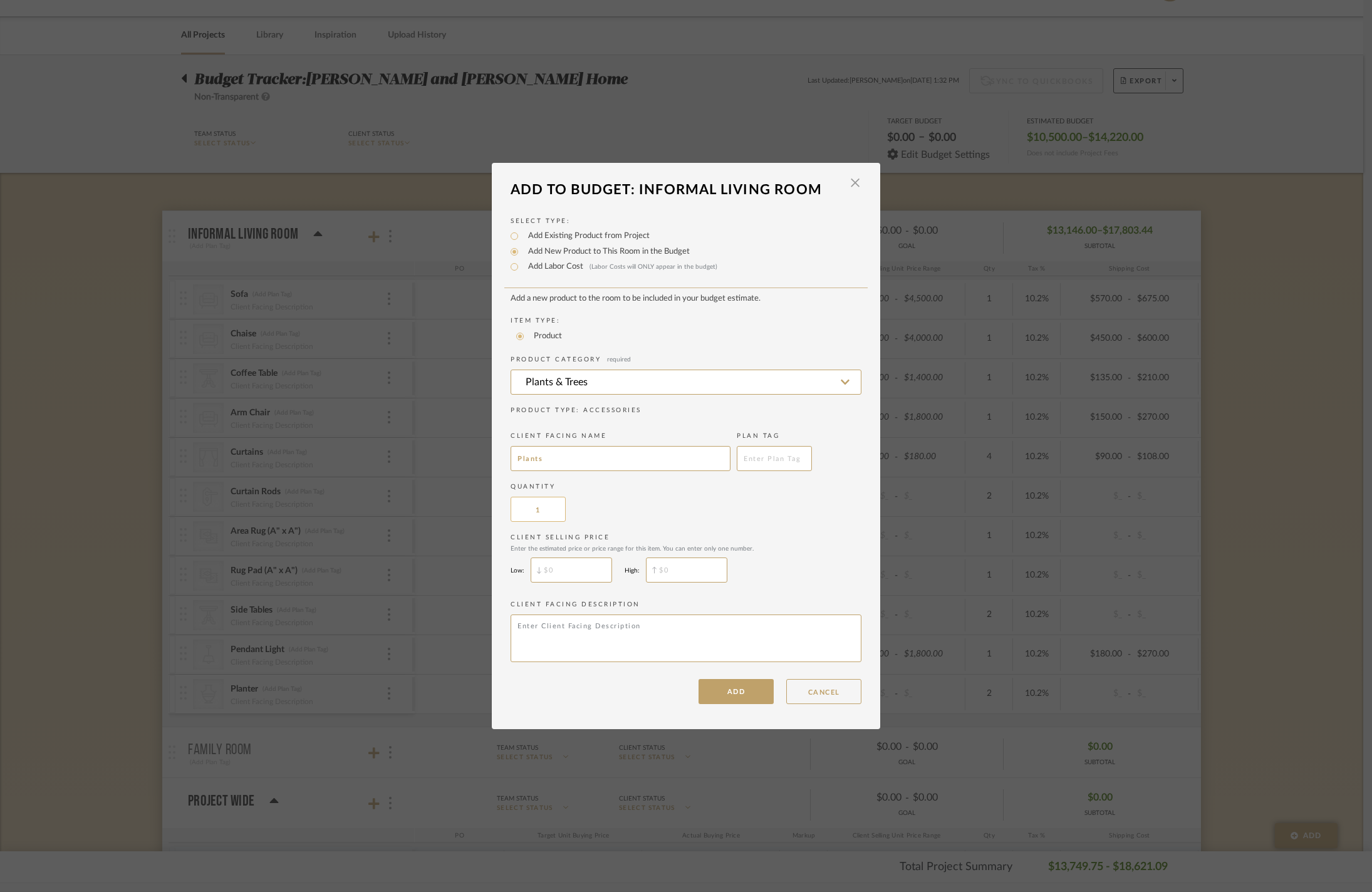
click at [545, 517] on input "1" at bounding box center [538, 509] width 55 height 25
type input "2"
click at [735, 704] on button "ADD" at bounding box center [735, 692] width 75 height 25
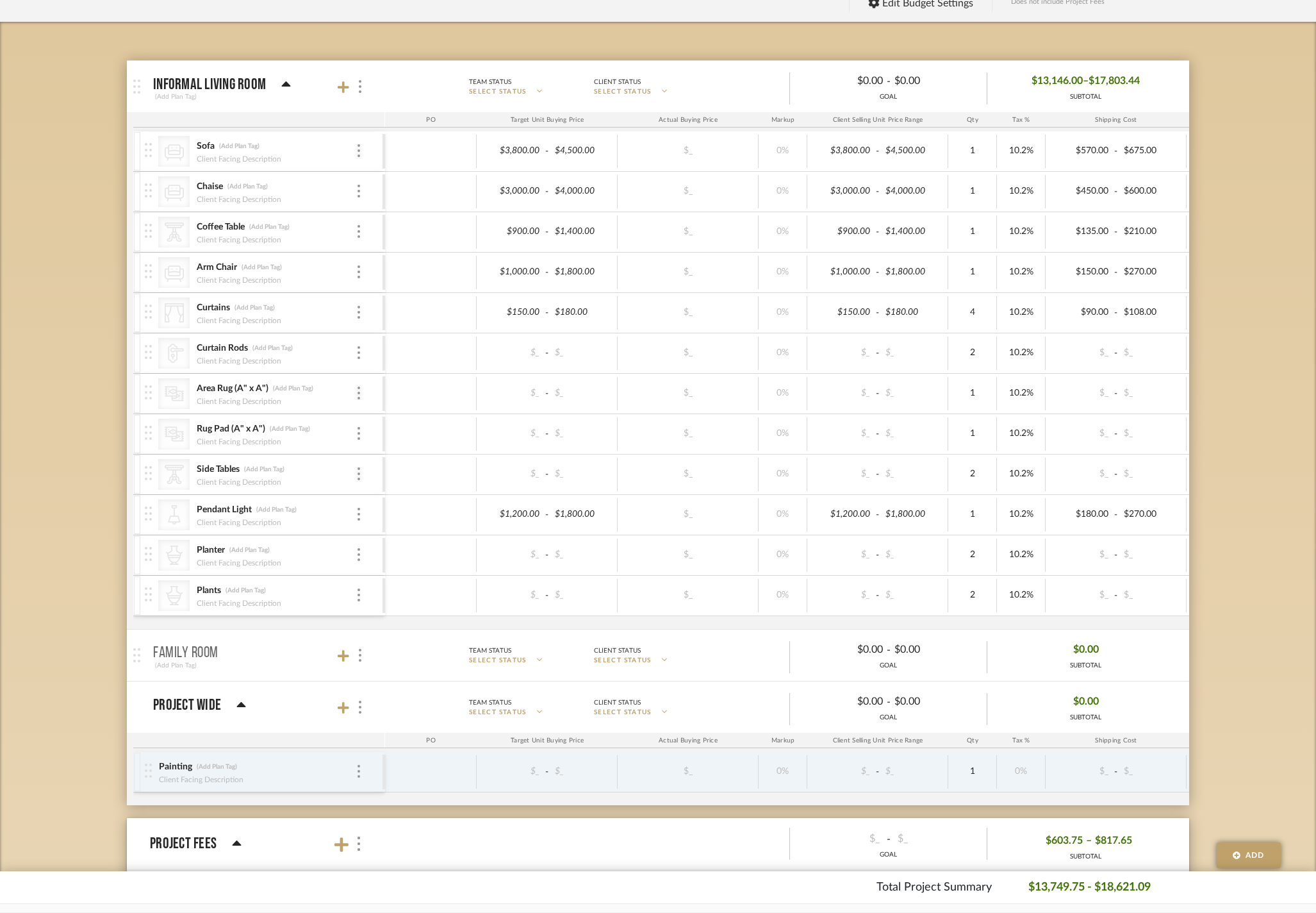
scroll to position [200, 0]
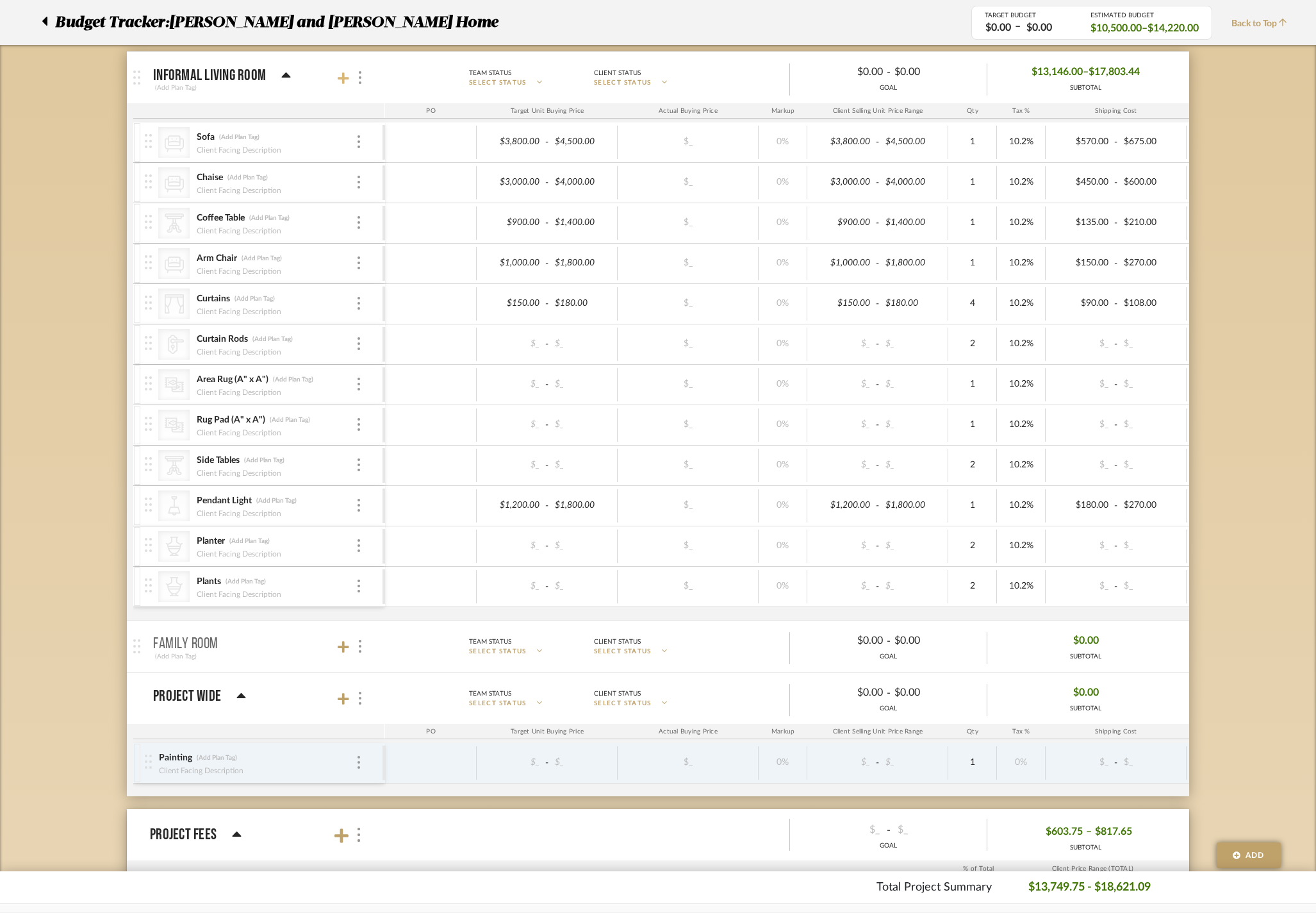
click at [346, 85] on icon at bounding box center [343, 78] width 11 height 13
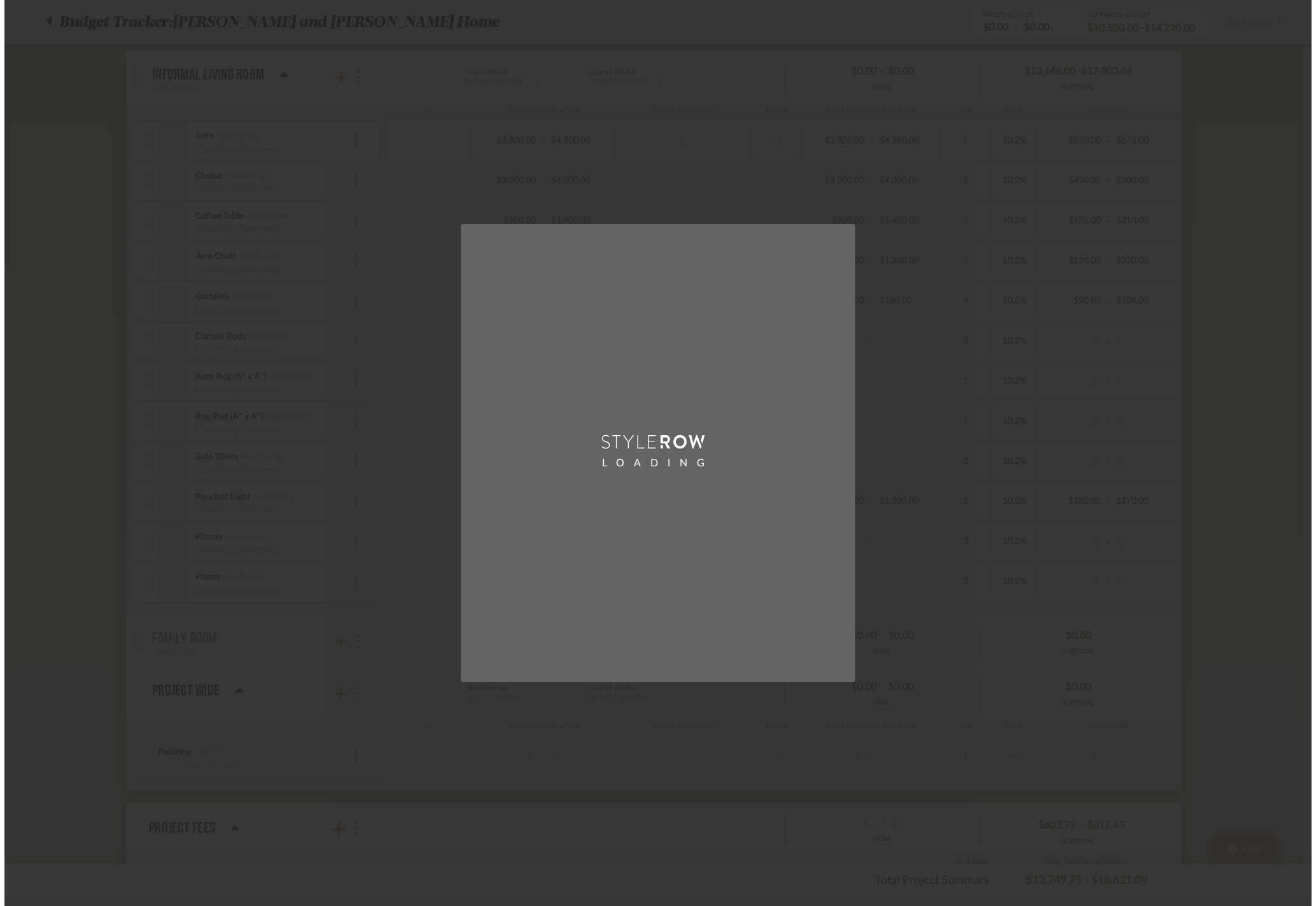
scroll to position [0, 0]
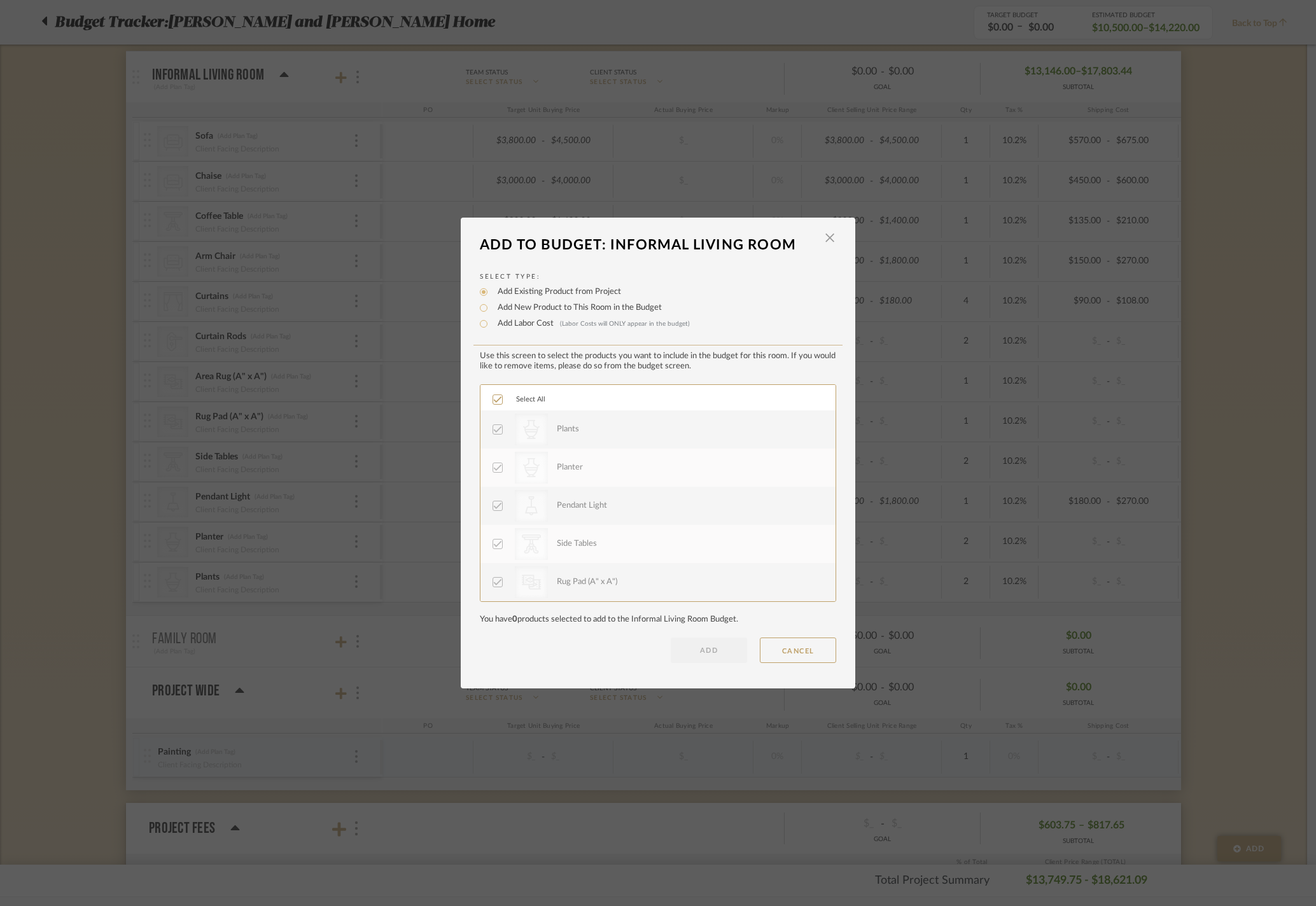
click at [515, 302] on label "Add New Product to This Room in the Budget" at bounding box center [577, 308] width 171 height 13
click at [492, 300] on input "Add New Product to This Room in the Budget" at bounding box center [483, 307] width 15 height 15
radio input "true"
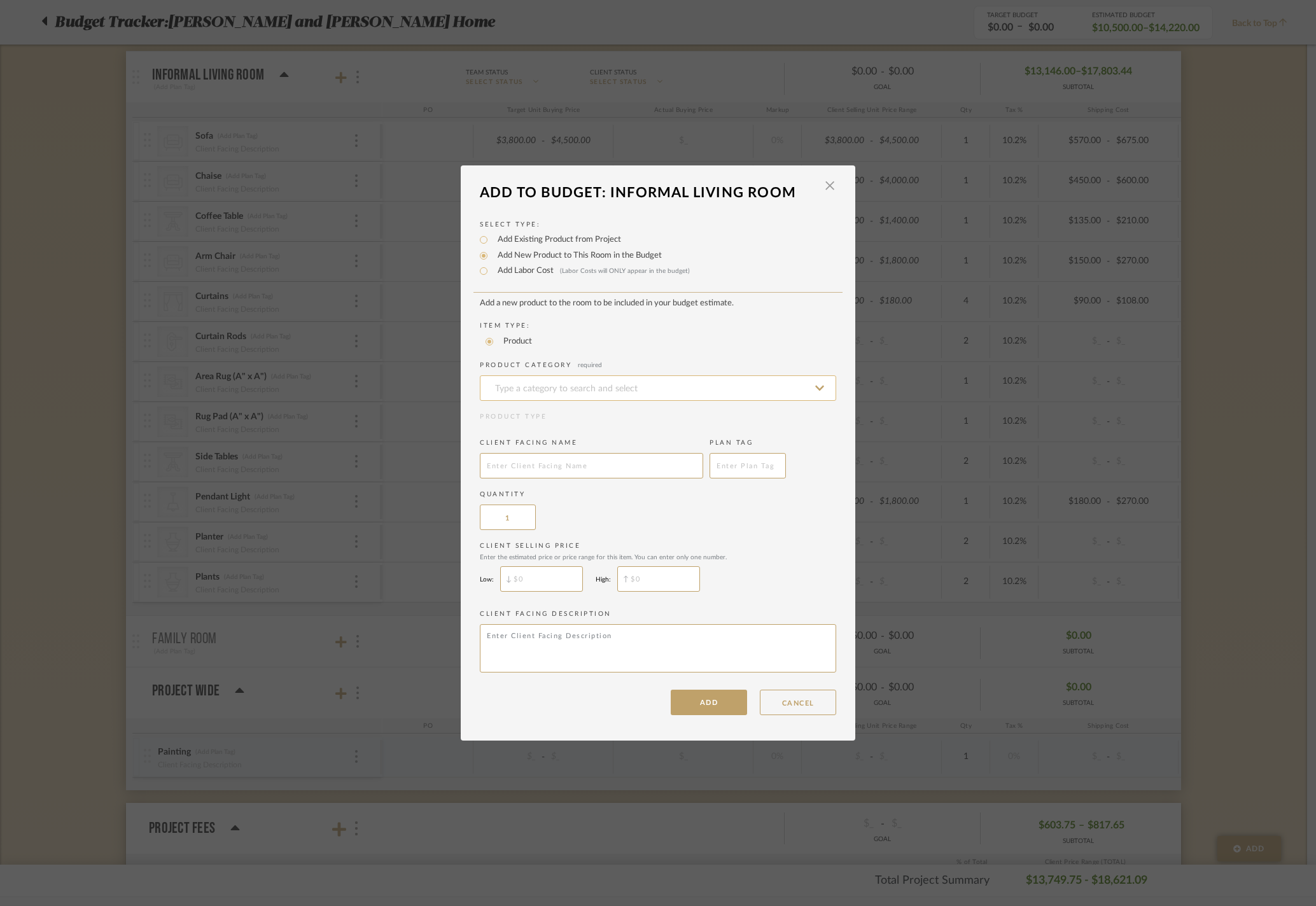
click at [531, 375] on input at bounding box center [657, 388] width 356 height 26
click at [570, 408] on div "Wall Decor" at bounding box center [653, 404] width 355 height 33
type input "Wall Decor"
click at [560, 592] on input "$" at bounding box center [541, 579] width 83 height 26
type input "$1,000"
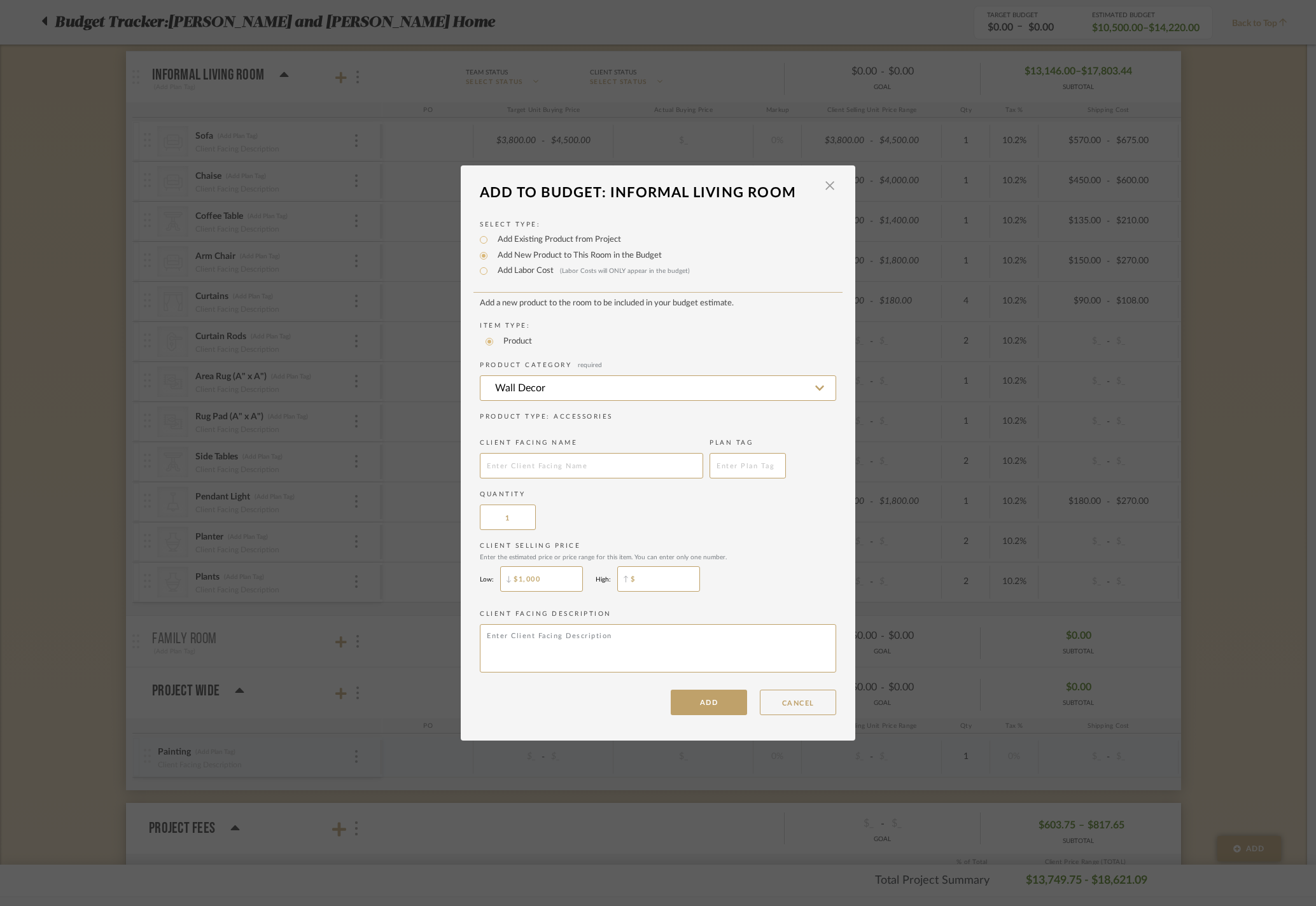
click at [694, 592] on input "$" at bounding box center [659, 579] width 83 height 26
type input "$1,500"
click at [784, 598] on div "Client Selling Price Enter the estimated price or price range for this item. Yo…" at bounding box center [657, 570] width 356 height 57
click at [616, 462] on input "text" at bounding box center [591, 466] width 223 height 26
type input "Wall Decor"
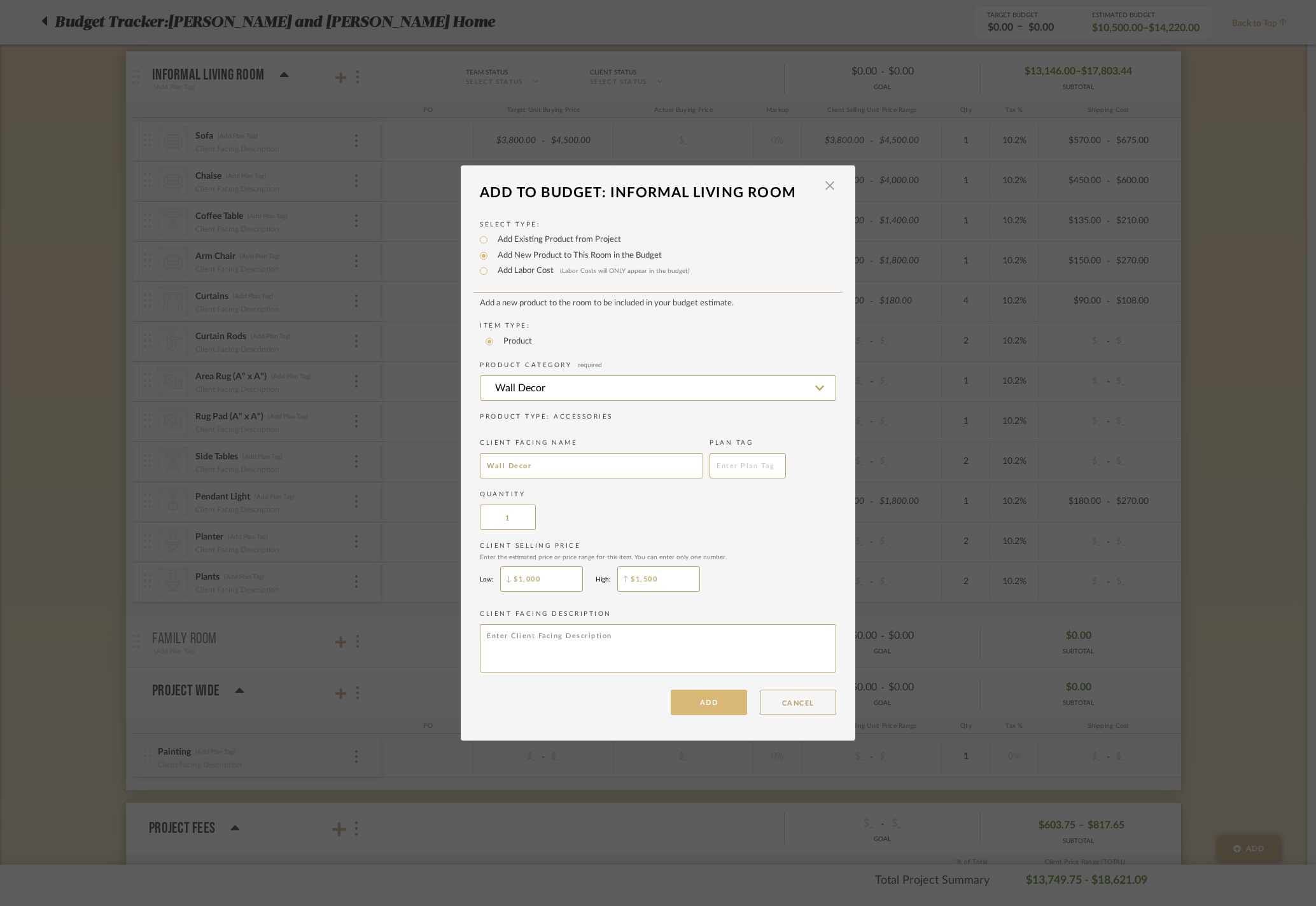
click at [700, 715] on button "ADD" at bounding box center [709, 703] width 76 height 26
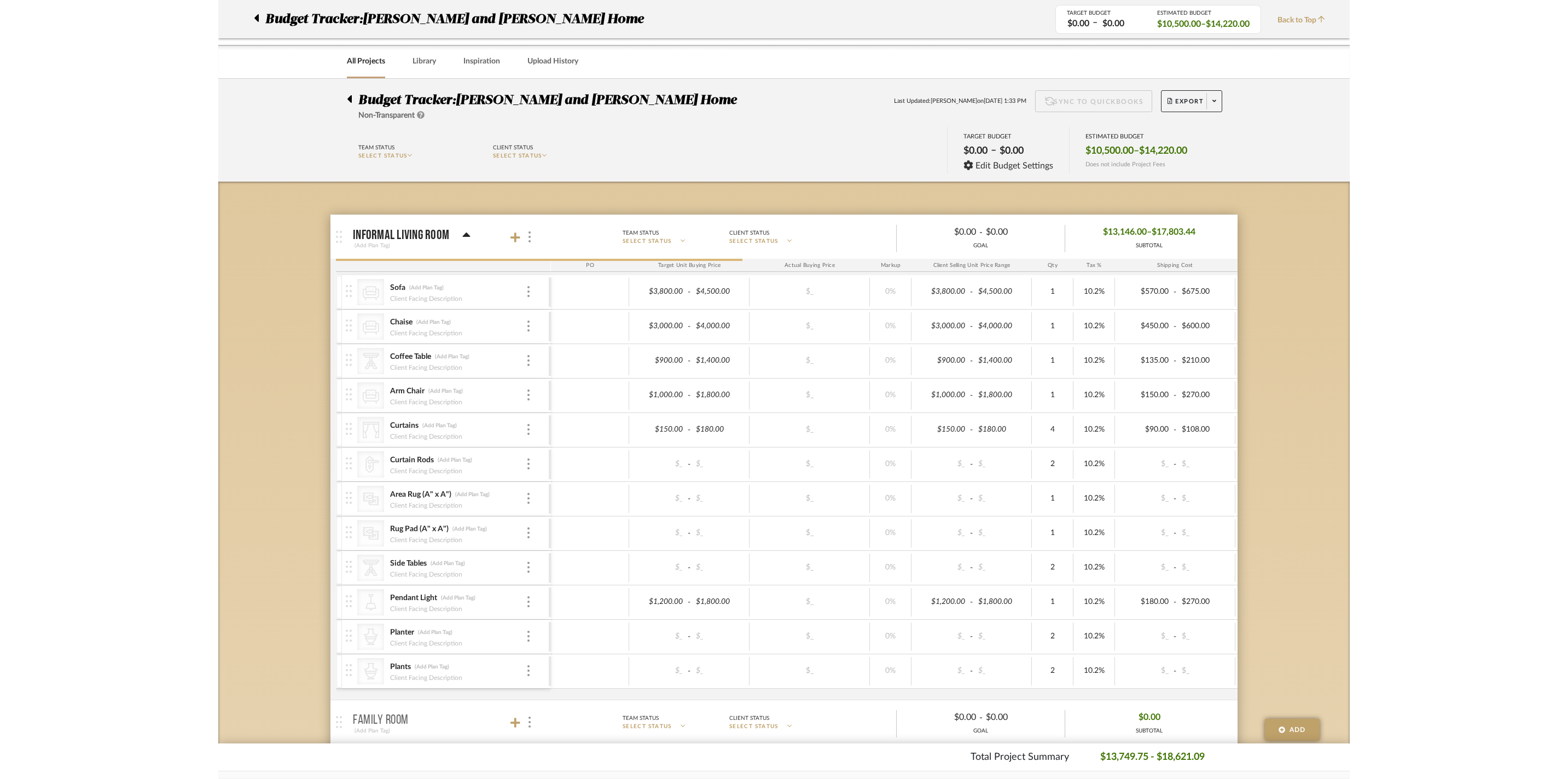
scroll to position [171, 0]
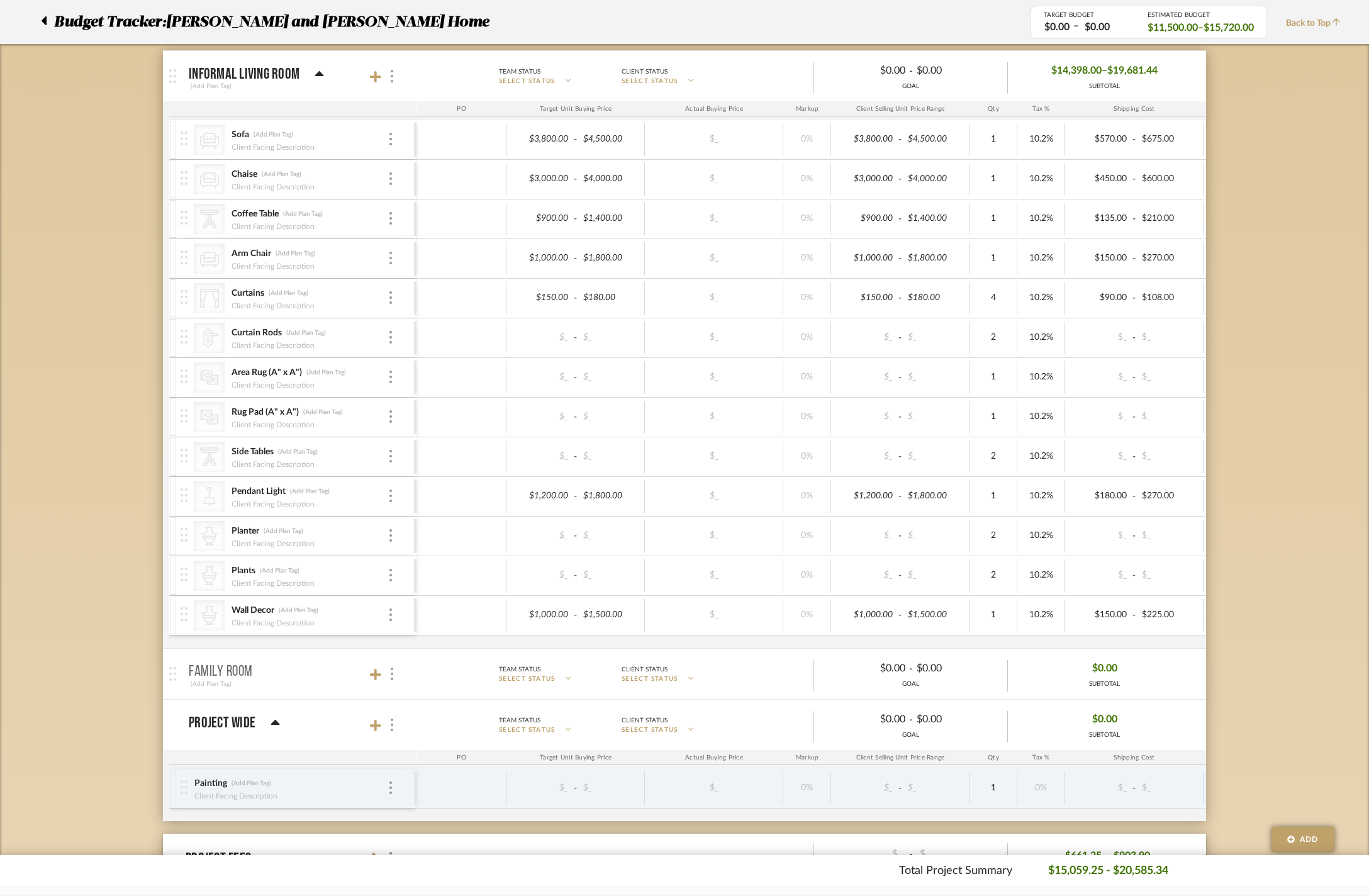
click at [51, 277] on div "Budget Tracker: Ramneek and Ginny Home Non-Transparent Last Updated: Divya Asho…" at bounding box center [684, 554] width 1369 height 1320
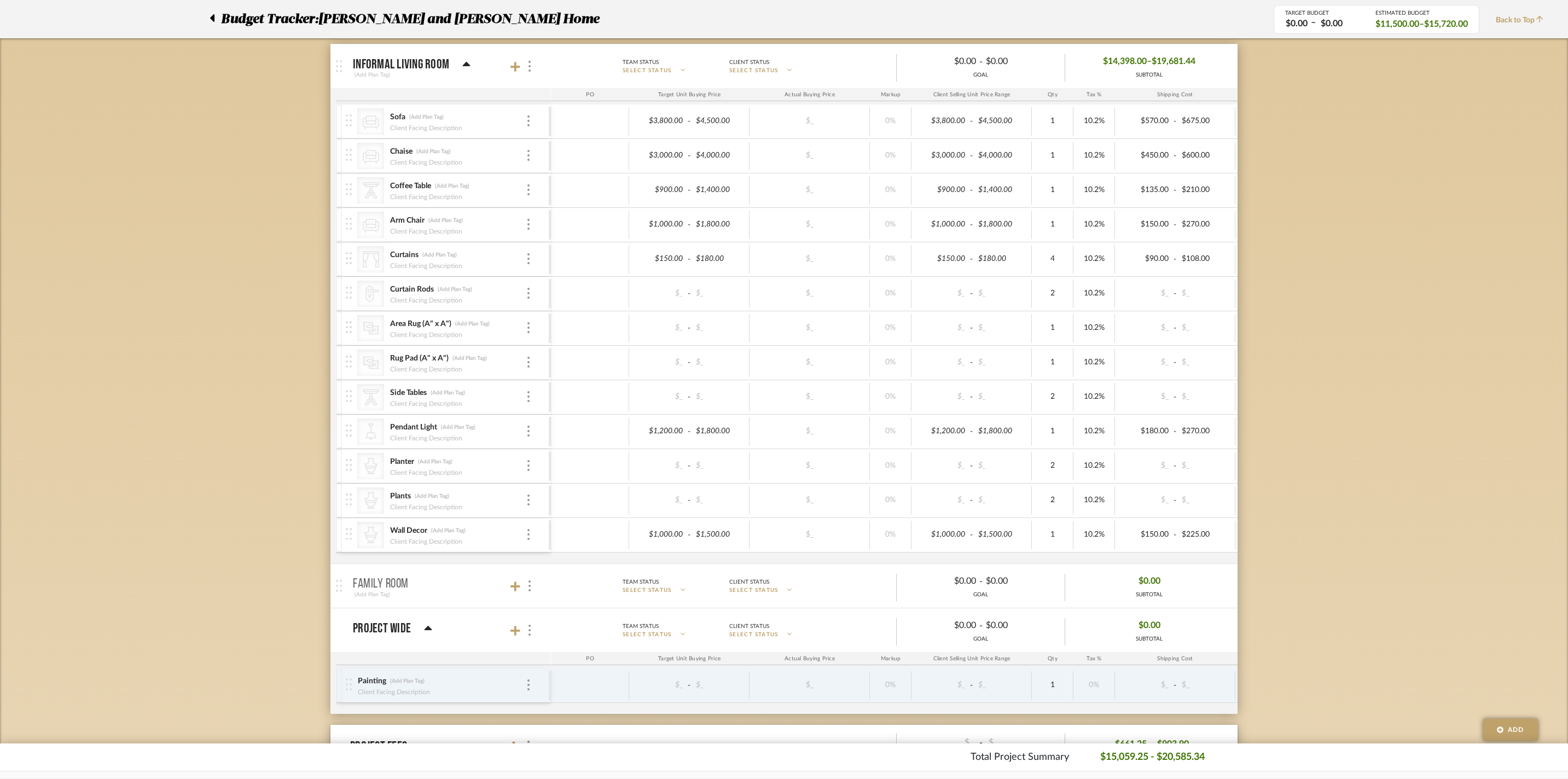
click at [423, 65] on p "Informal Living Room" at bounding box center [401, 64] width 96 height 13
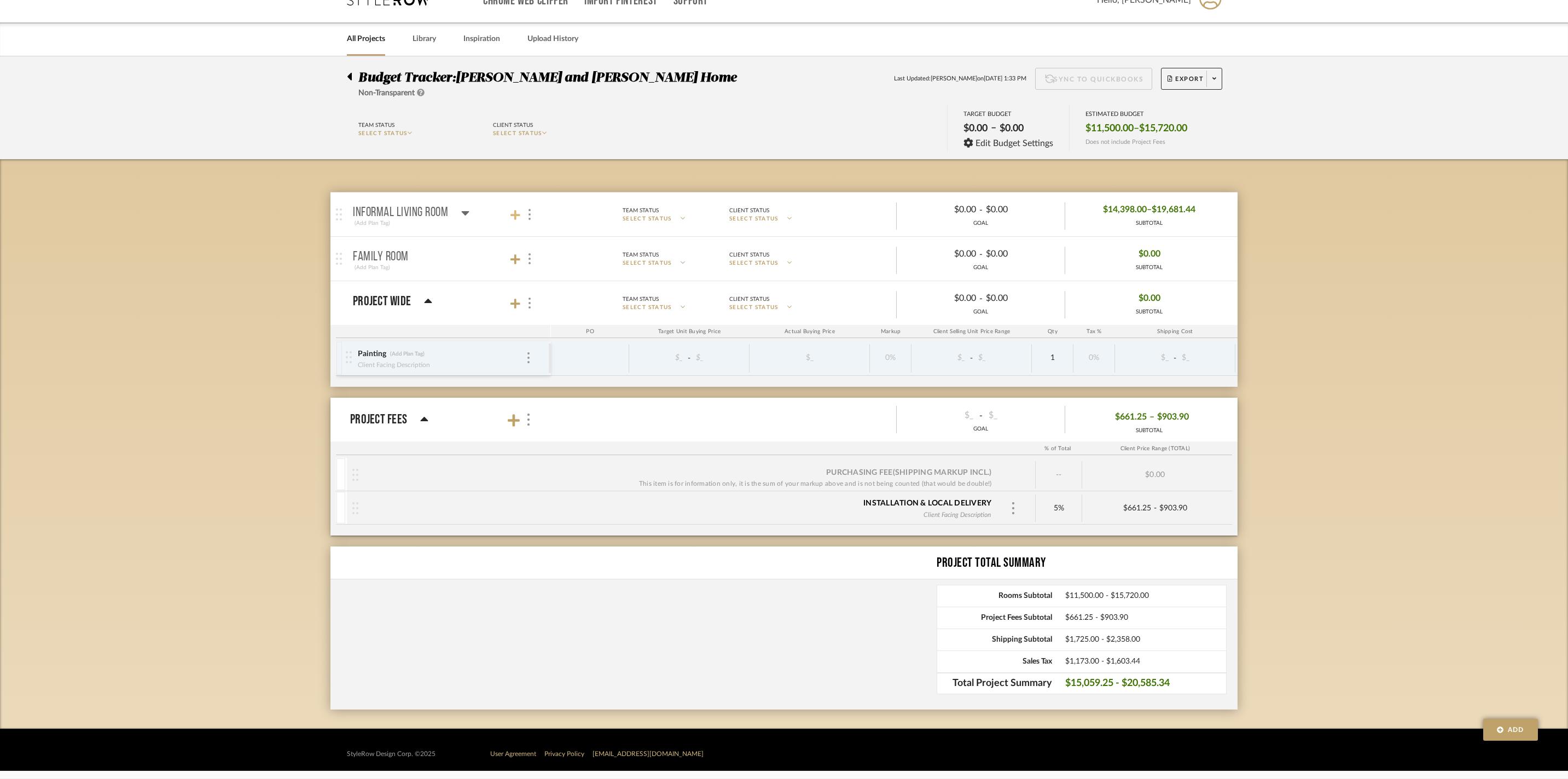
click at [516, 210] on icon at bounding box center [516, 215] width 10 height 11
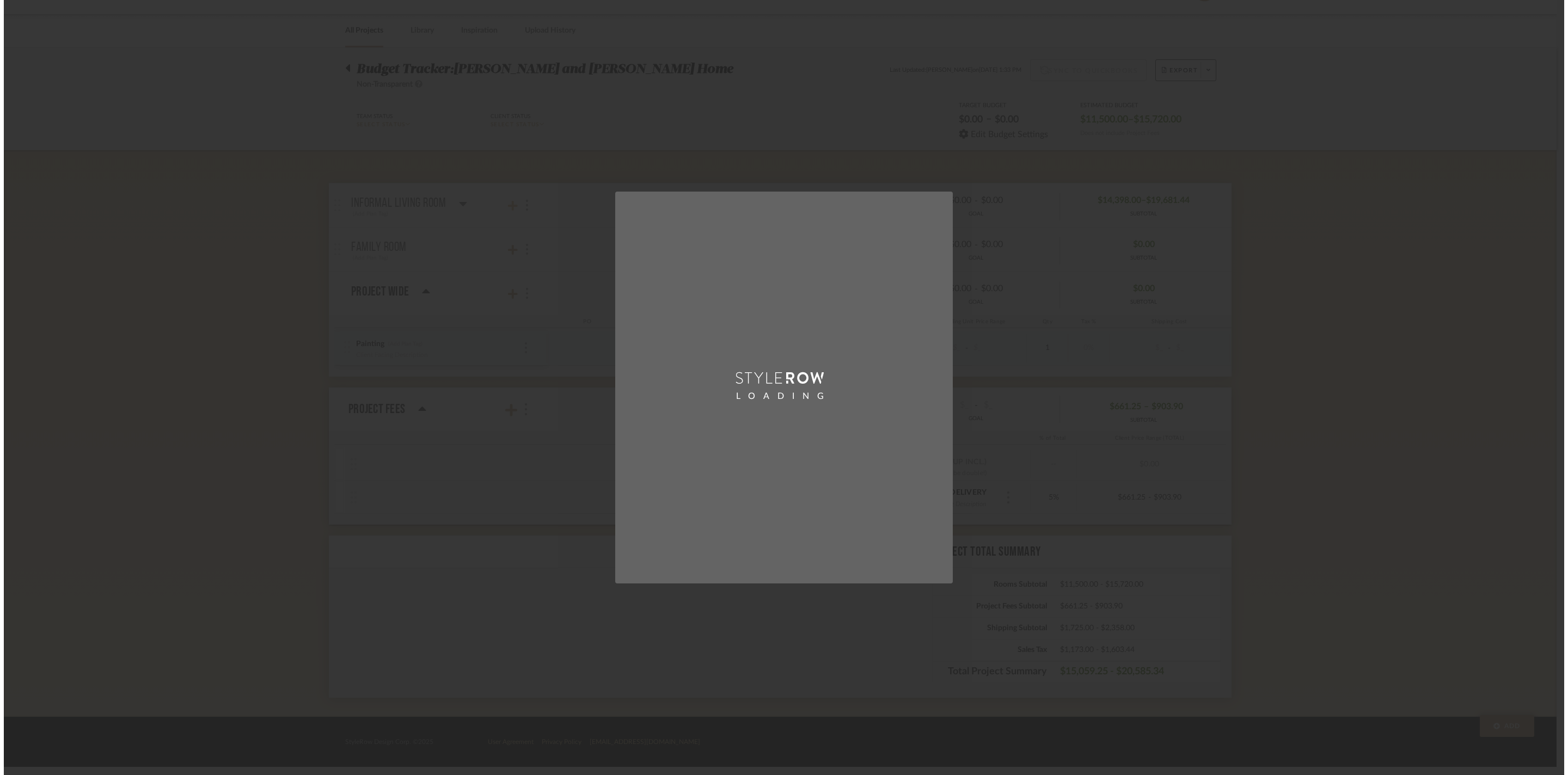
scroll to position [0, 0]
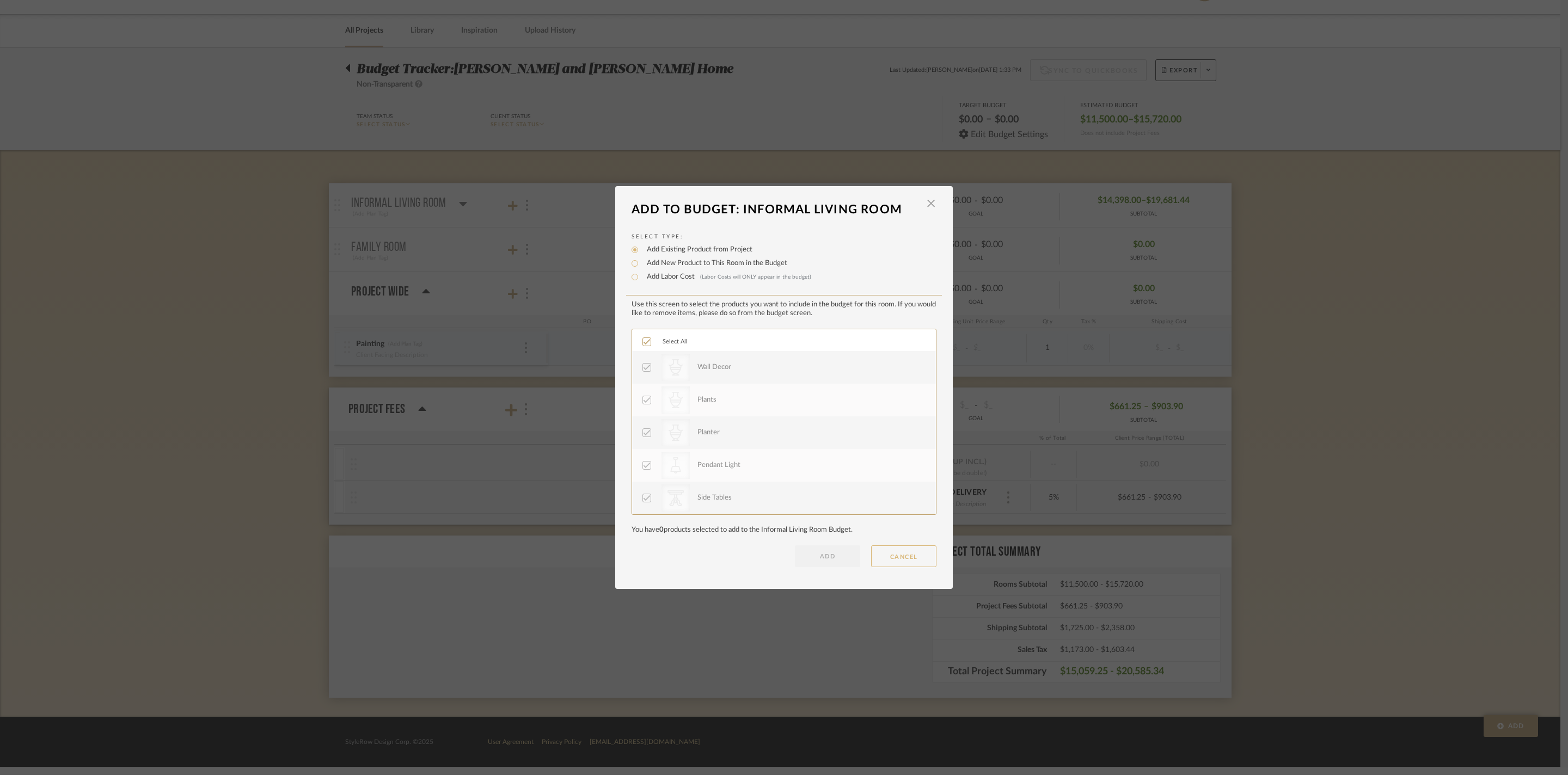
click at [909, 567] on button "CANCEL" at bounding box center [903, 556] width 65 height 22
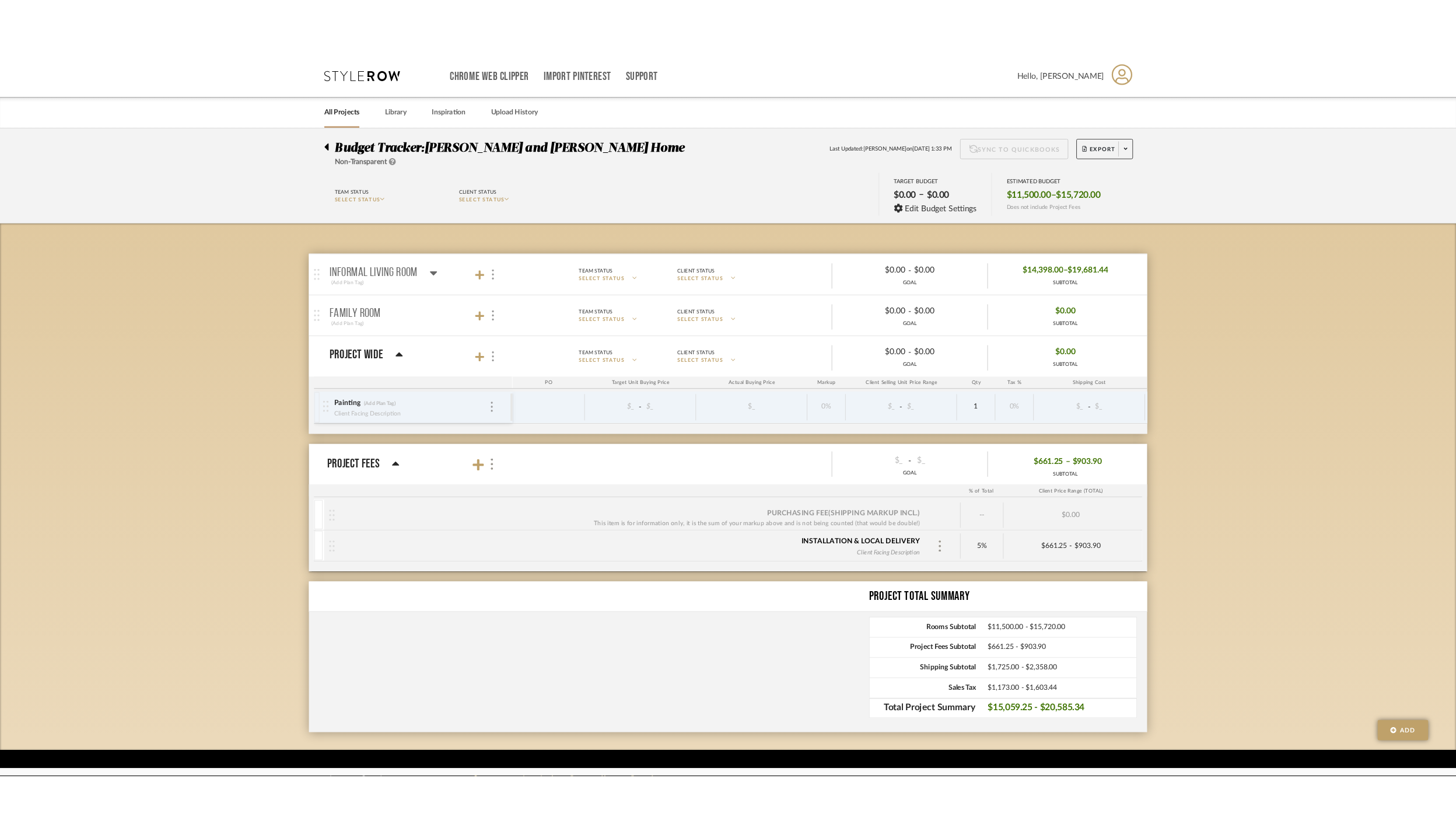
scroll to position [33, 0]
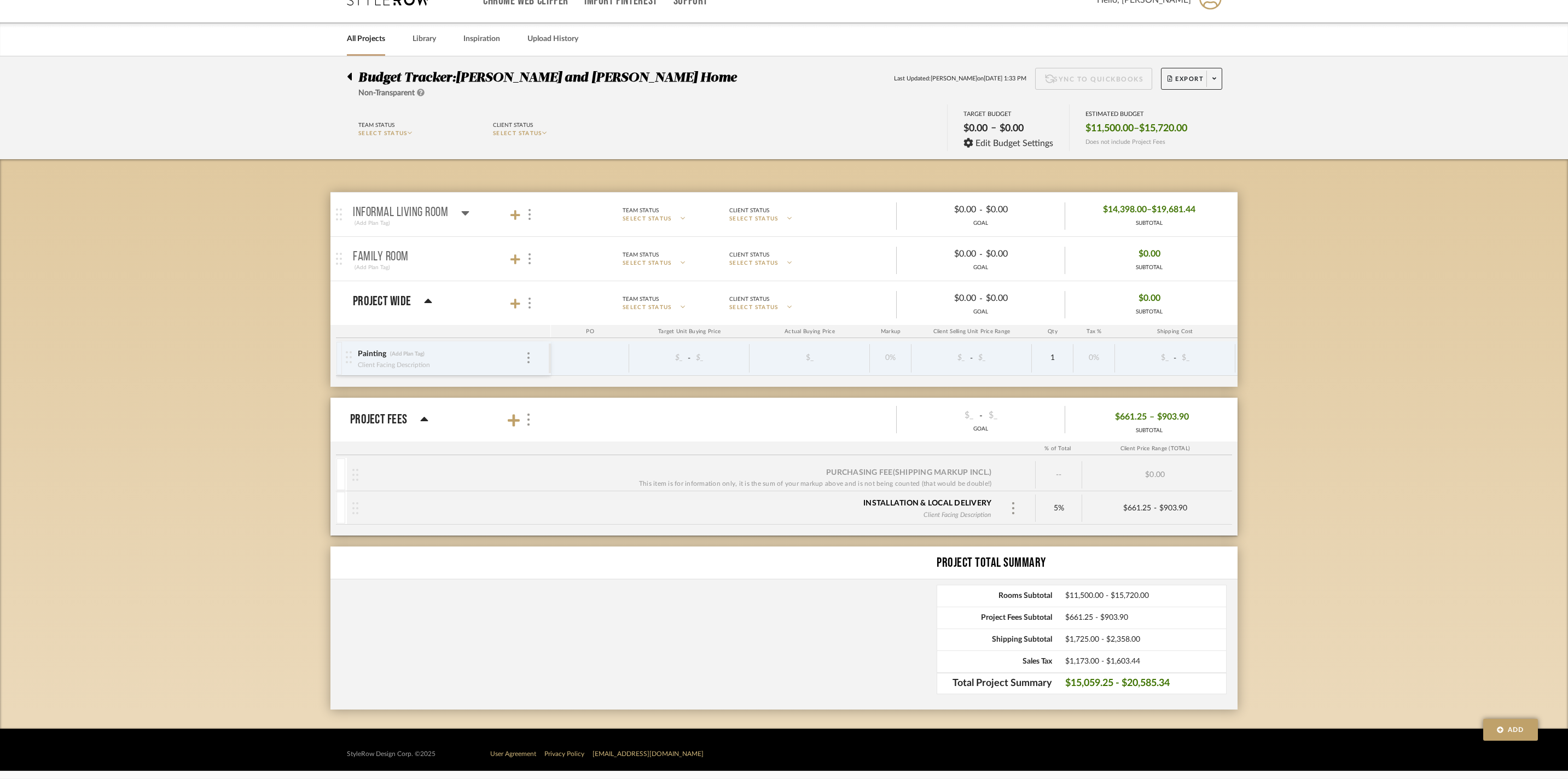
click at [469, 207] on icon at bounding box center [465, 212] width 8 height 13
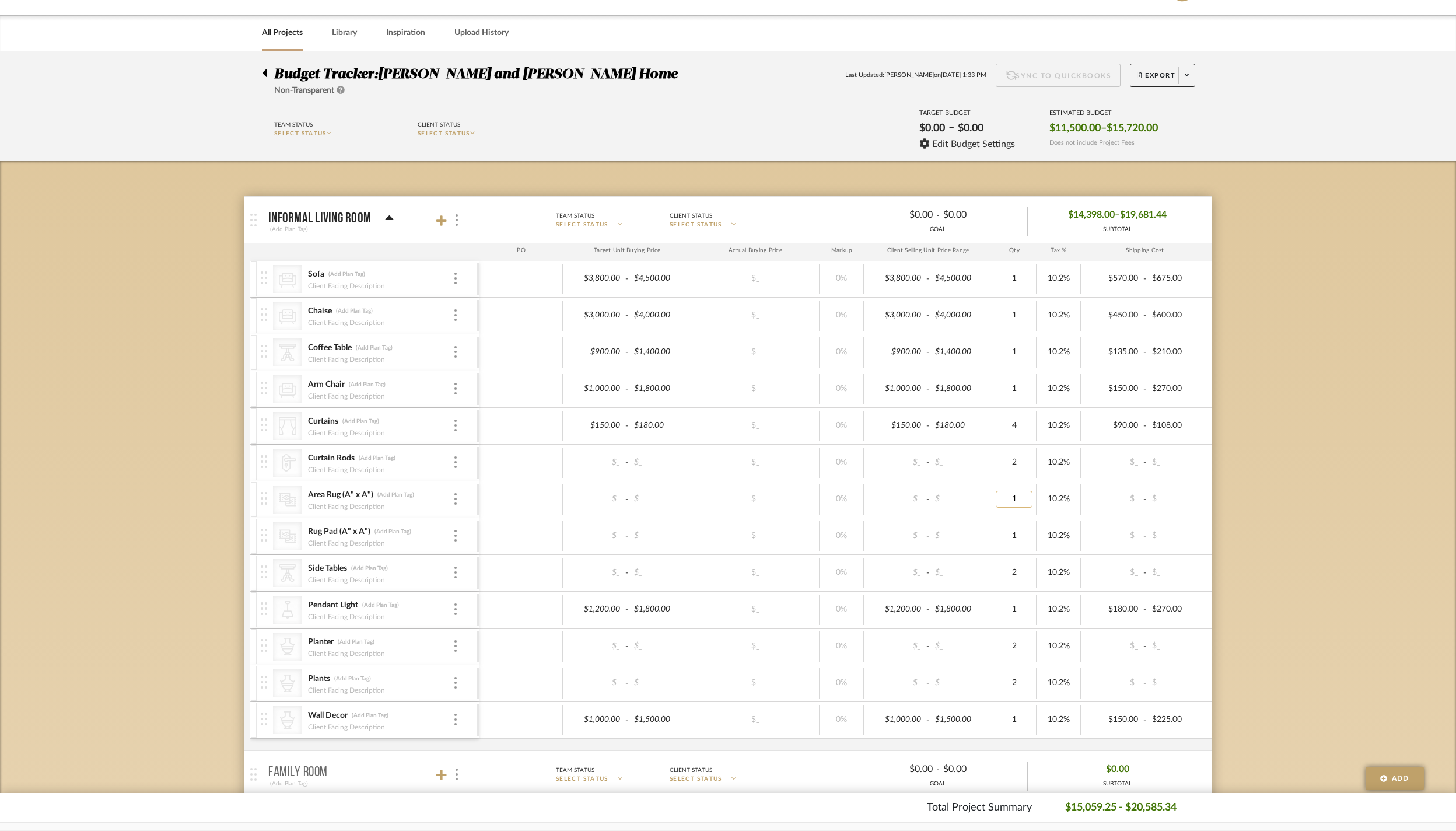
type input "2"
type input "1"
click at [1283, 468] on div "Budget Tracker: Ramneek and Ginny Home Non-Transparent Last Updated: Divya Asho…" at bounding box center [728, 663] width 1456 height 1224
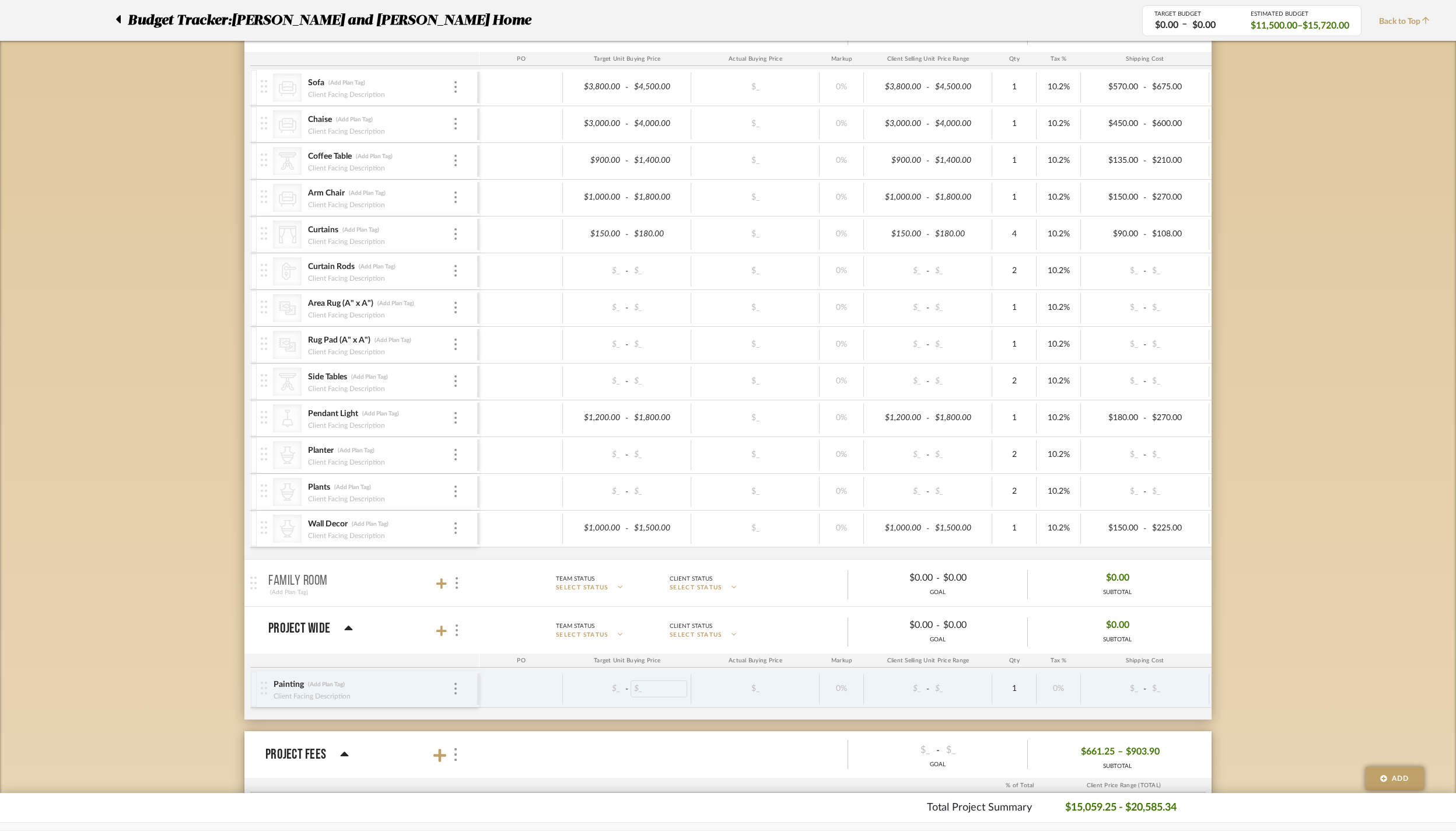
scroll to position [229, 0]
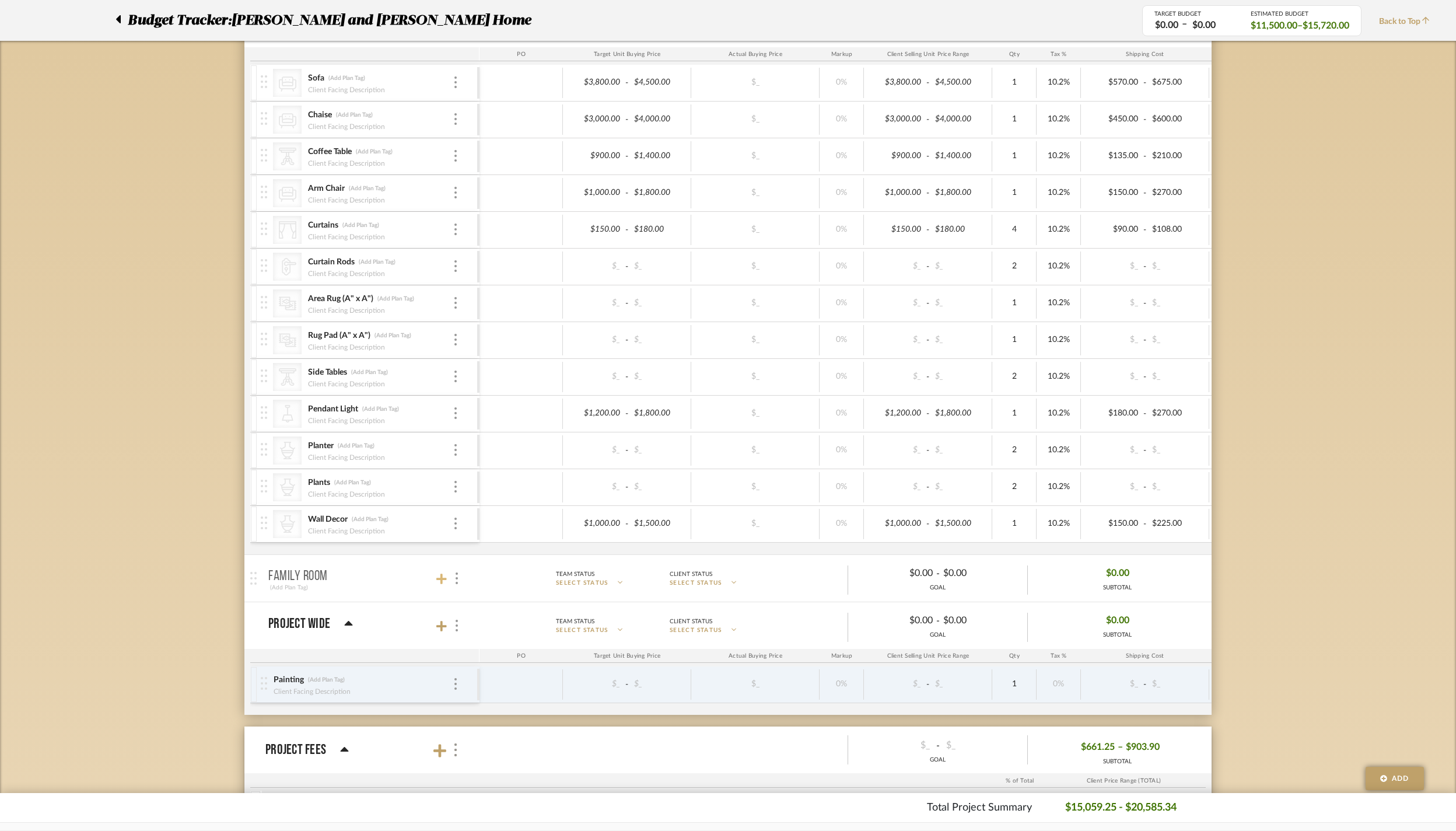
click at [445, 584] on icon at bounding box center [441, 579] width 10 height 12
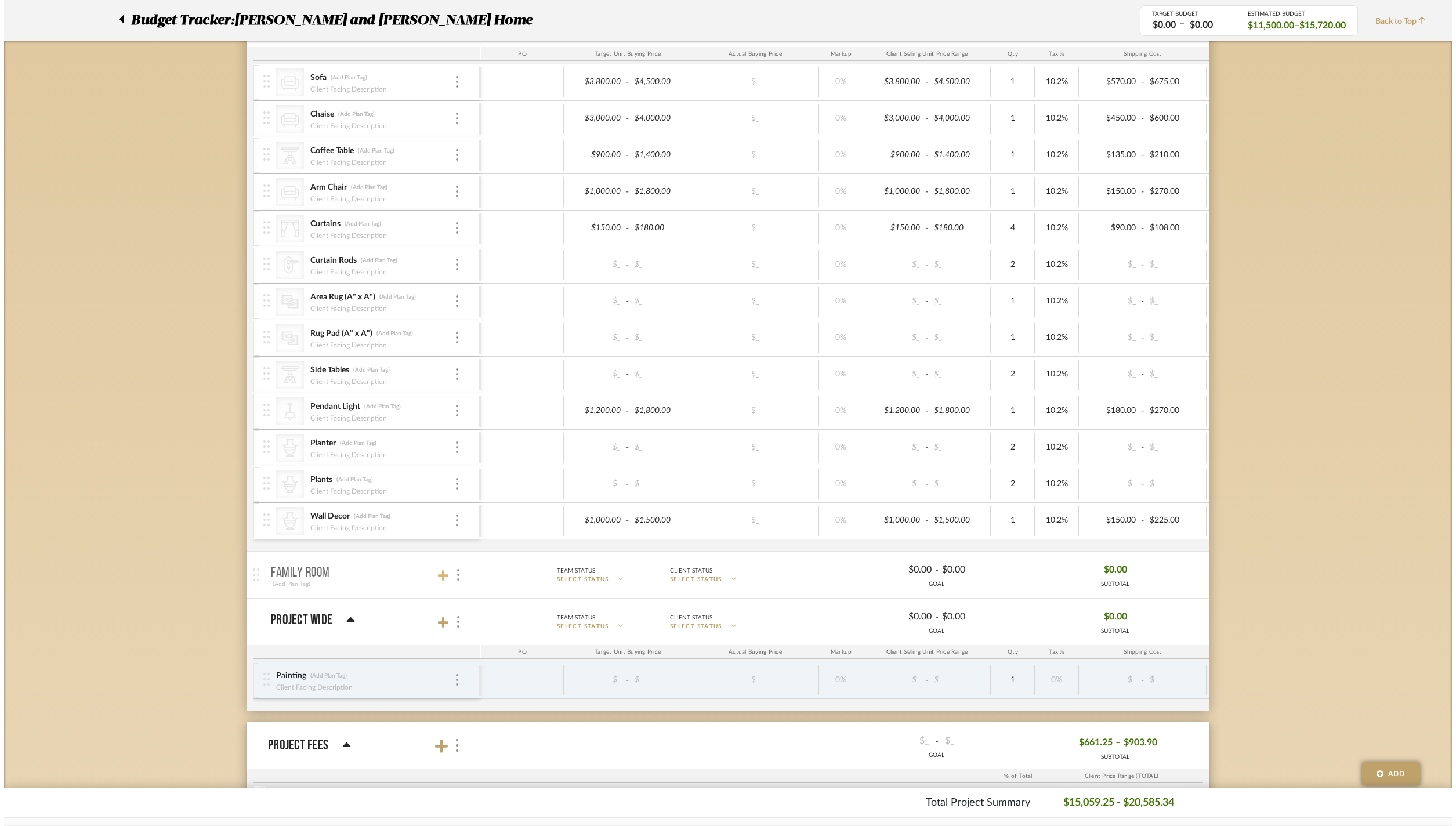
scroll to position [0, 0]
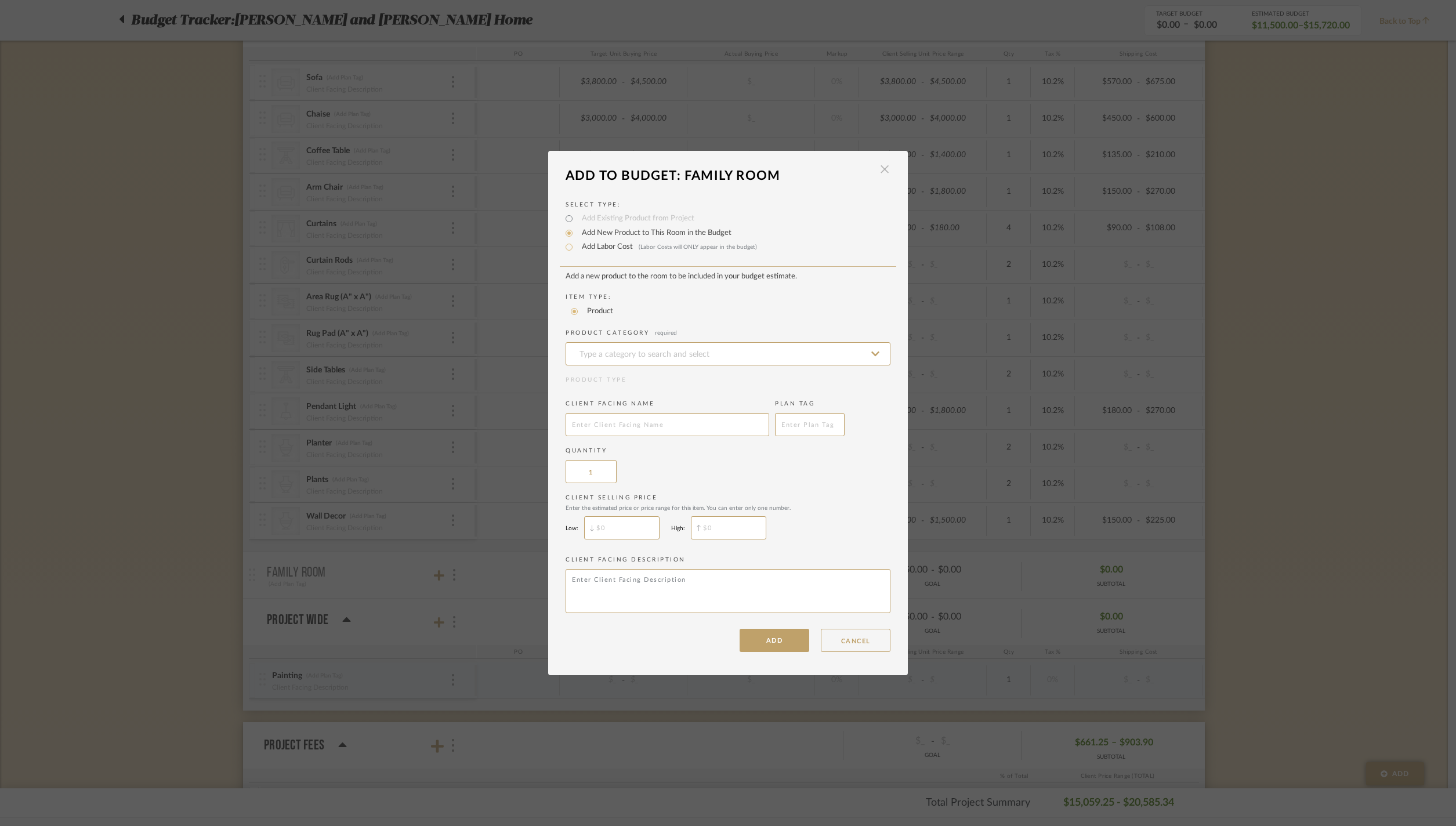
click at [882, 158] on span "button" at bounding box center [885, 169] width 23 height 23
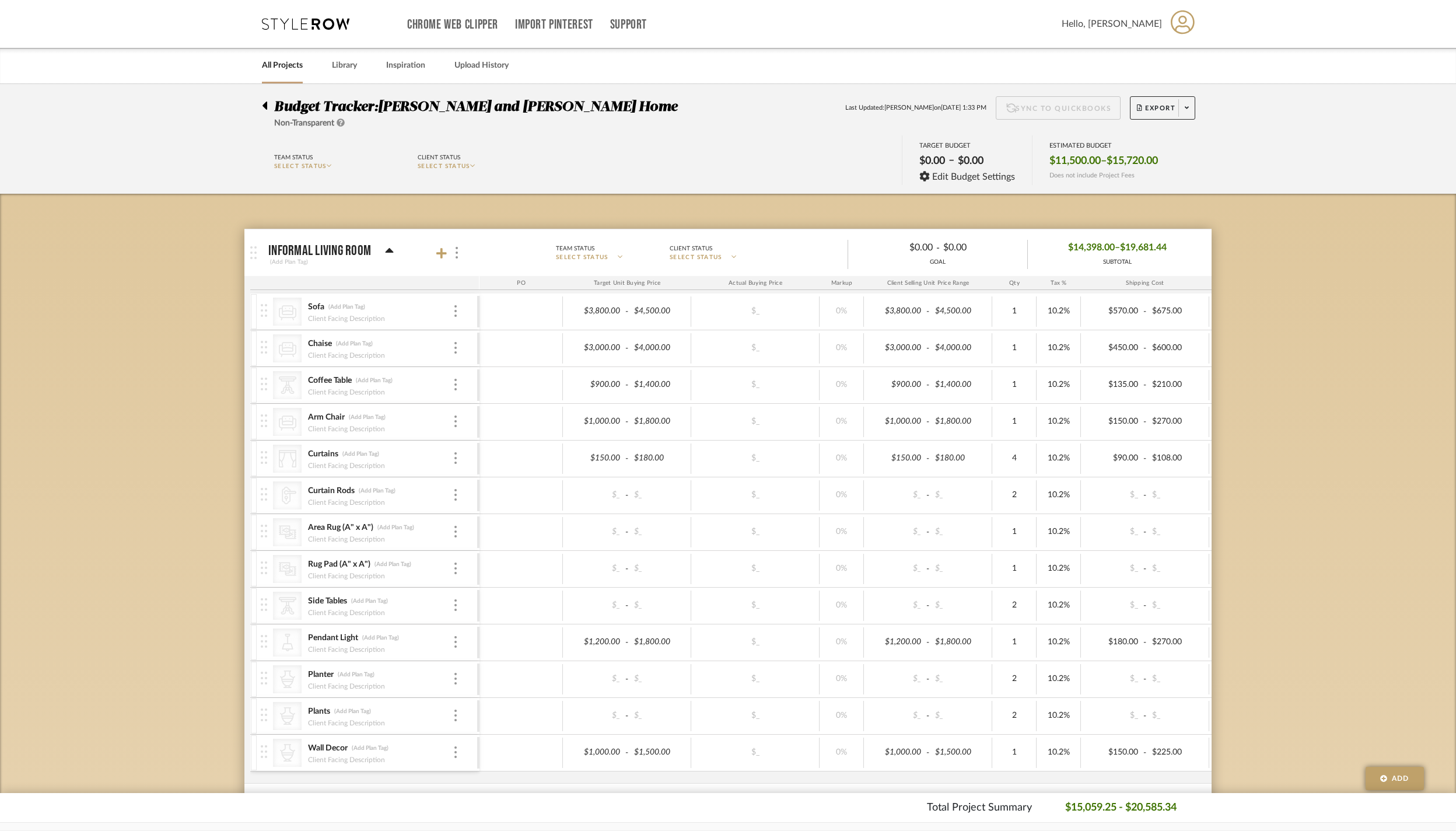
click at [297, 71] on link "All Projects" at bounding box center [282, 66] width 41 height 16
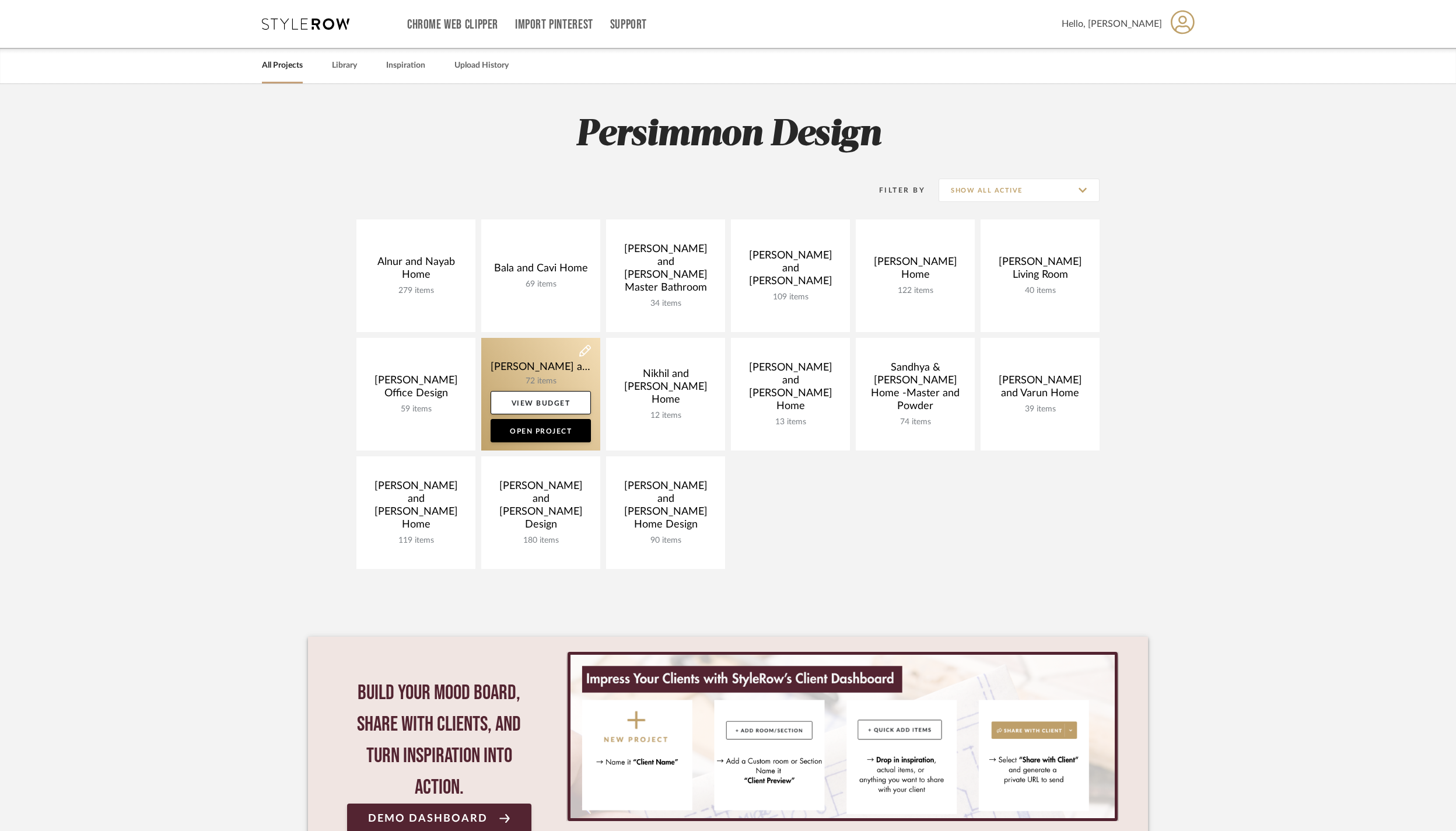
click at [506, 364] on link at bounding box center [541, 394] width 119 height 113
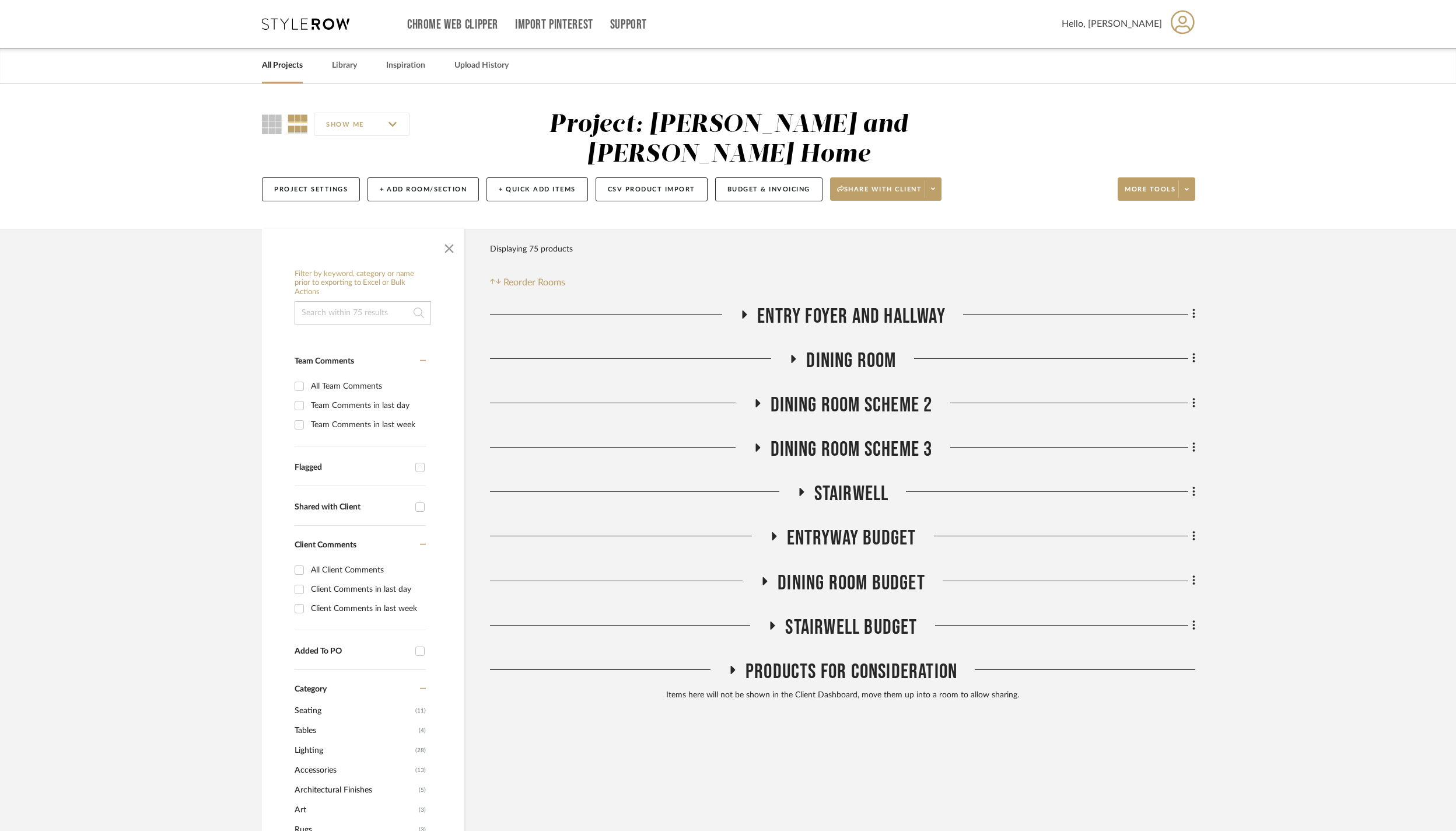
click at [743, 310] on icon at bounding box center [745, 314] width 5 height 8
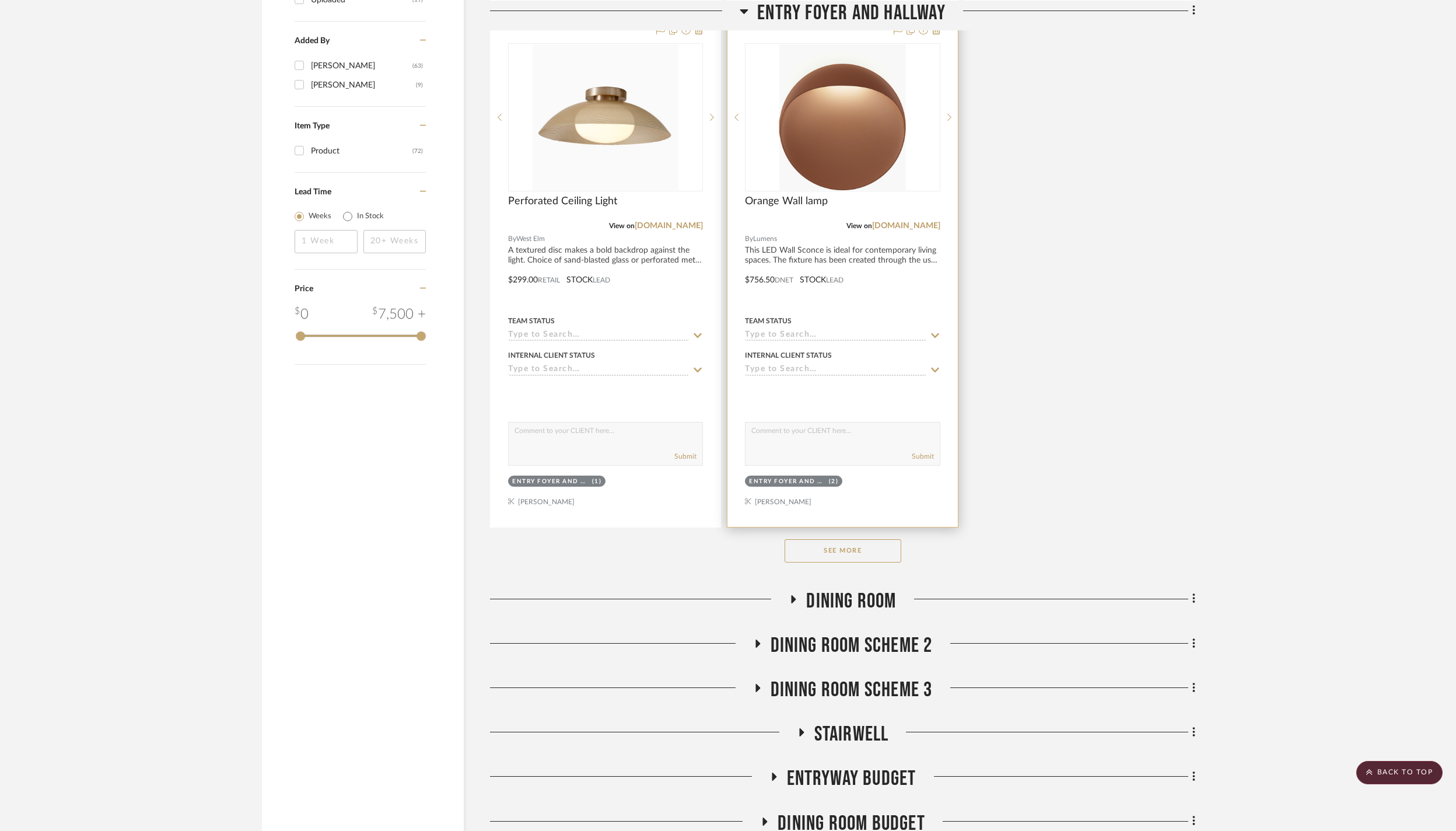
scroll to position [920, 0]
